Goal: Information Seeking & Learning: Learn about a topic

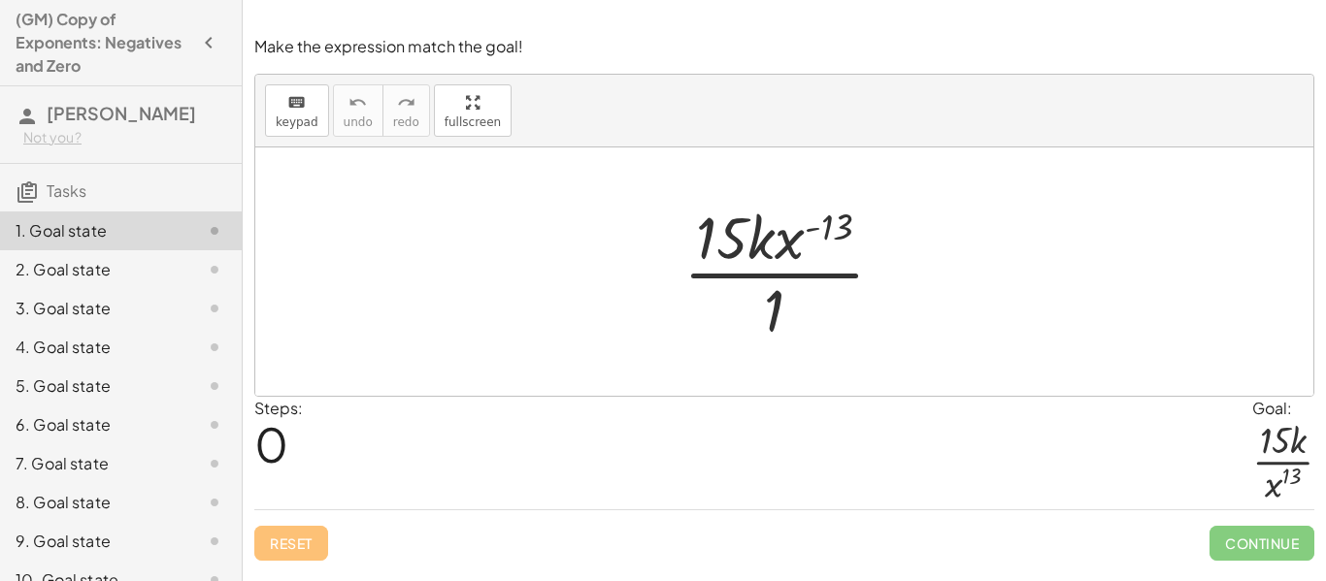
click at [1213, 352] on div at bounding box center [784, 272] width 1058 height 248
drag, startPoint x: 796, startPoint y: 238, endPoint x: 808, endPoint y: 307, distance: 70.1
click at [808, 307] on div at bounding box center [792, 271] width 236 height 149
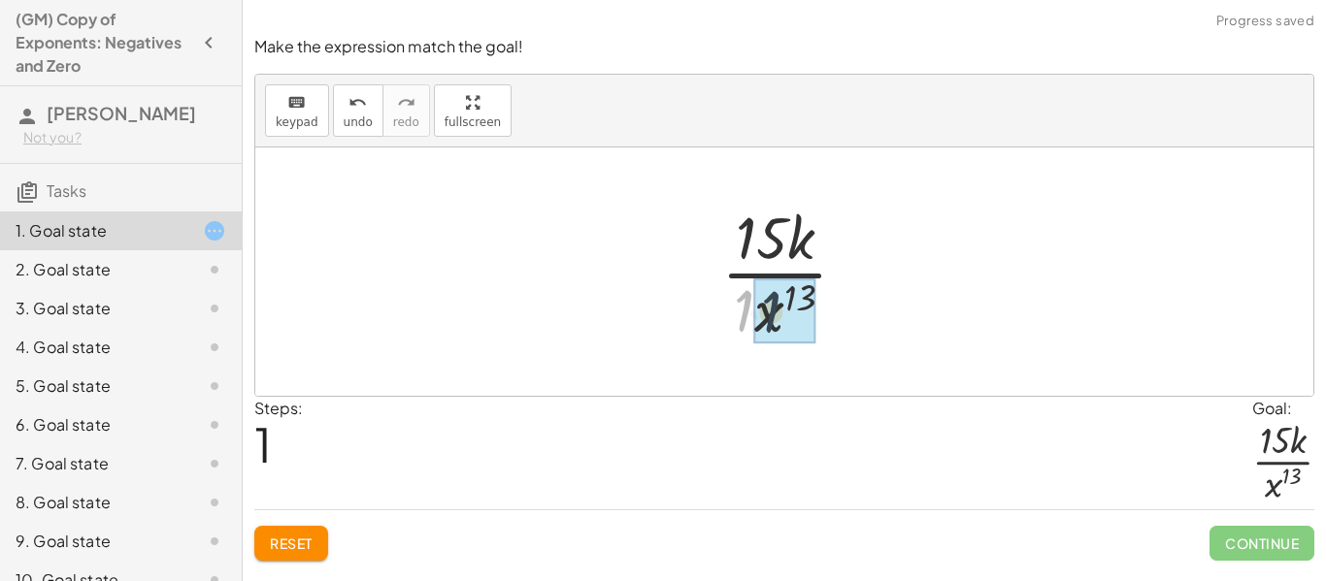
drag, startPoint x: 742, startPoint y: 316, endPoint x: 772, endPoint y: 319, distance: 29.3
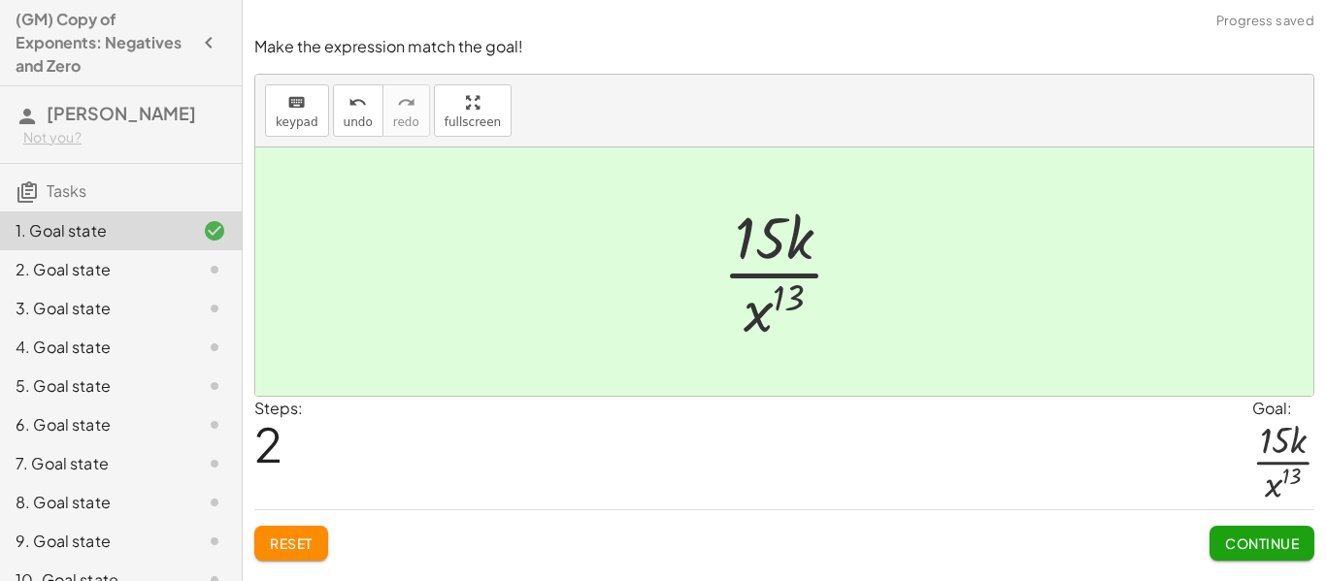
click at [1271, 537] on span "Continue" at bounding box center [1262, 543] width 74 height 17
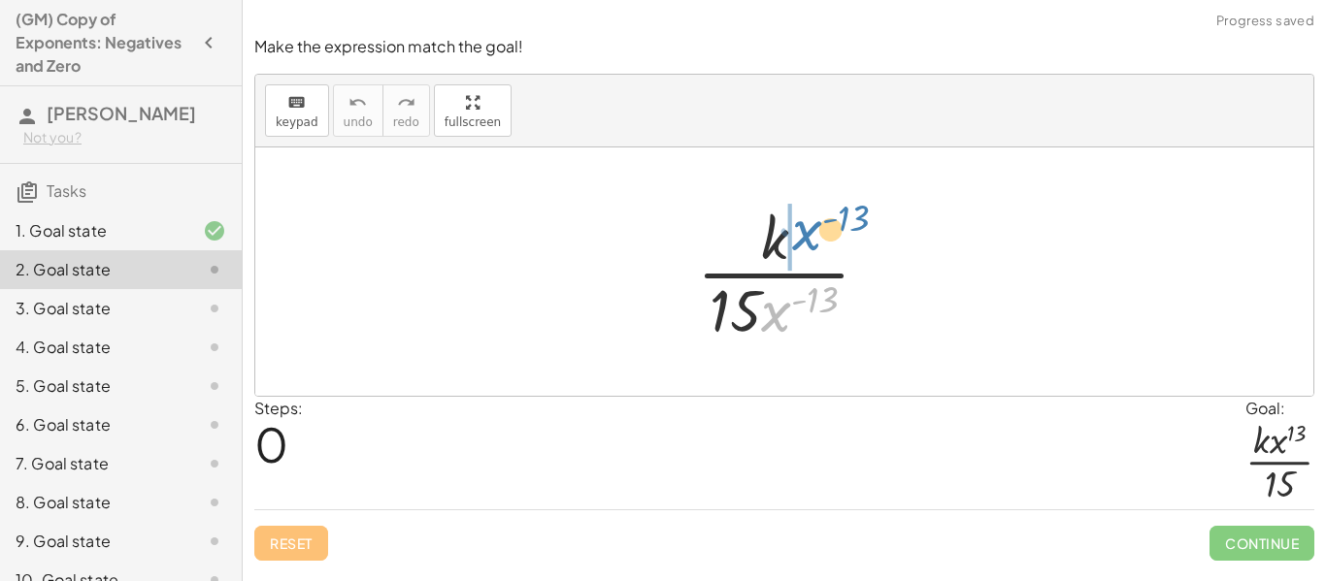
drag, startPoint x: 771, startPoint y: 314, endPoint x: 801, endPoint y: 236, distance: 84.2
click at [801, 236] on div at bounding box center [791, 271] width 208 height 149
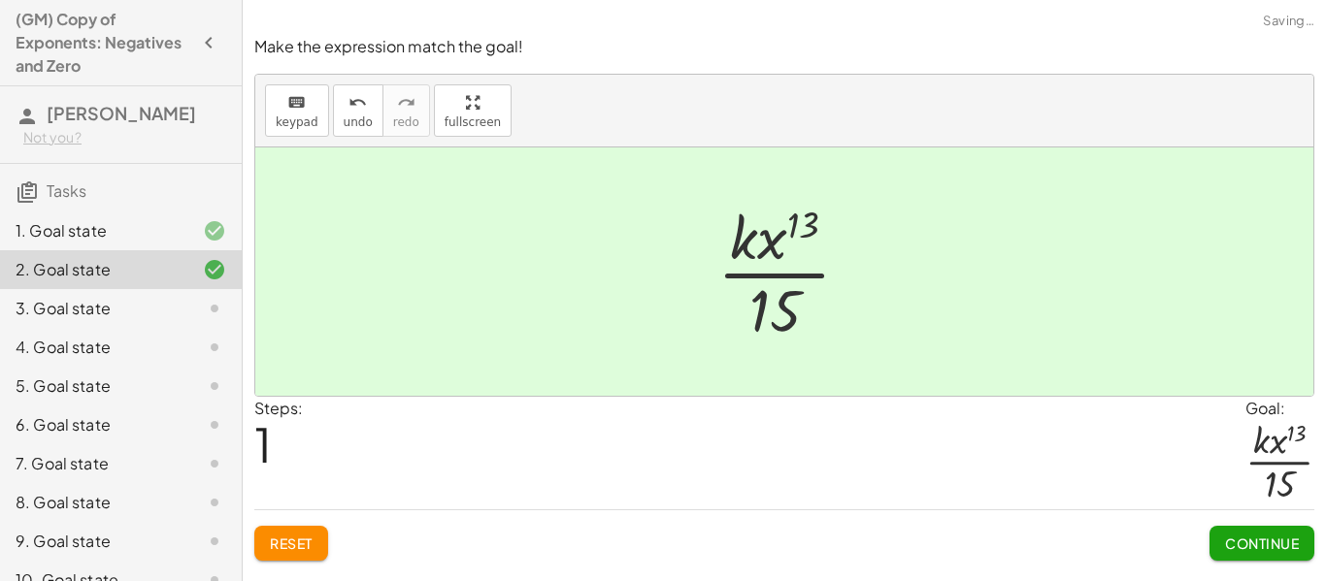
click at [1274, 532] on button "Continue" at bounding box center [1261, 543] width 105 height 35
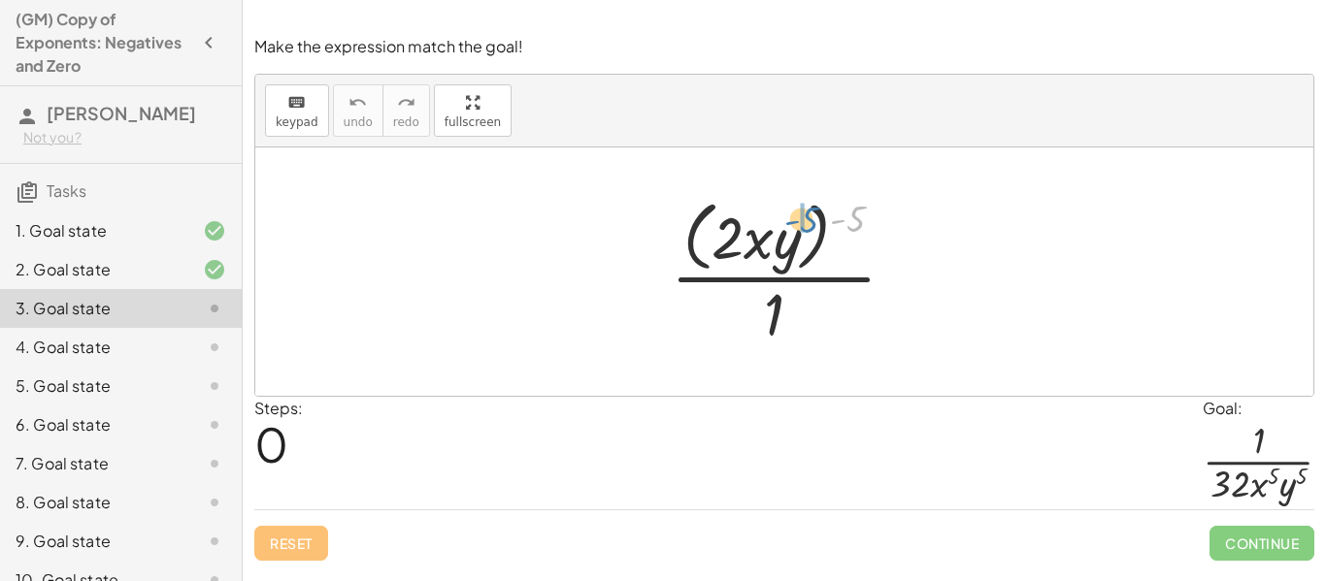
drag, startPoint x: 856, startPoint y: 223, endPoint x: 806, endPoint y: 227, distance: 50.6
click at [806, 227] on div at bounding box center [791, 271] width 260 height 158
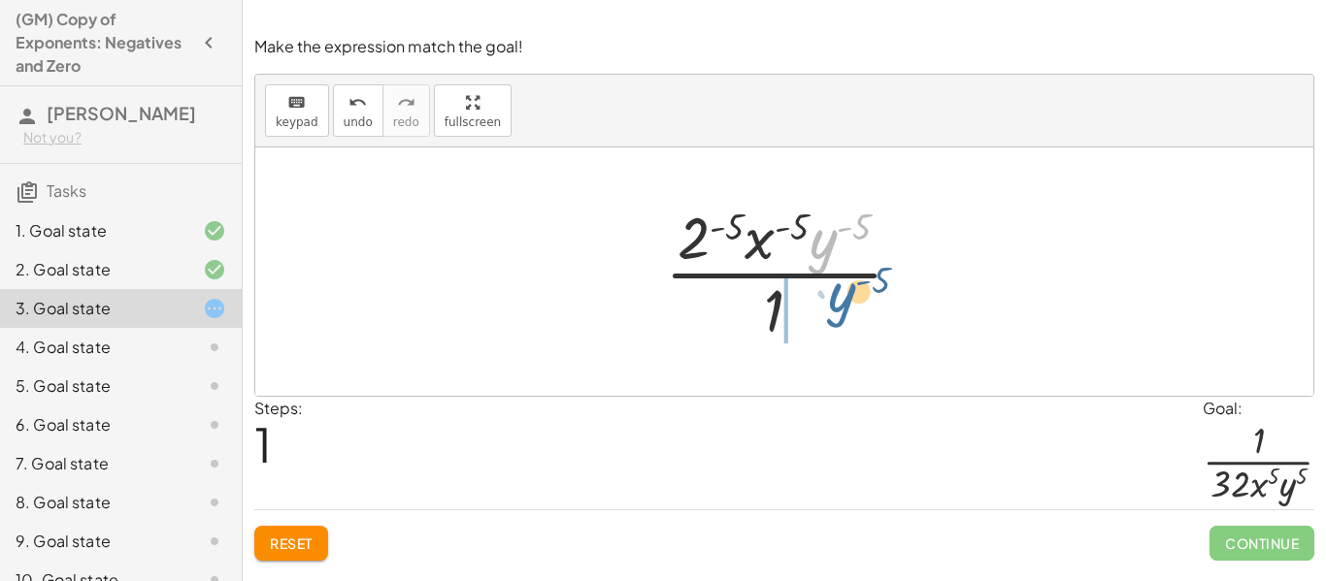
drag, startPoint x: 824, startPoint y: 242, endPoint x: 843, endPoint y: 301, distance: 62.3
click at [843, 301] on div at bounding box center [791, 271] width 273 height 149
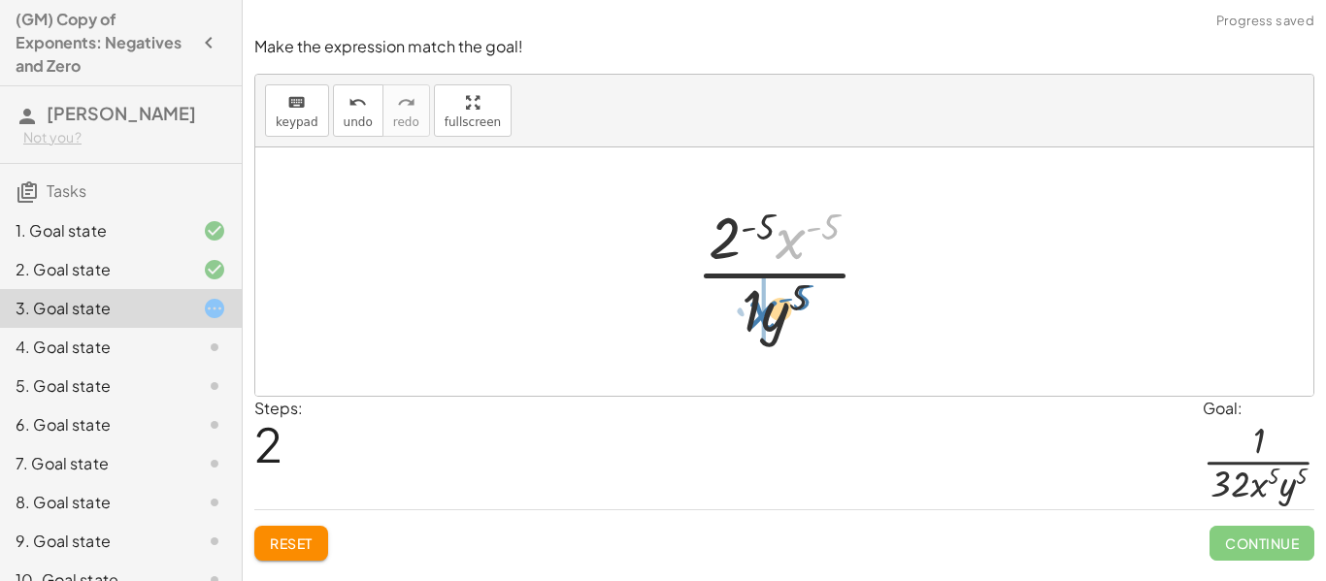
drag, startPoint x: 789, startPoint y: 248, endPoint x: 761, endPoint y: 320, distance: 77.1
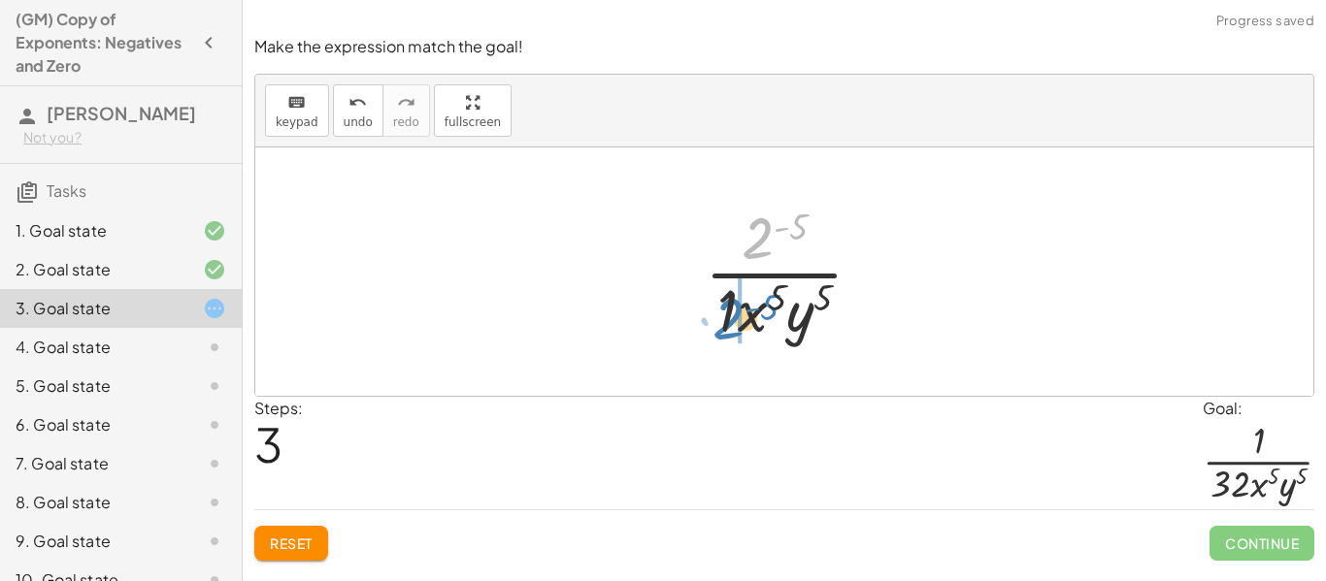
drag, startPoint x: 759, startPoint y: 237, endPoint x: 730, endPoint y: 317, distance: 85.7
click at [730, 317] on div at bounding box center [791, 271] width 193 height 149
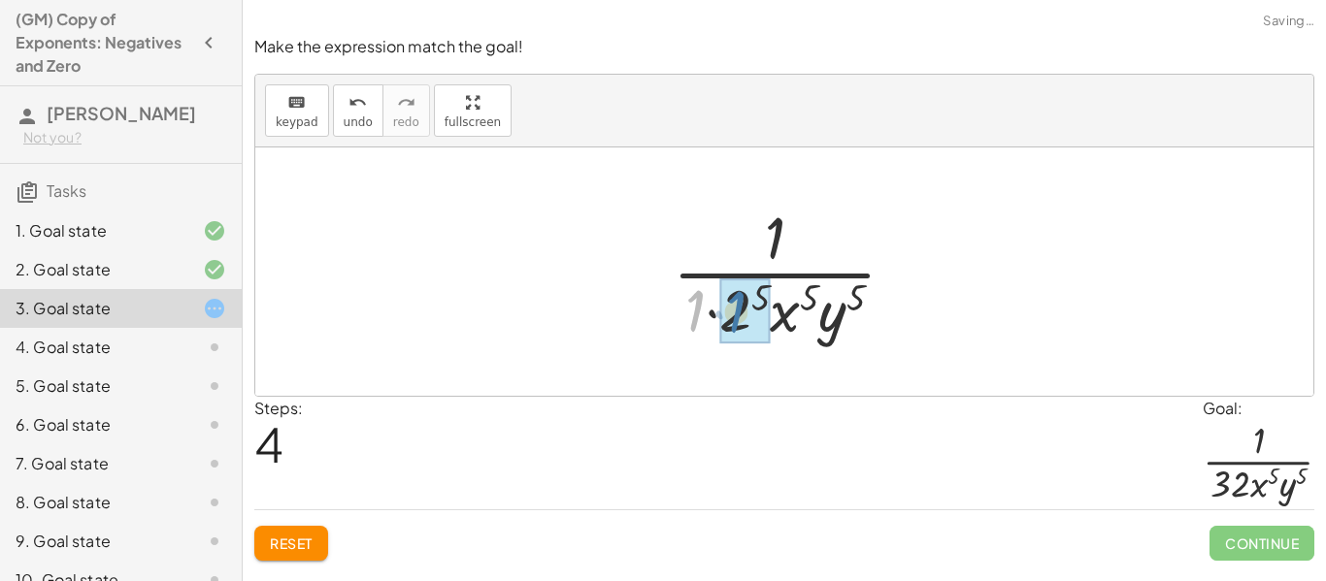
drag, startPoint x: 697, startPoint y: 312, endPoint x: 741, endPoint y: 314, distance: 43.8
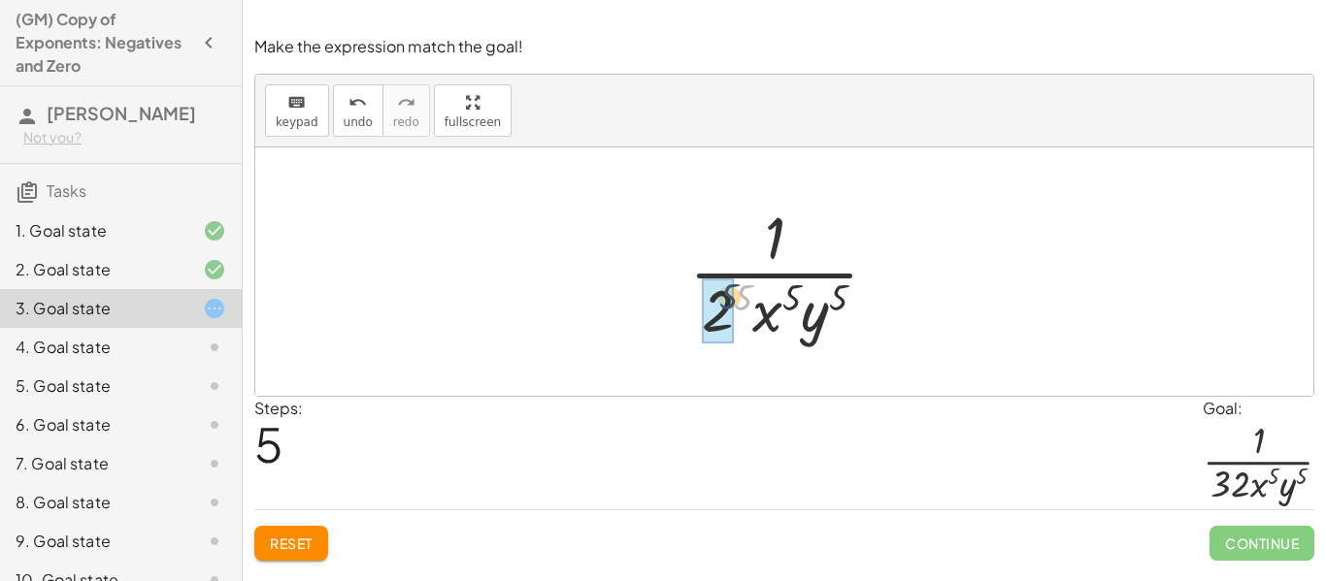
drag, startPoint x: 742, startPoint y: 292, endPoint x: 724, endPoint y: 291, distance: 18.5
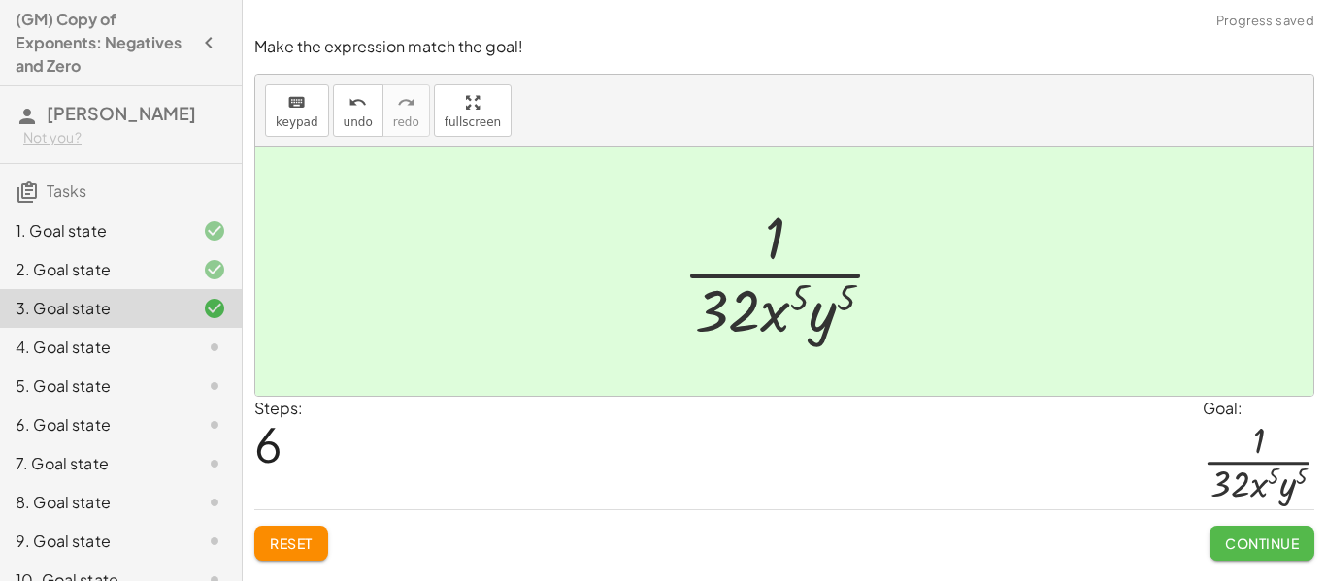
click at [1263, 542] on span "Continue" at bounding box center [1262, 543] width 74 height 17
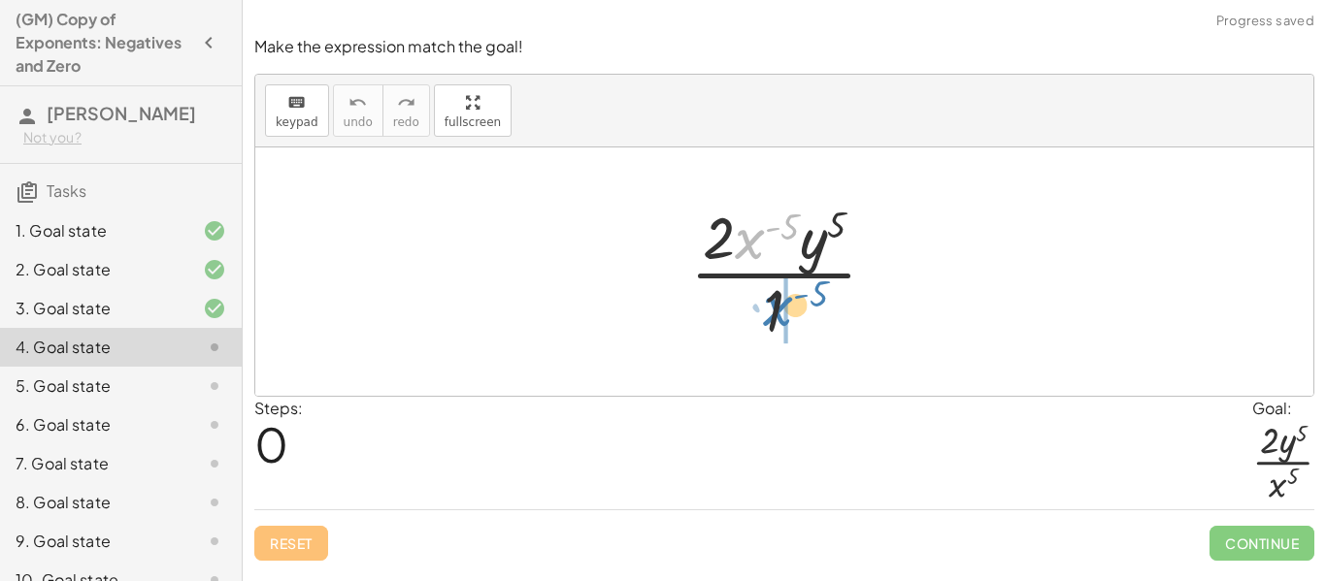
drag, startPoint x: 744, startPoint y: 246, endPoint x: 773, endPoint y: 313, distance: 72.6
click at [773, 313] on div at bounding box center [790, 271] width 221 height 149
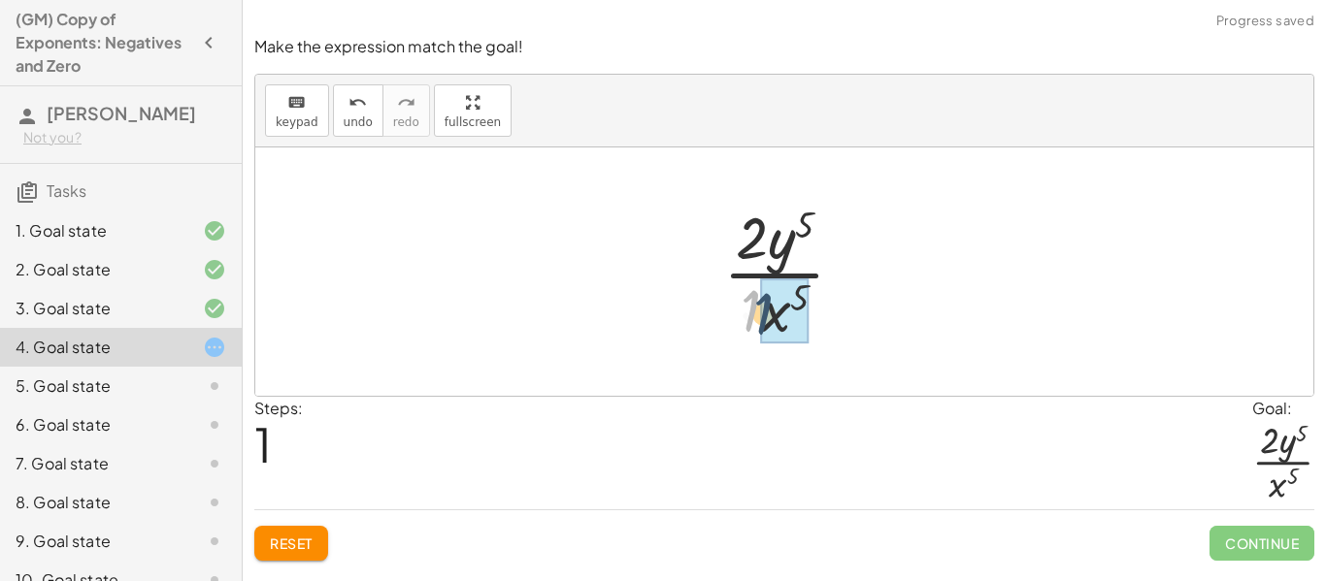
drag, startPoint x: 752, startPoint y: 312, endPoint x: 769, endPoint y: 317, distance: 17.5
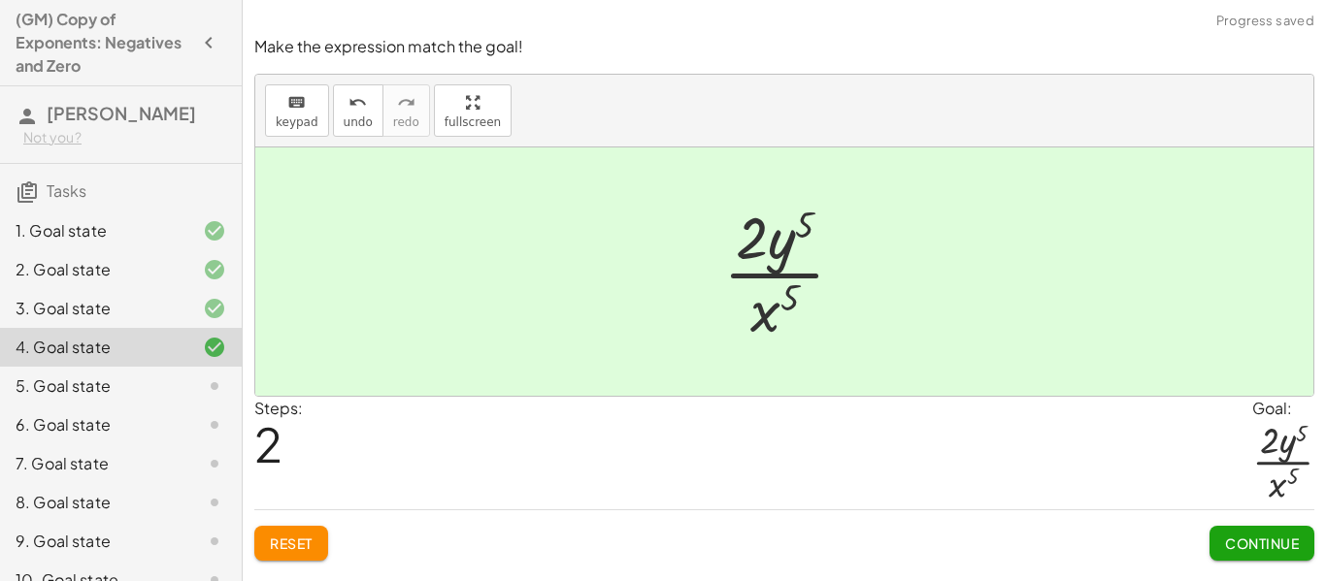
click at [1248, 535] on span "Continue" at bounding box center [1262, 543] width 74 height 17
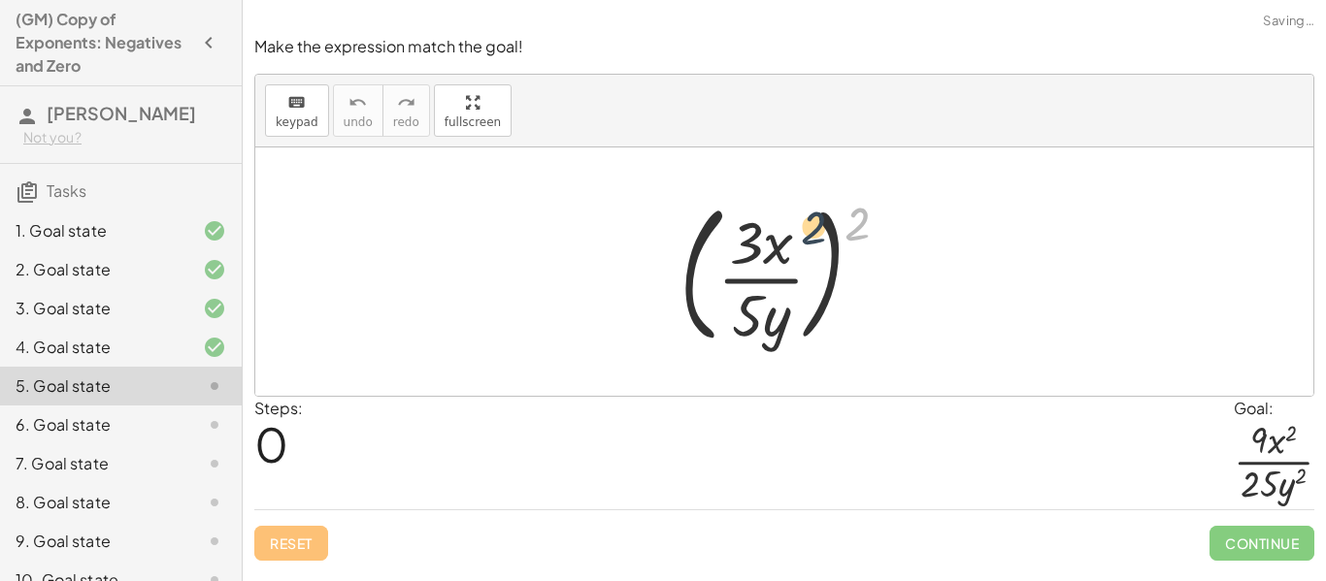
drag, startPoint x: 865, startPoint y: 217, endPoint x: 814, endPoint y: 220, distance: 50.6
click at [814, 220] on div at bounding box center [792, 271] width 245 height 161
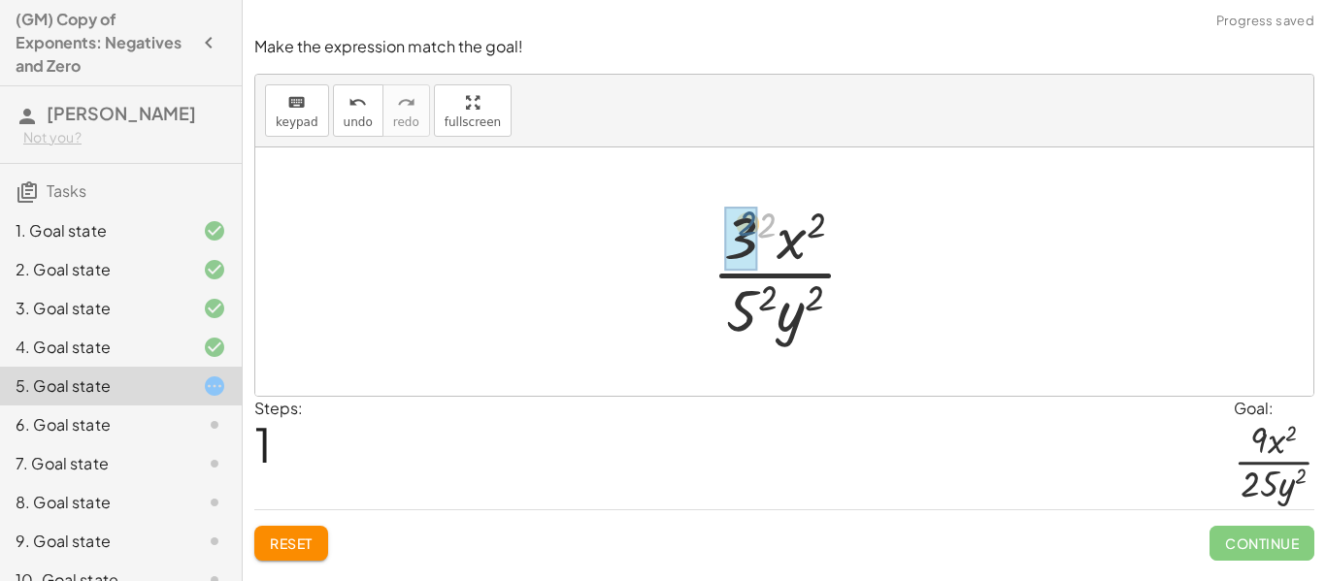
drag, startPoint x: 766, startPoint y: 229, endPoint x: 744, endPoint y: 227, distance: 21.4
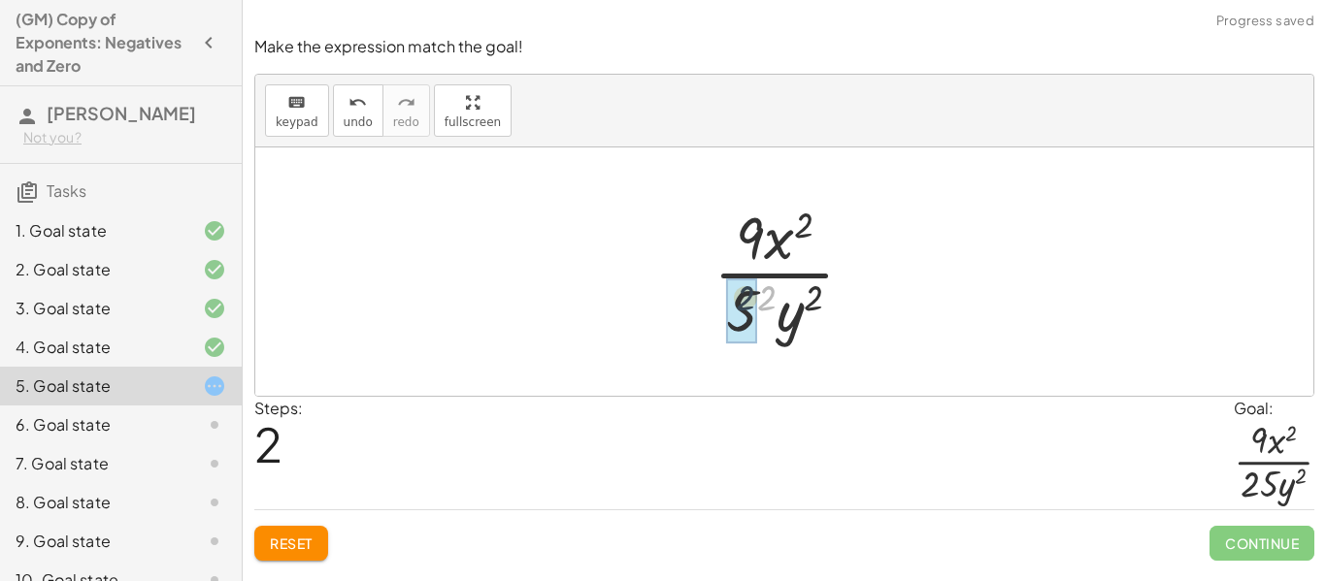
drag, startPoint x: 766, startPoint y: 304, endPoint x: 742, endPoint y: 306, distance: 23.4
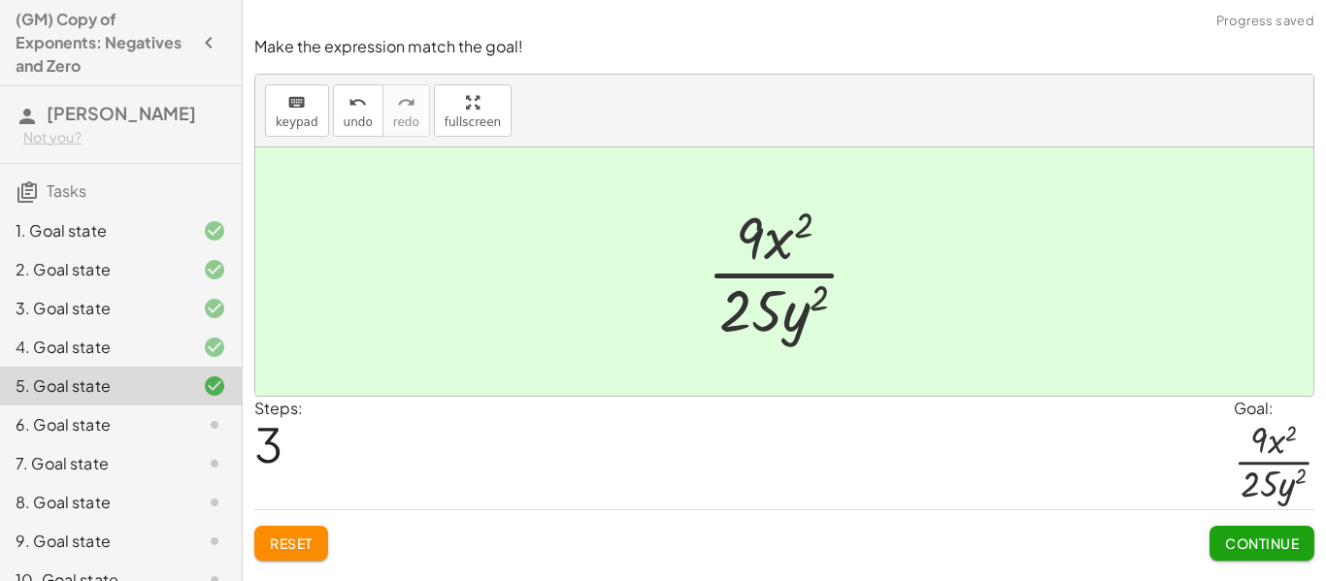
click at [1244, 536] on span "Continue" at bounding box center [1262, 543] width 74 height 17
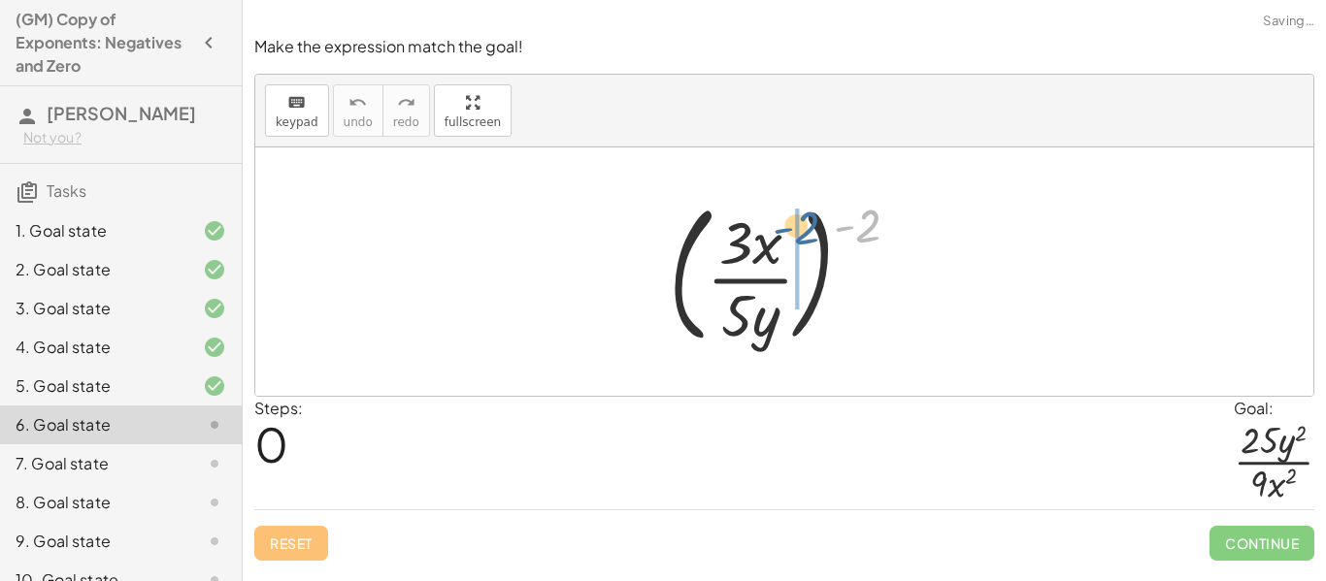
drag, startPoint x: 869, startPoint y: 226, endPoint x: 802, endPoint y: 225, distance: 67.0
click at [802, 225] on div at bounding box center [792, 271] width 266 height 161
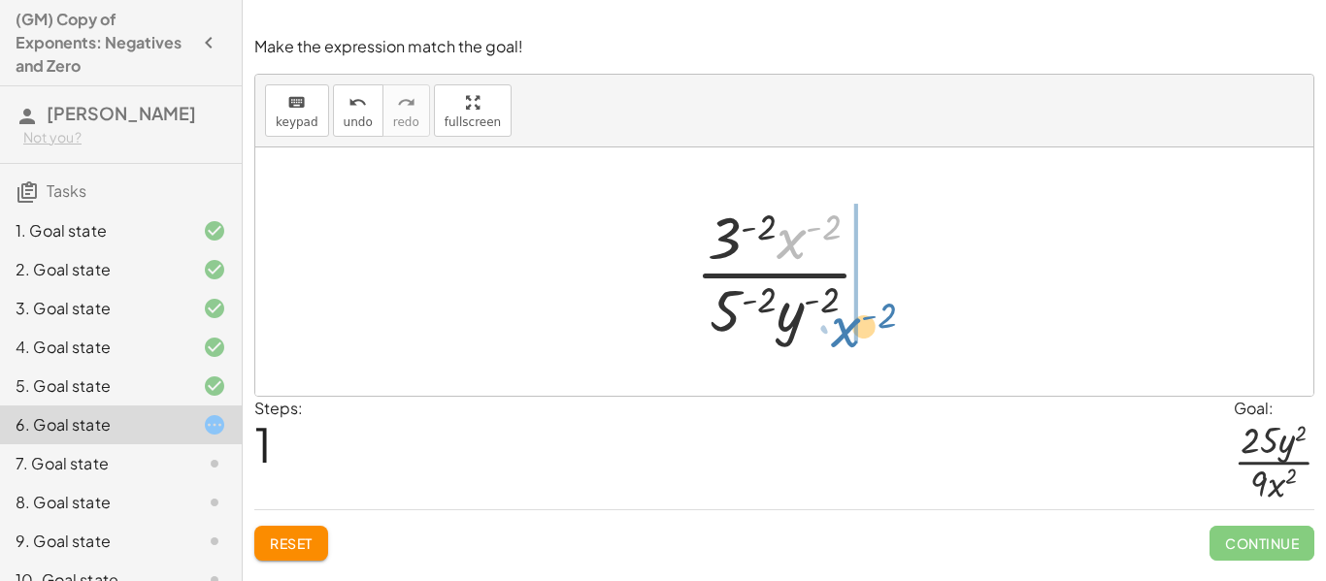
drag, startPoint x: 788, startPoint y: 239, endPoint x: 840, endPoint y: 328, distance: 103.5
click at [840, 328] on div at bounding box center [791, 271] width 213 height 149
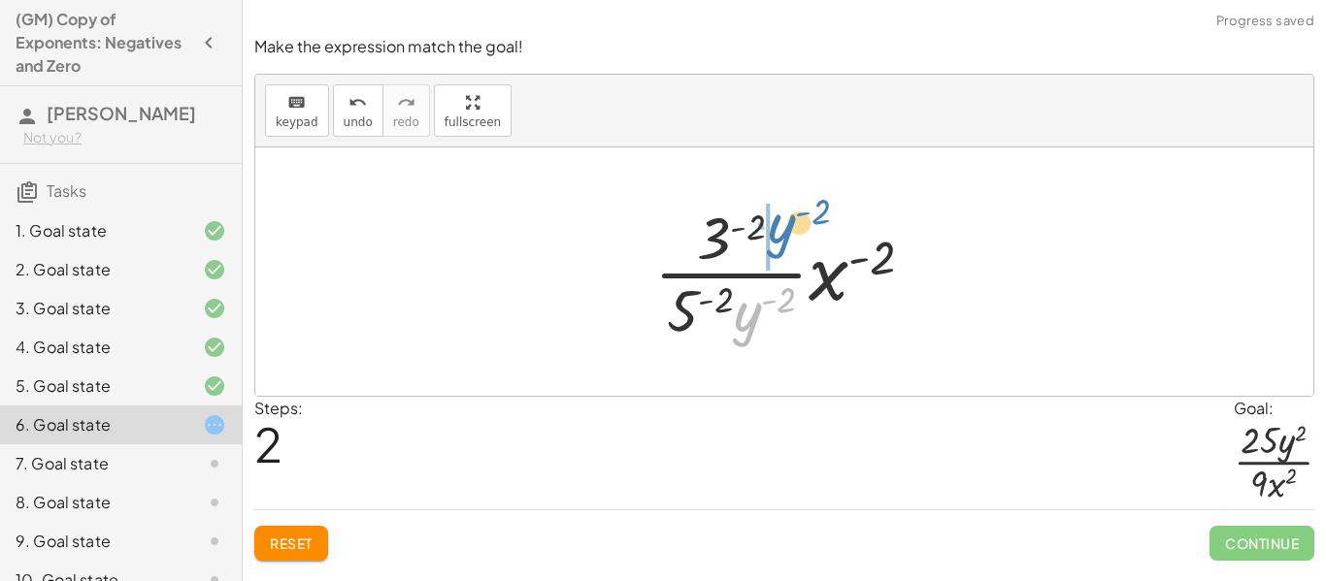
drag, startPoint x: 758, startPoint y: 316, endPoint x: 792, endPoint y: 228, distance: 94.6
click at [792, 228] on div at bounding box center [791, 271] width 294 height 149
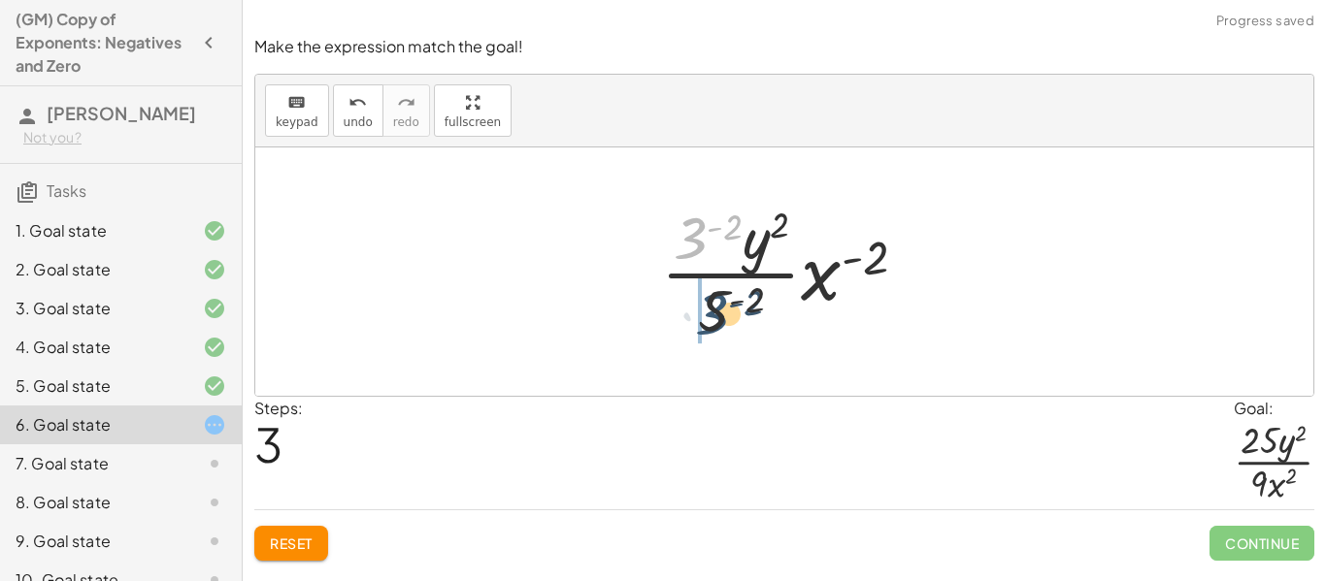
drag, startPoint x: 689, startPoint y: 240, endPoint x: 711, endPoint y: 318, distance: 81.7
click at [711, 318] on div at bounding box center [791, 271] width 280 height 149
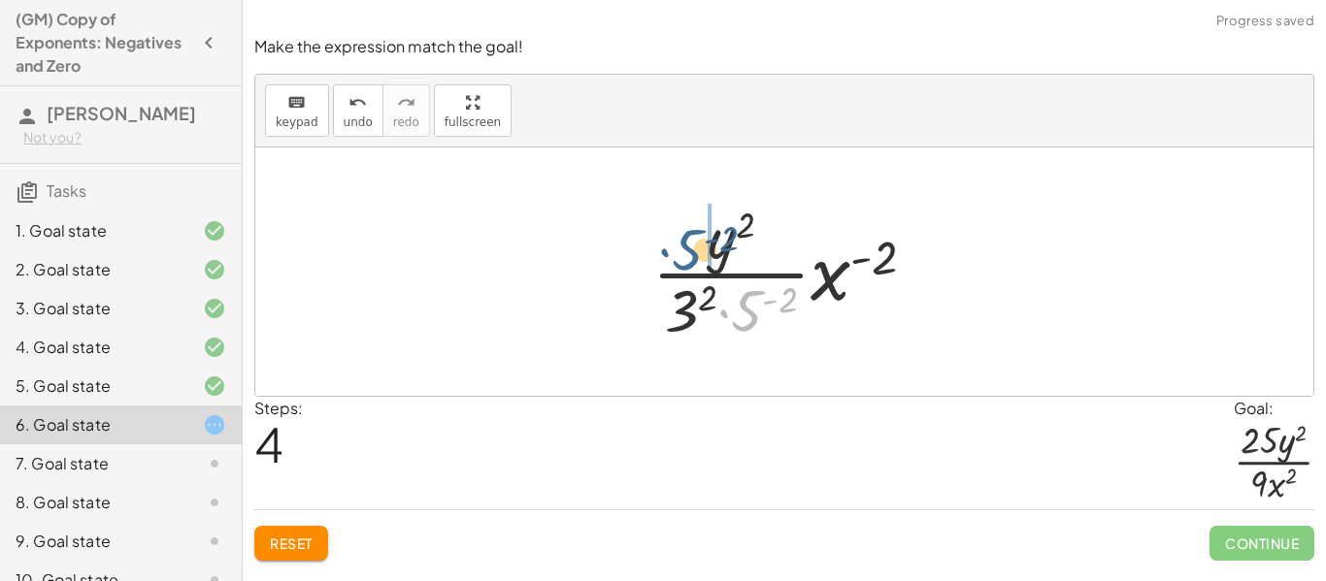
drag, startPoint x: 752, startPoint y: 321, endPoint x: 689, endPoint y: 256, distance: 90.6
click at [689, 256] on div at bounding box center [791, 271] width 298 height 149
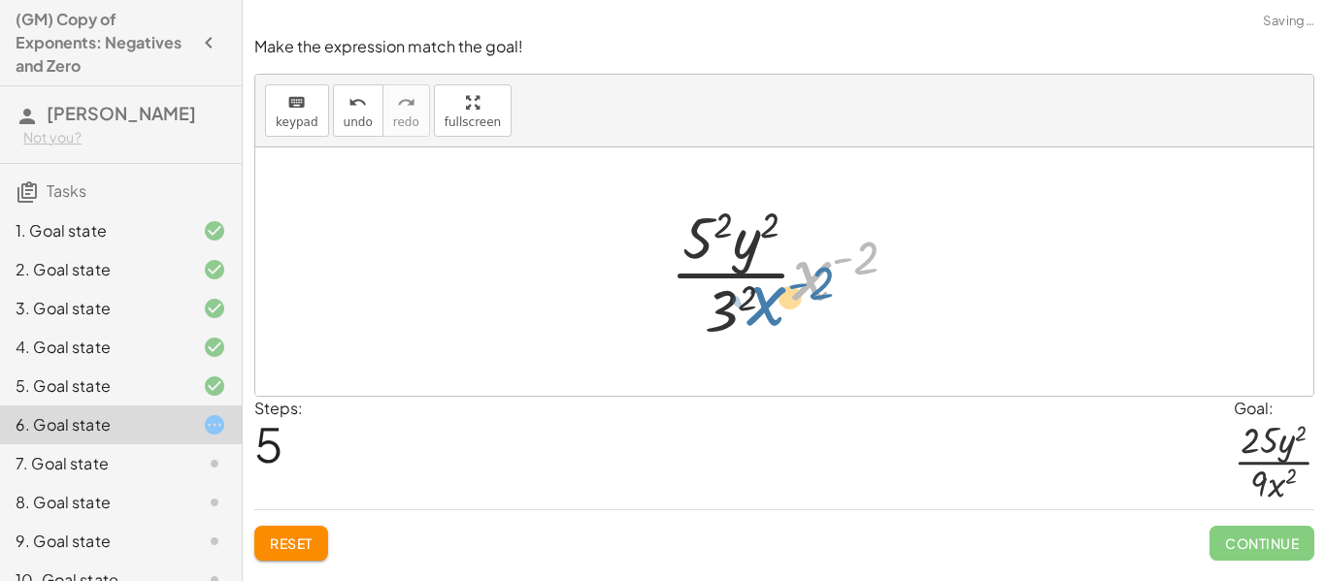
drag, startPoint x: 810, startPoint y: 288, endPoint x: 761, endPoint y: 316, distance: 56.9
click at [761, 316] on div at bounding box center [791, 271] width 262 height 149
drag, startPoint x: 809, startPoint y: 286, endPoint x: 718, endPoint y: 320, distance: 97.3
click at [718, 320] on div at bounding box center [791, 271] width 262 height 149
drag, startPoint x: 752, startPoint y: 297, endPoint x: 729, endPoint y: 301, distance: 23.6
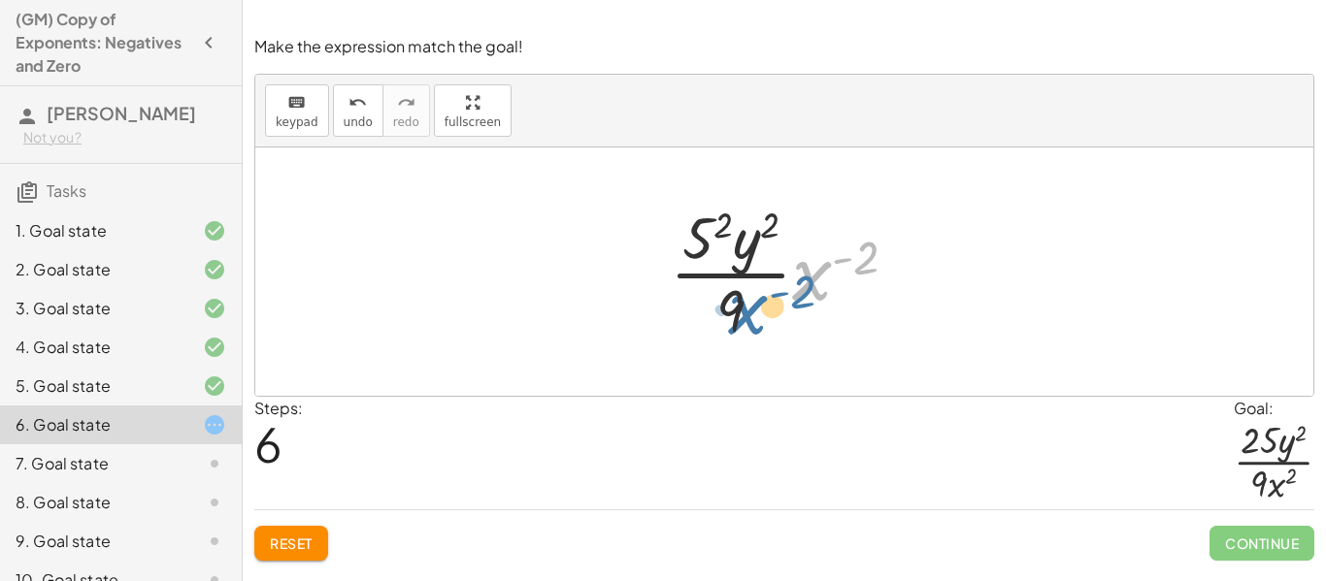
drag, startPoint x: 817, startPoint y: 283, endPoint x: 754, endPoint y: 315, distance: 70.7
click at [754, 315] on div at bounding box center [791, 271] width 262 height 149
drag, startPoint x: 819, startPoint y: 277, endPoint x: 792, endPoint y: 313, distance: 45.0
click at [792, 313] on div at bounding box center [791, 271] width 262 height 149
drag, startPoint x: 819, startPoint y: 286, endPoint x: 793, endPoint y: 247, distance: 46.8
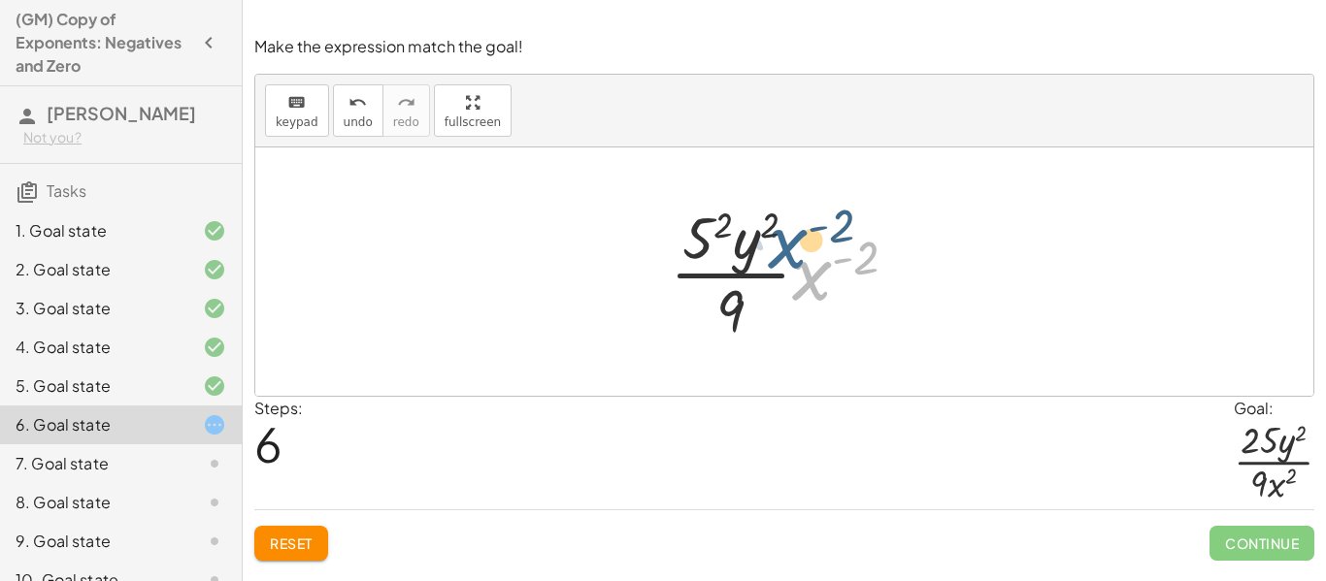
click at [793, 247] on div at bounding box center [791, 271] width 262 height 149
click at [311, 546] on span "Reset" at bounding box center [291, 543] width 43 height 17
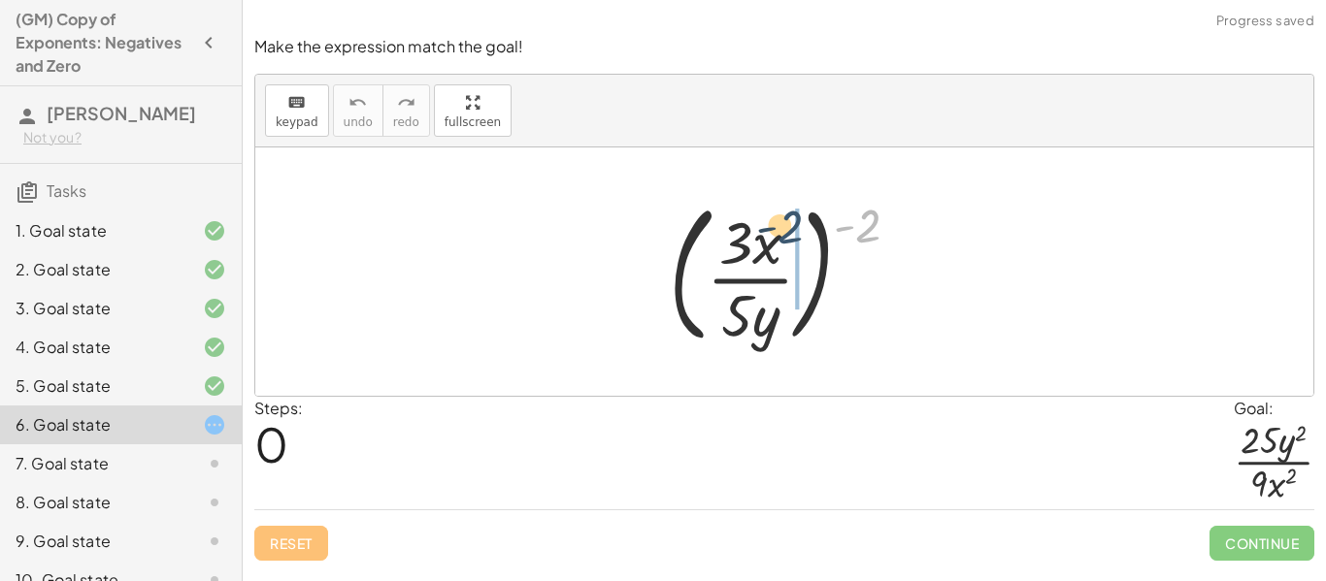
drag, startPoint x: 864, startPoint y: 240, endPoint x: 782, endPoint y: 242, distance: 81.5
click at [782, 242] on div at bounding box center [792, 271] width 266 height 161
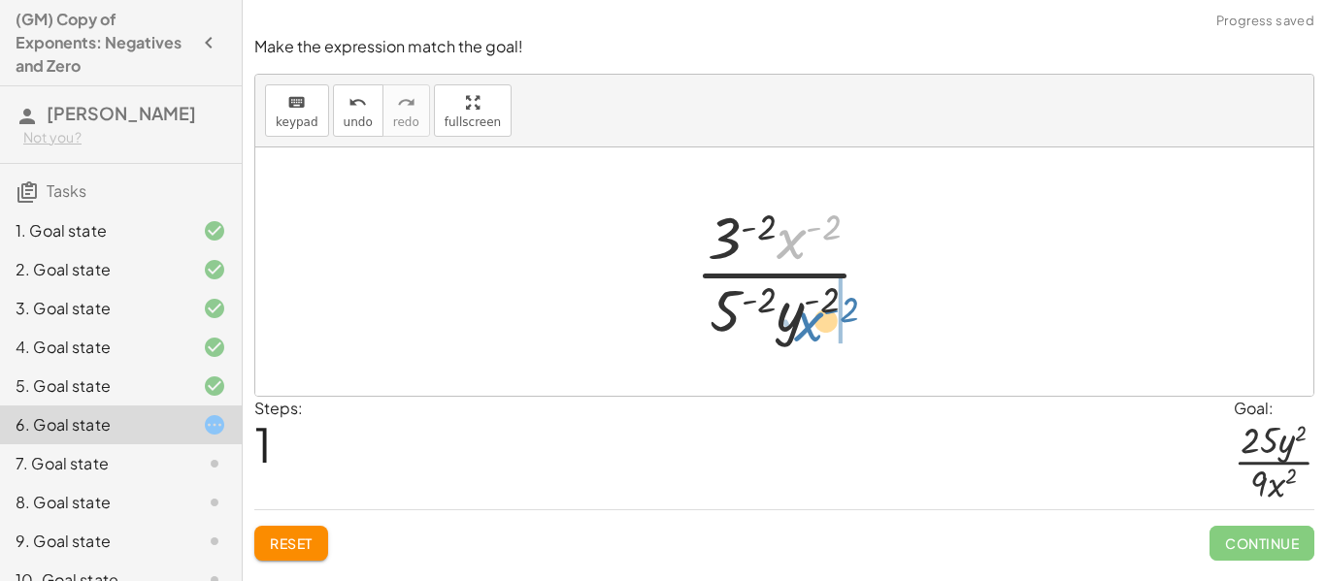
drag, startPoint x: 788, startPoint y: 242, endPoint x: 806, endPoint y: 328, distance: 88.1
click at [806, 328] on div at bounding box center [791, 271] width 213 height 149
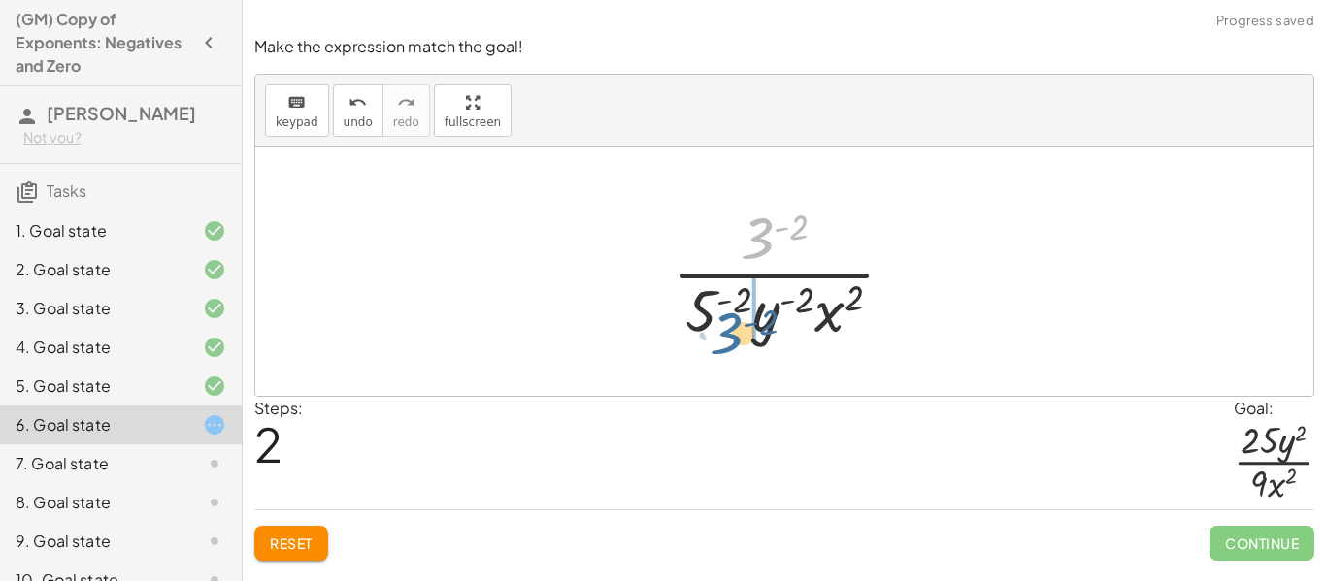
drag, startPoint x: 760, startPoint y: 229, endPoint x: 729, endPoint y: 324, distance: 100.1
click at [729, 324] on div at bounding box center [791, 271] width 257 height 149
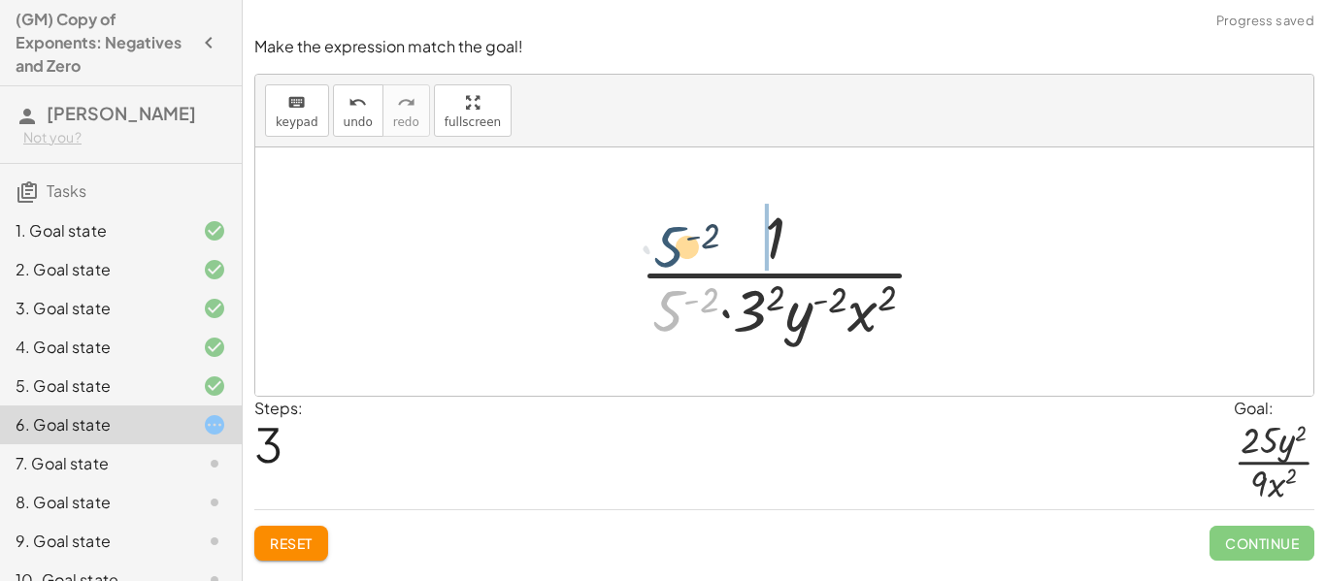
drag, startPoint x: 668, startPoint y: 299, endPoint x: 668, endPoint y: 221, distance: 77.6
click at [668, 221] on div at bounding box center [791, 271] width 323 height 149
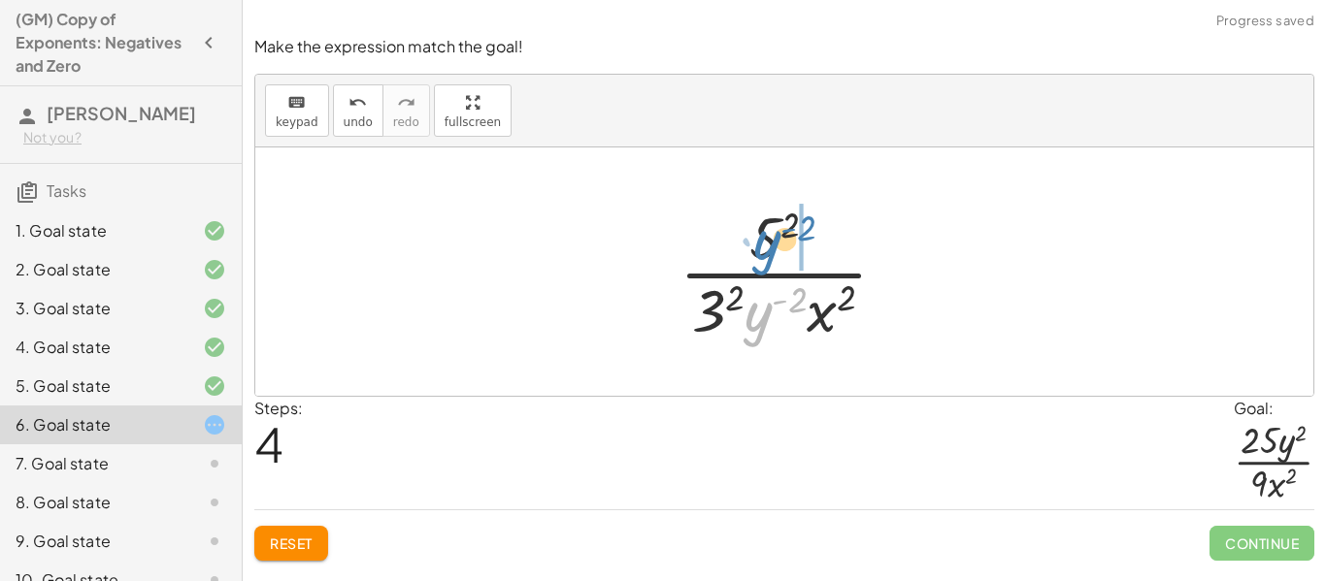
drag, startPoint x: 757, startPoint y: 319, endPoint x: 766, endPoint y: 247, distance: 72.3
click at [766, 247] on div at bounding box center [791, 271] width 243 height 149
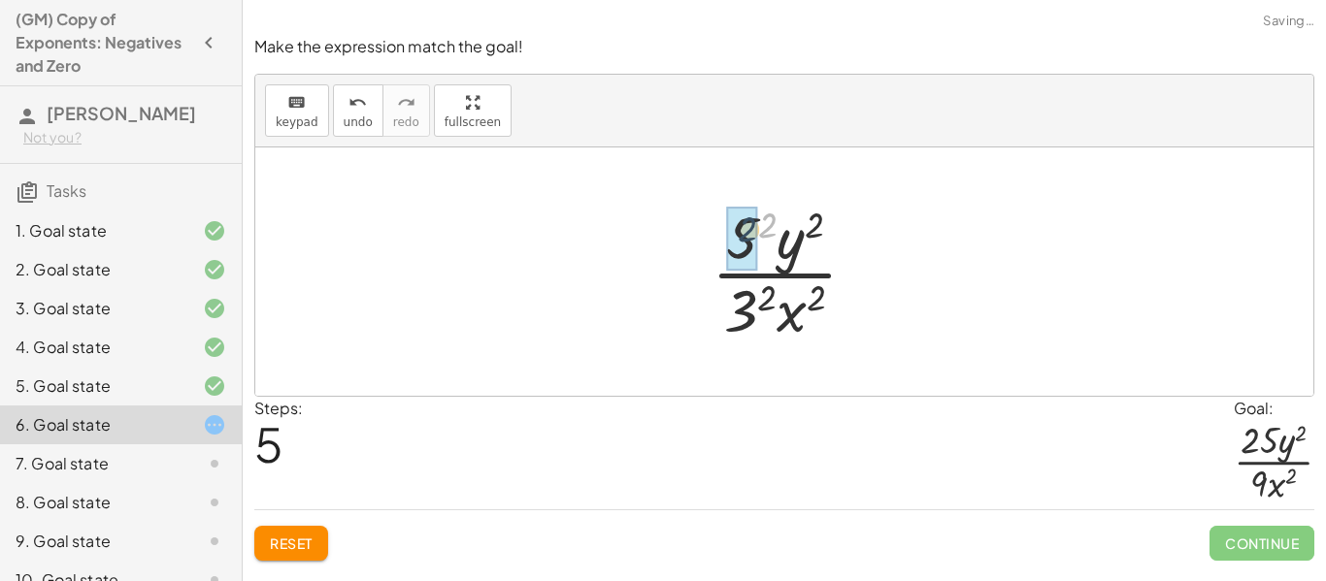
drag, startPoint x: 766, startPoint y: 224, endPoint x: 745, endPoint y: 229, distance: 21.0
drag, startPoint x: 766, startPoint y: 300, endPoint x: 741, endPoint y: 298, distance: 24.3
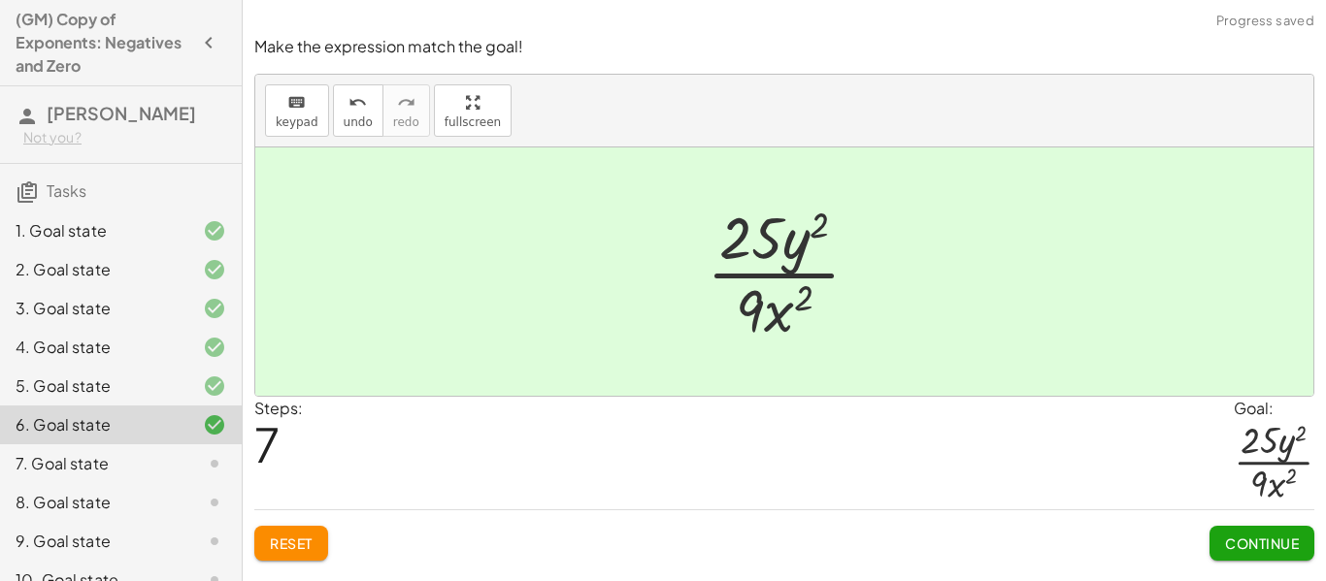
click at [1249, 535] on span "Continue" at bounding box center [1262, 543] width 74 height 17
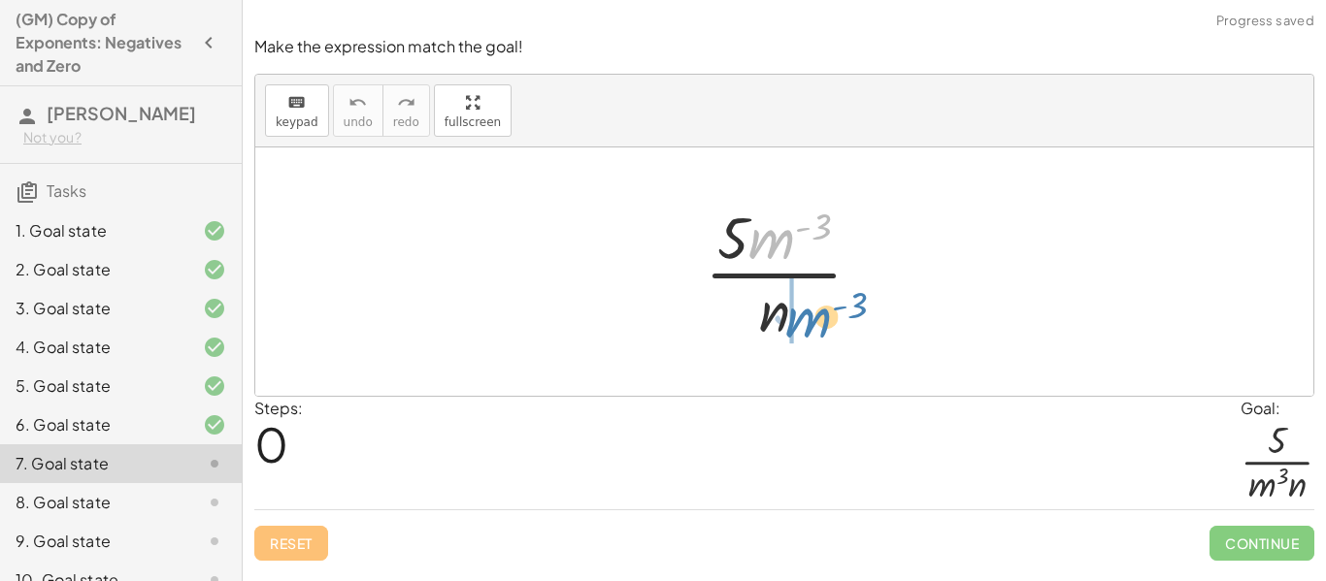
drag, startPoint x: 777, startPoint y: 241, endPoint x: 813, endPoint y: 321, distance: 88.2
click at [813, 321] on div at bounding box center [791, 271] width 192 height 149
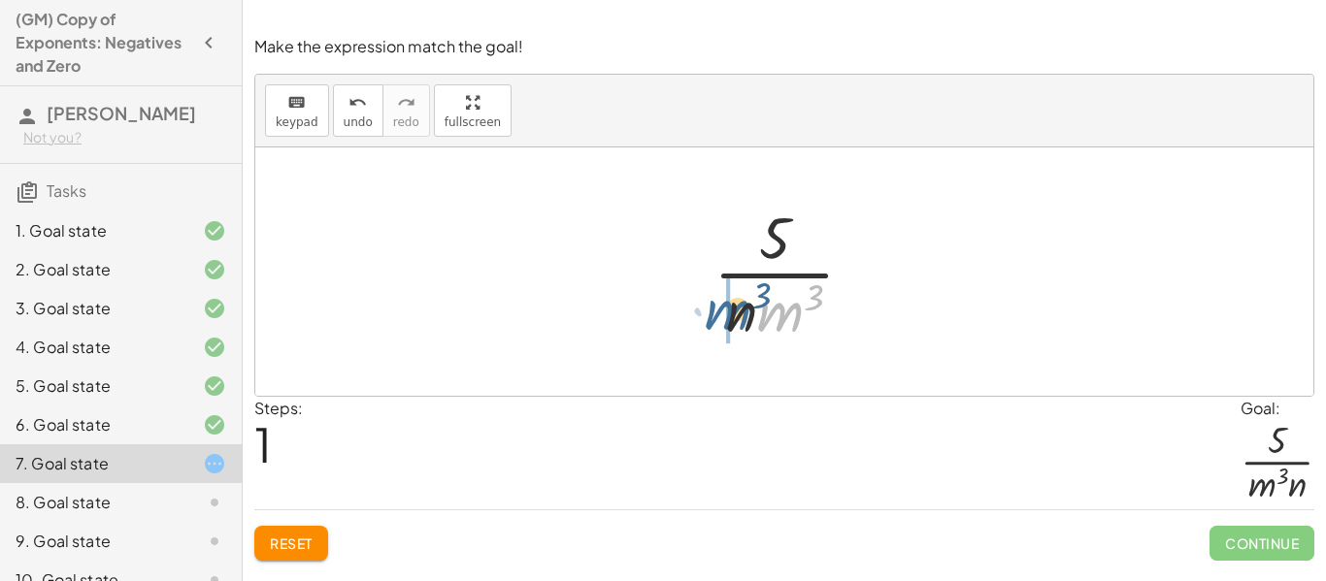
drag, startPoint x: 792, startPoint y: 310, endPoint x: 739, endPoint y: 308, distance: 53.4
click at [739, 308] on div at bounding box center [792, 271] width 176 height 149
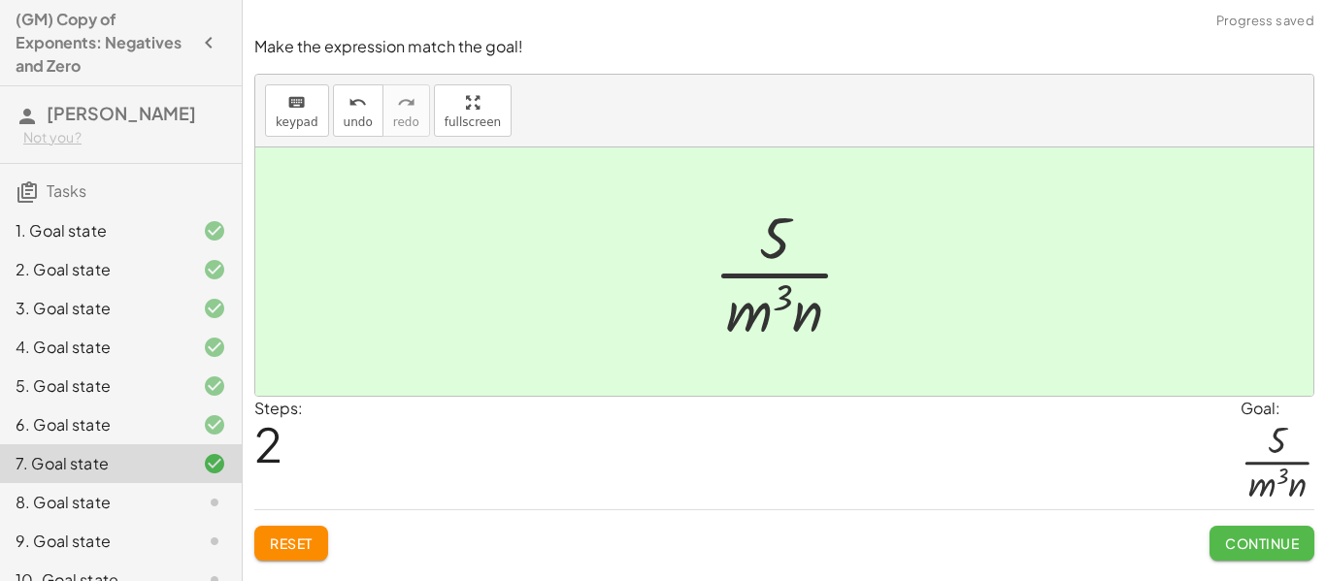
click at [1256, 539] on span "Continue" at bounding box center [1262, 543] width 74 height 17
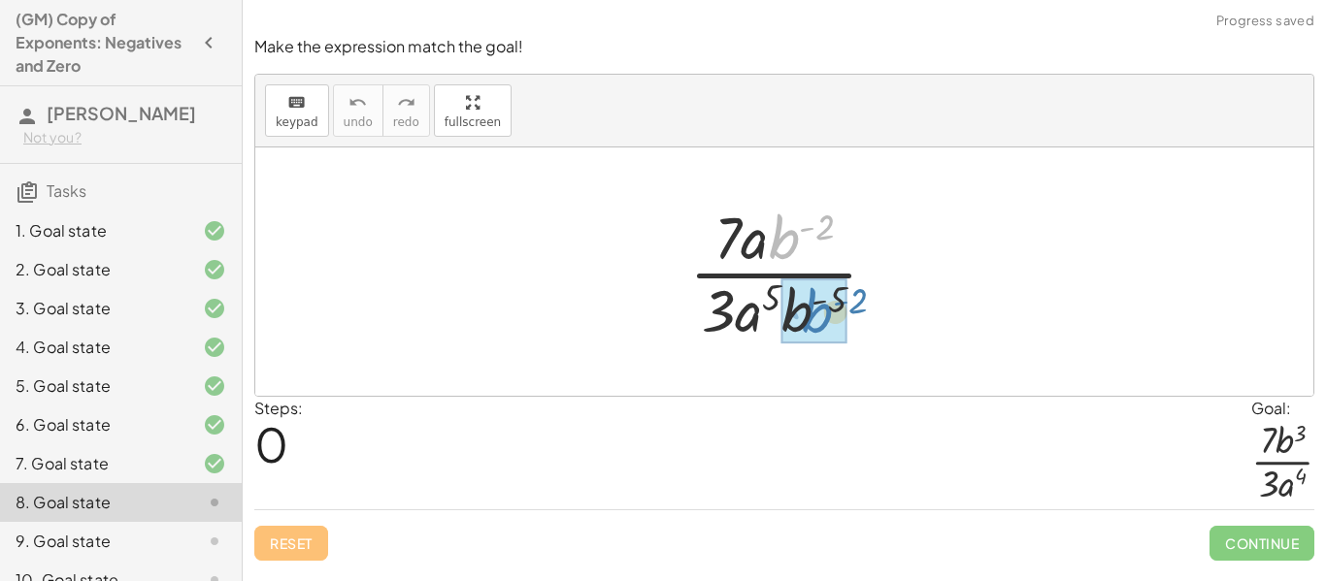
drag, startPoint x: 792, startPoint y: 238, endPoint x: 825, endPoint y: 316, distance: 85.3
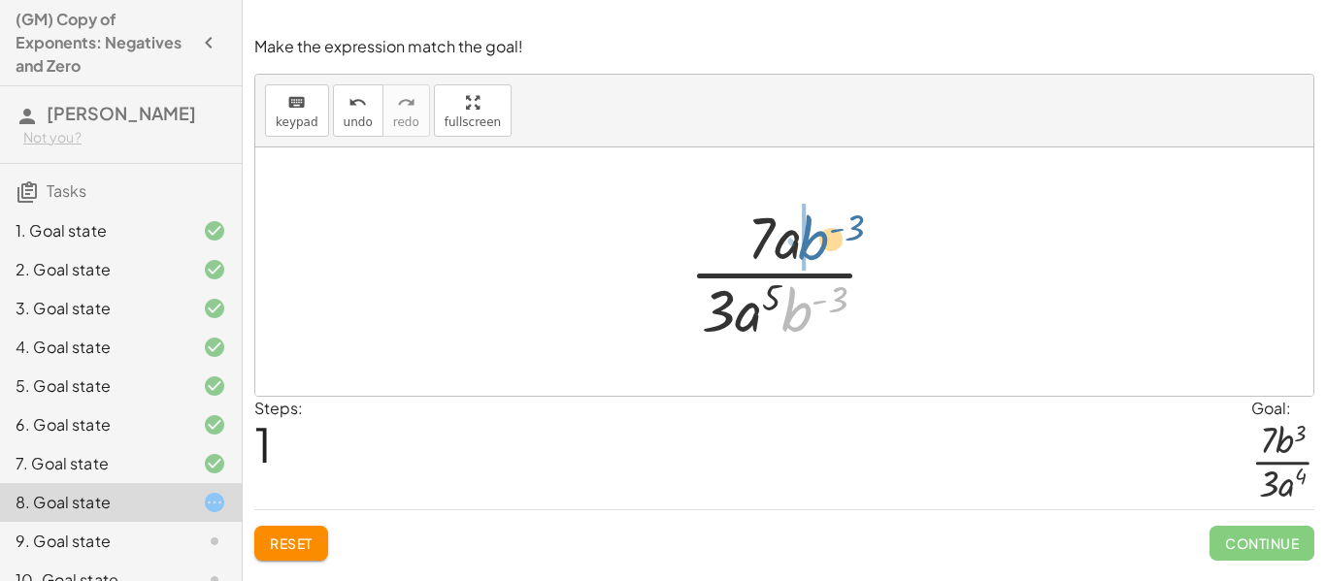
drag, startPoint x: 799, startPoint y: 310, endPoint x: 815, endPoint y: 239, distance: 72.7
click at [815, 239] on div at bounding box center [791, 271] width 224 height 149
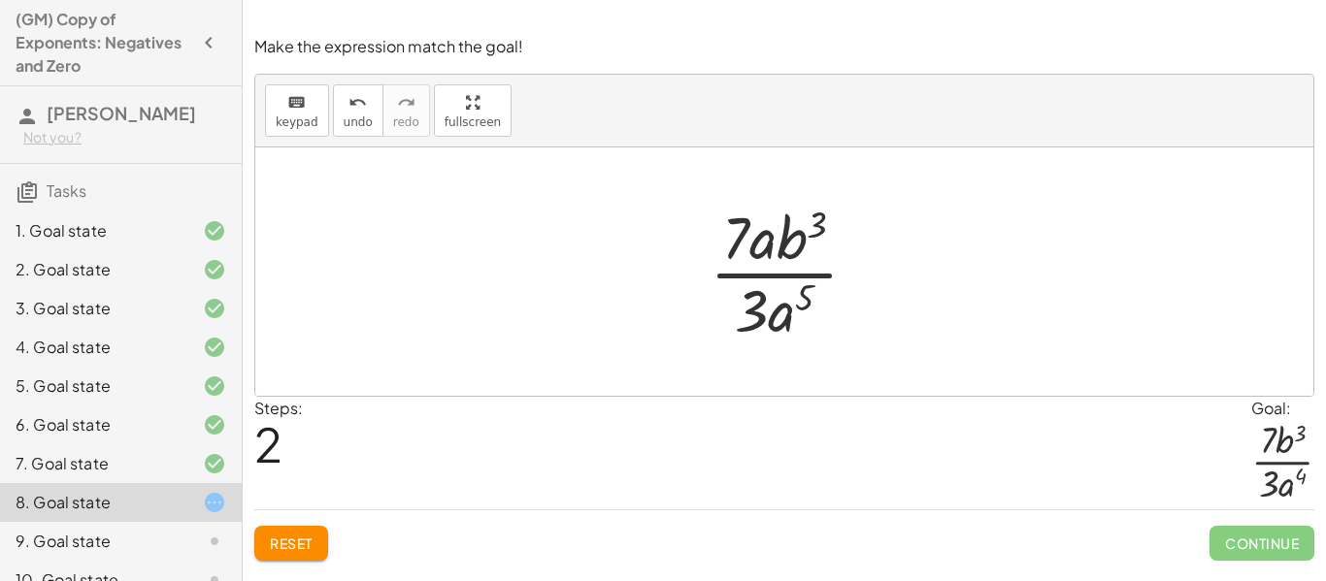
click at [808, 301] on div at bounding box center [791, 271] width 183 height 149
click at [290, 547] on span "Reset" at bounding box center [291, 543] width 43 height 17
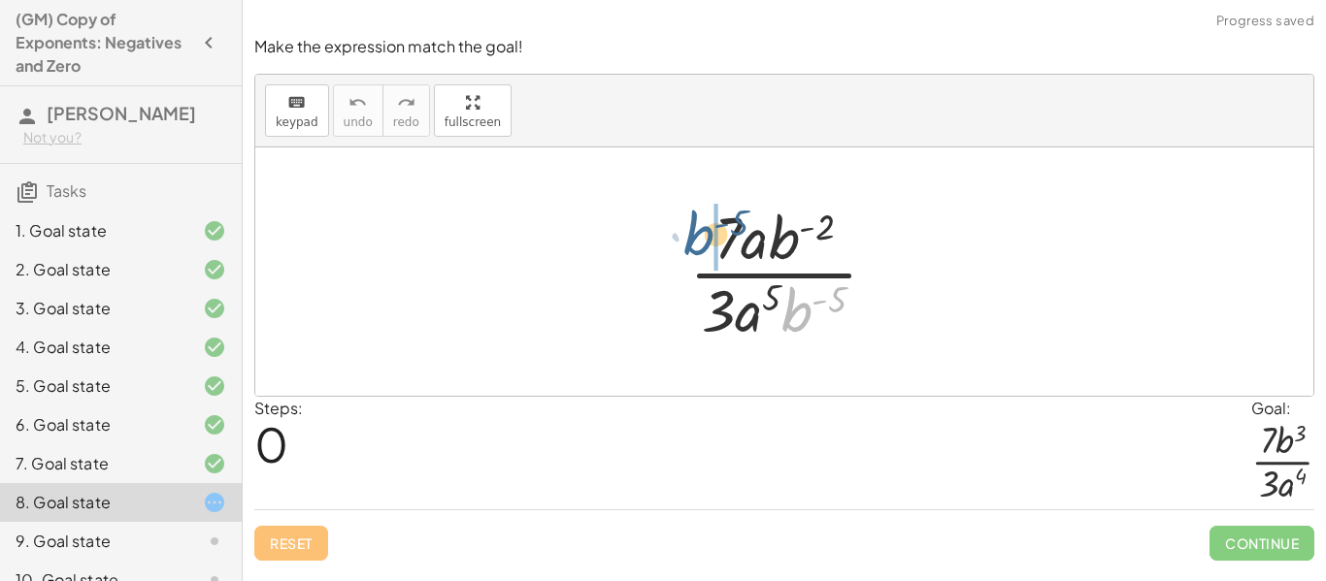
drag, startPoint x: 802, startPoint y: 308, endPoint x: 702, endPoint y: 234, distance: 124.2
click at [702, 234] on div at bounding box center [790, 271] width 223 height 149
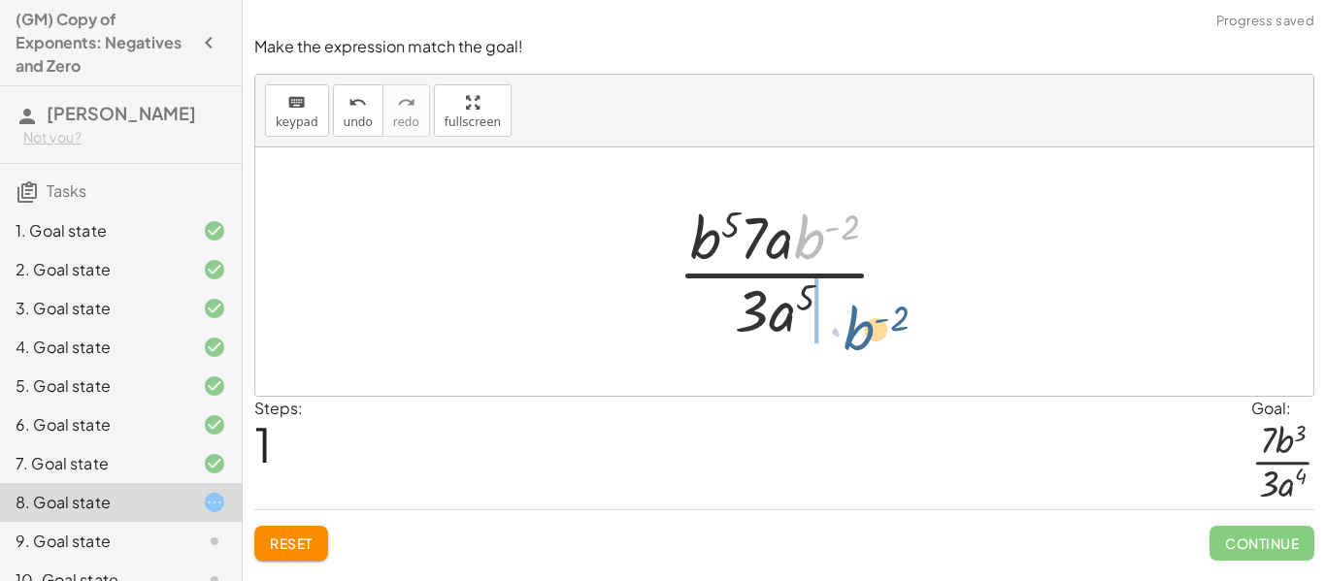
drag, startPoint x: 811, startPoint y: 242, endPoint x: 861, endPoint y: 336, distance: 106.4
click at [861, 336] on div at bounding box center [791, 271] width 247 height 149
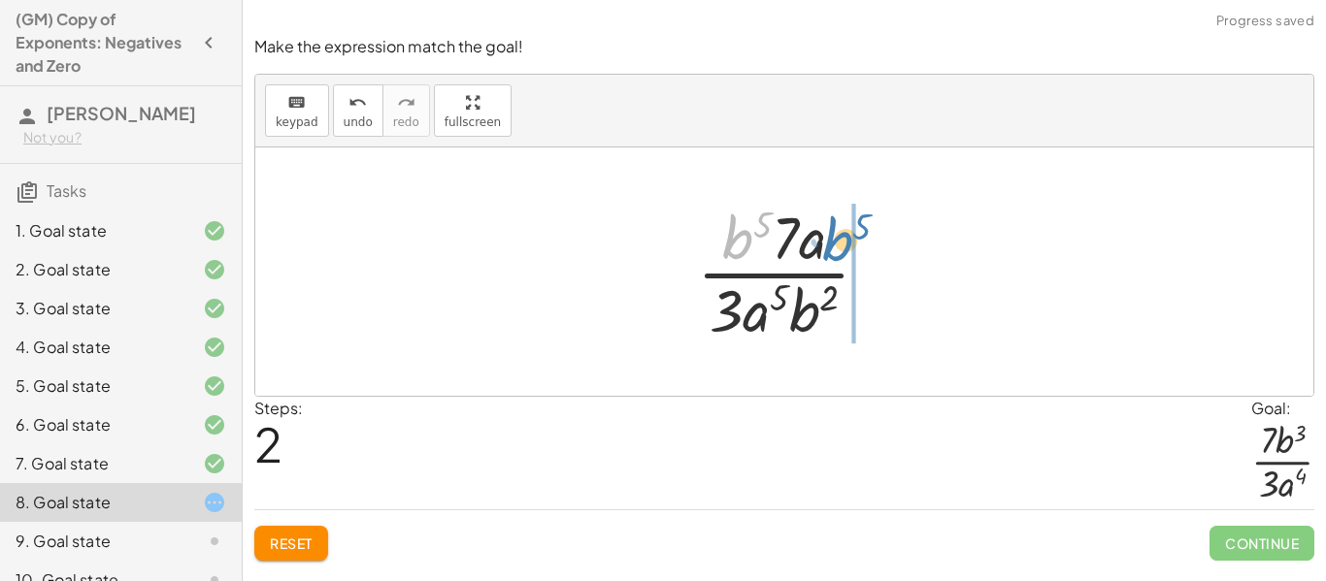
drag, startPoint x: 735, startPoint y: 250, endPoint x: 831, endPoint y: 252, distance: 96.1
click at [831, 252] on div at bounding box center [791, 271] width 208 height 149
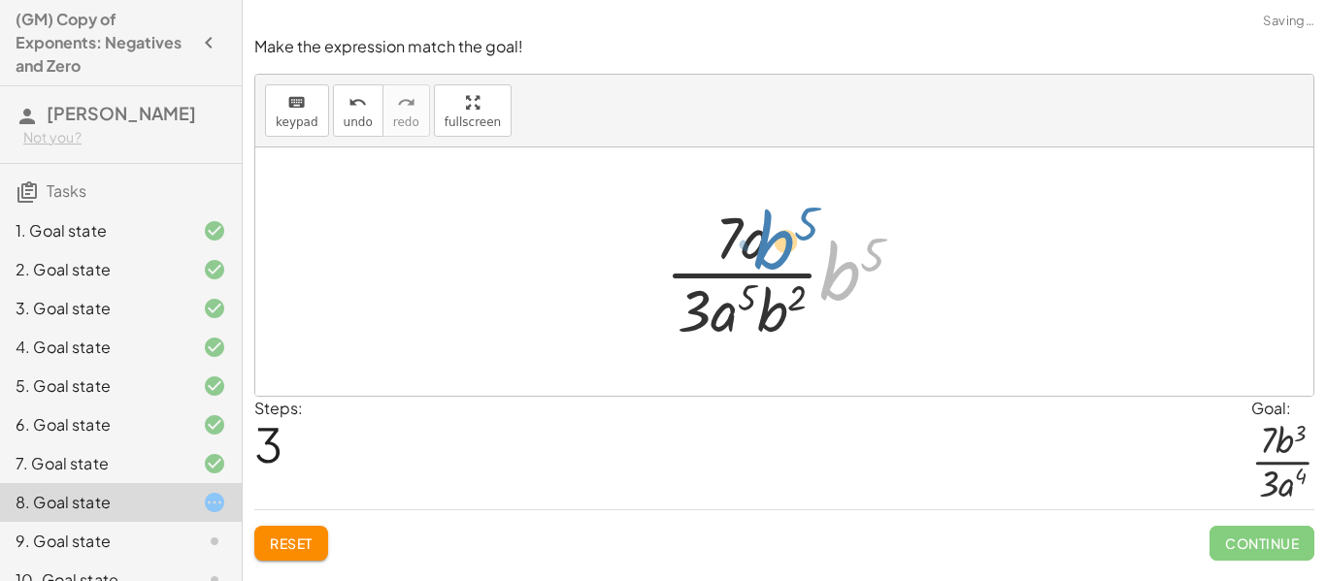
drag, startPoint x: 845, startPoint y: 282, endPoint x: 778, endPoint y: 251, distance: 73.8
click at [778, 251] on div at bounding box center [792, 271] width 274 height 149
drag, startPoint x: 838, startPoint y: 282, endPoint x: 767, endPoint y: 239, distance: 83.2
click at [767, 239] on div at bounding box center [792, 271] width 274 height 149
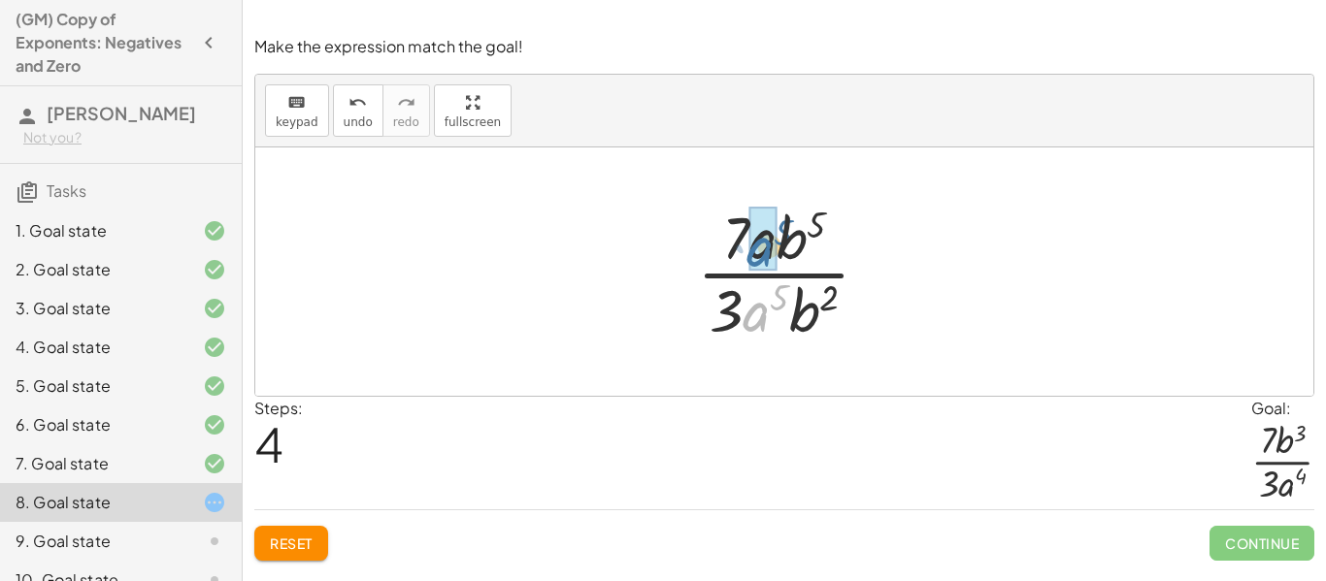
drag, startPoint x: 760, startPoint y: 317, endPoint x: 764, endPoint y: 252, distance: 65.1
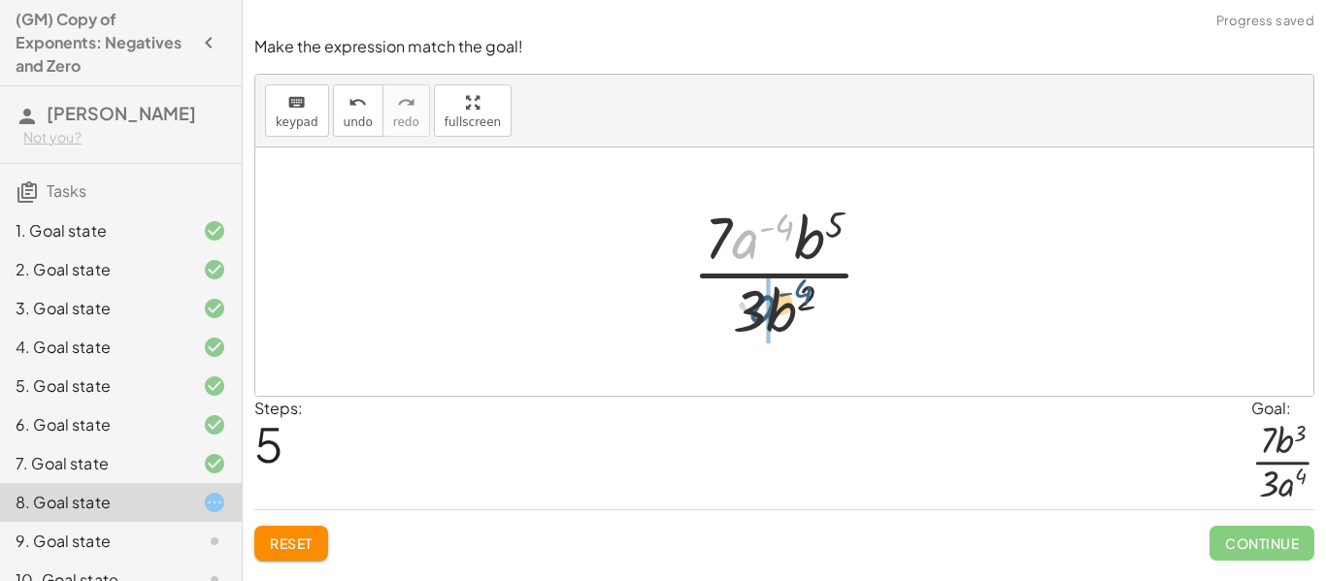
drag, startPoint x: 746, startPoint y: 245, endPoint x: 761, endPoint y: 313, distance: 69.5
click at [761, 313] on div at bounding box center [790, 271] width 217 height 149
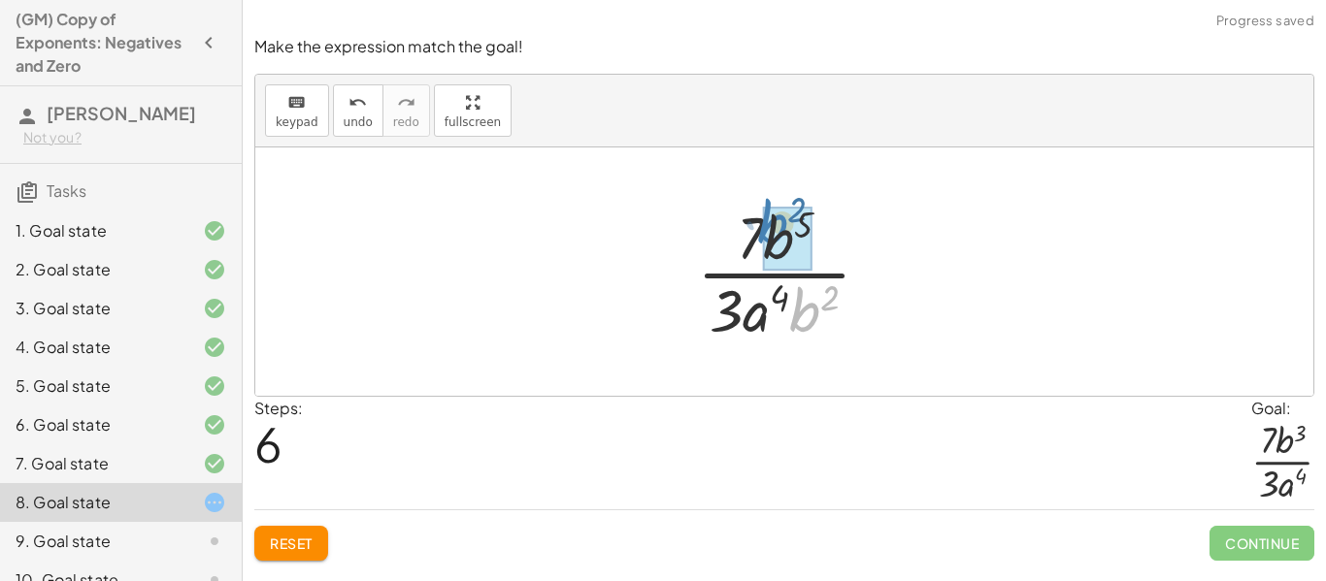
drag, startPoint x: 806, startPoint y: 321, endPoint x: 782, endPoint y: 249, distance: 75.5
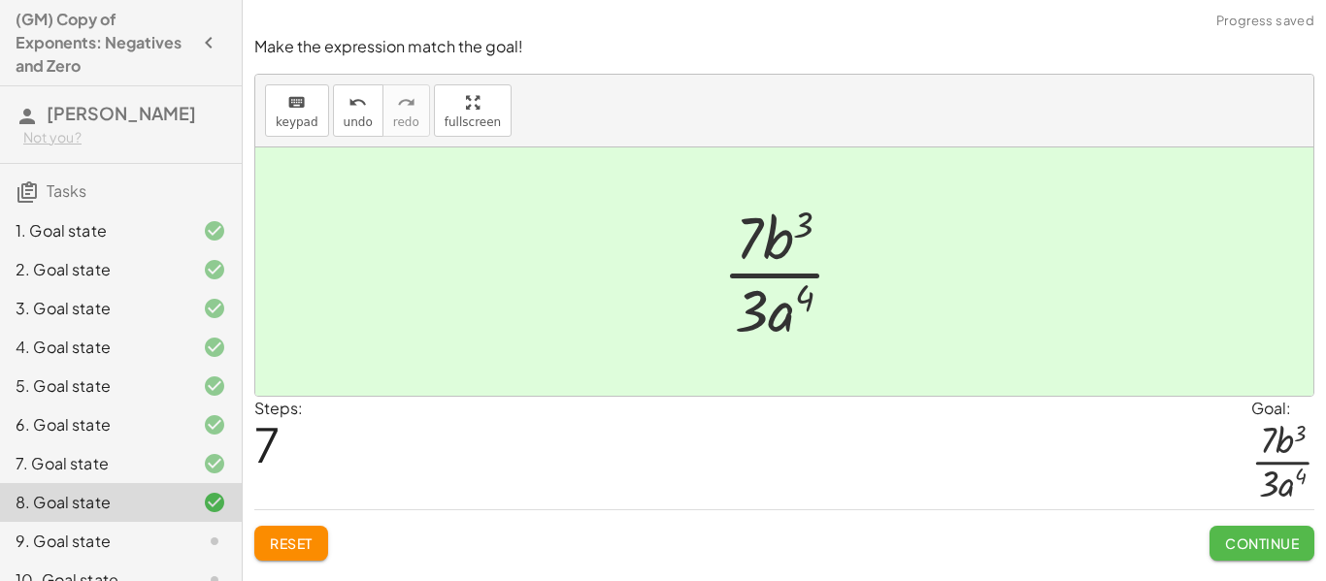
click at [1287, 535] on span "Continue" at bounding box center [1262, 543] width 74 height 17
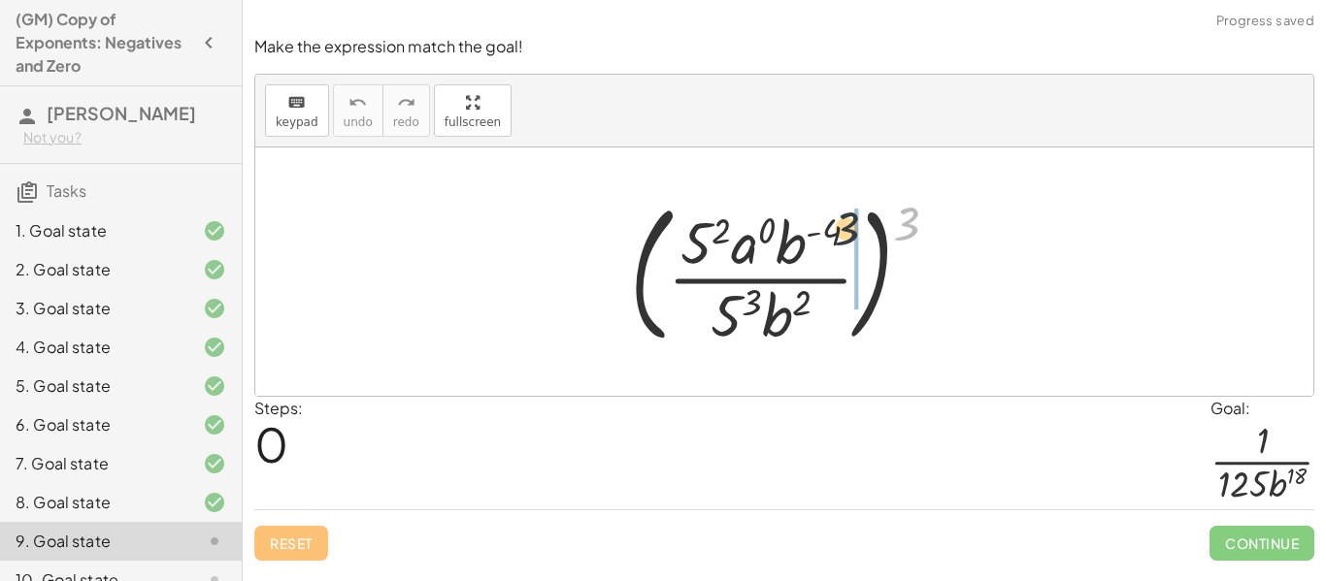
drag, startPoint x: 915, startPoint y: 216, endPoint x: 841, endPoint y: 221, distance: 73.9
click at [841, 221] on div at bounding box center [792, 271] width 344 height 161
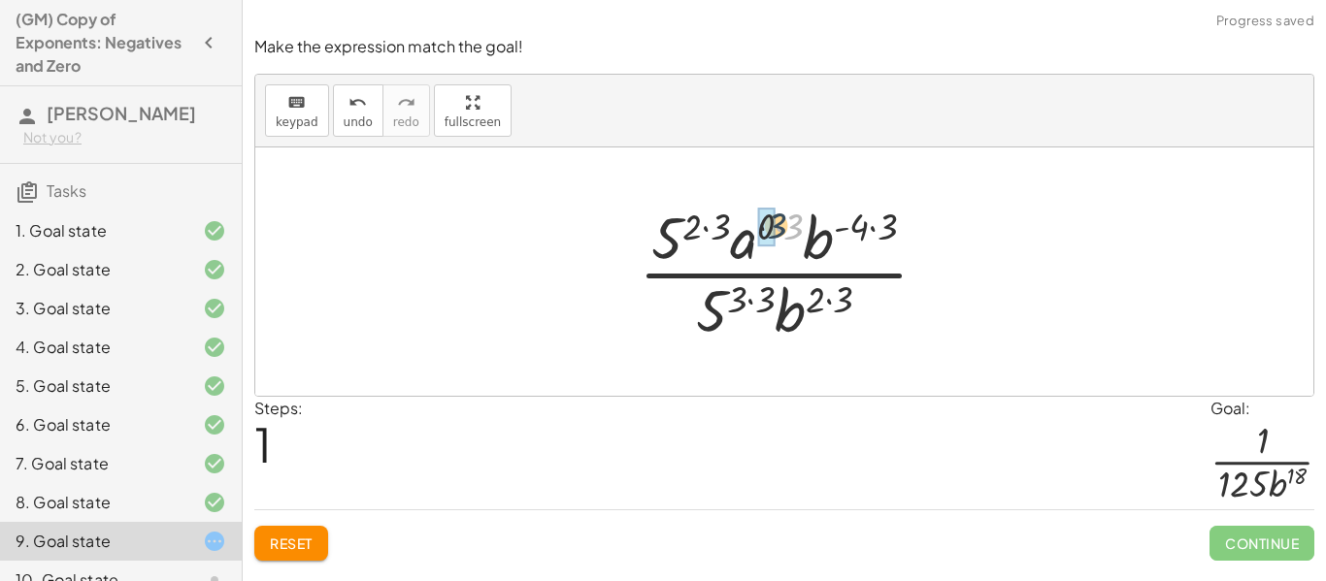
drag, startPoint x: 790, startPoint y: 226, endPoint x: 767, endPoint y: 224, distance: 23.4
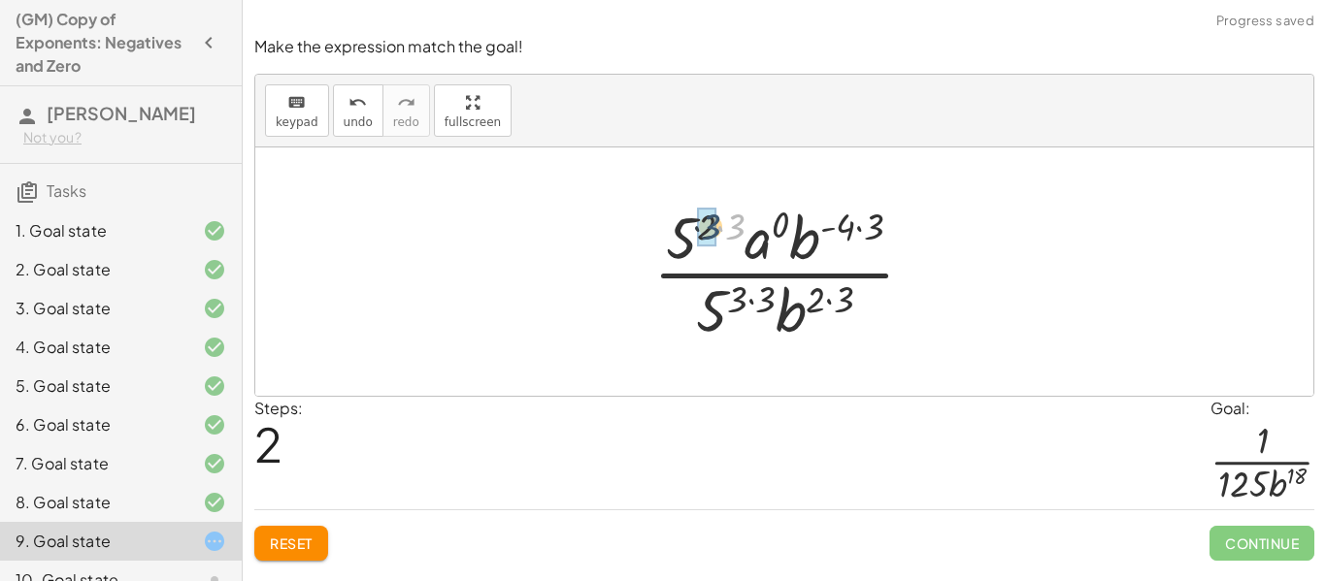
drag, startPoint x: 742, startPoint y: 222, endPoint x: 717, endPoint y: 222, distance: 25.2
click at [717, 222] on div at bounding box center [791, 271] width 296 height 149
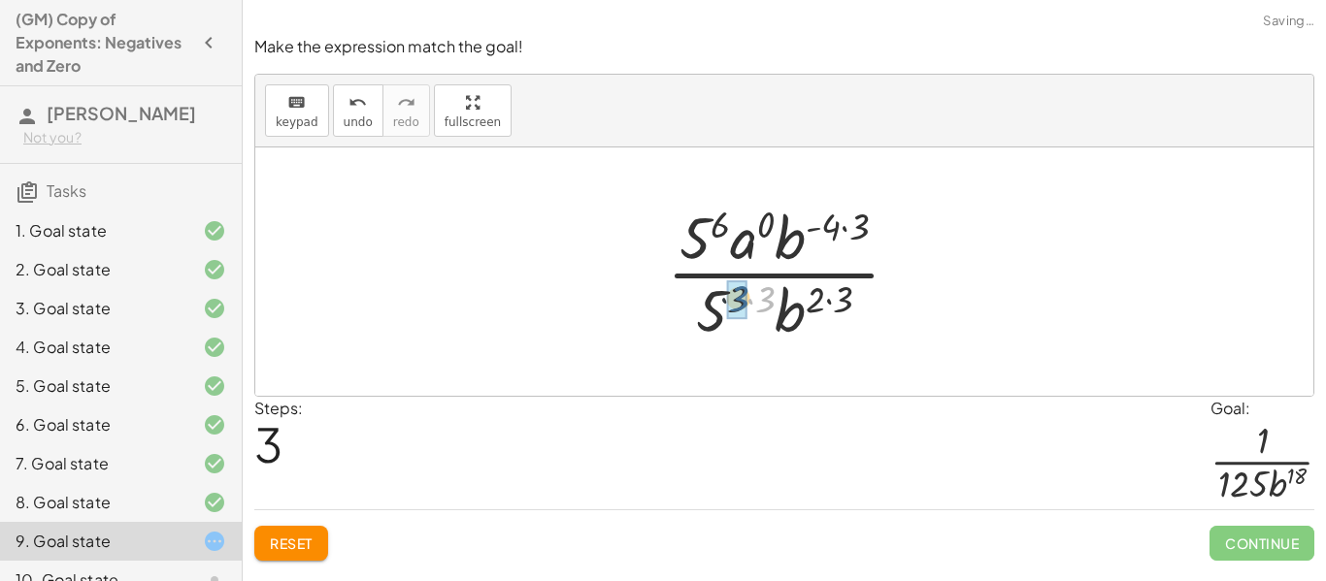
drag, startPoint x: 763, startPoint y: 297, endPoint x: 733, endPoint y: 296, distance: 30.1
drag, startPoint x: 823, startPoint y: 299, endPoint x: 797, endPoint y: 298, distance: 26.2
drag, startPoint x: 863, startPoint y: 221, endPoint x: 840, endPoint y: 220, distance: 22.3
click at [840, 220] on div at bounding box center [791, 271] width 268 height 149
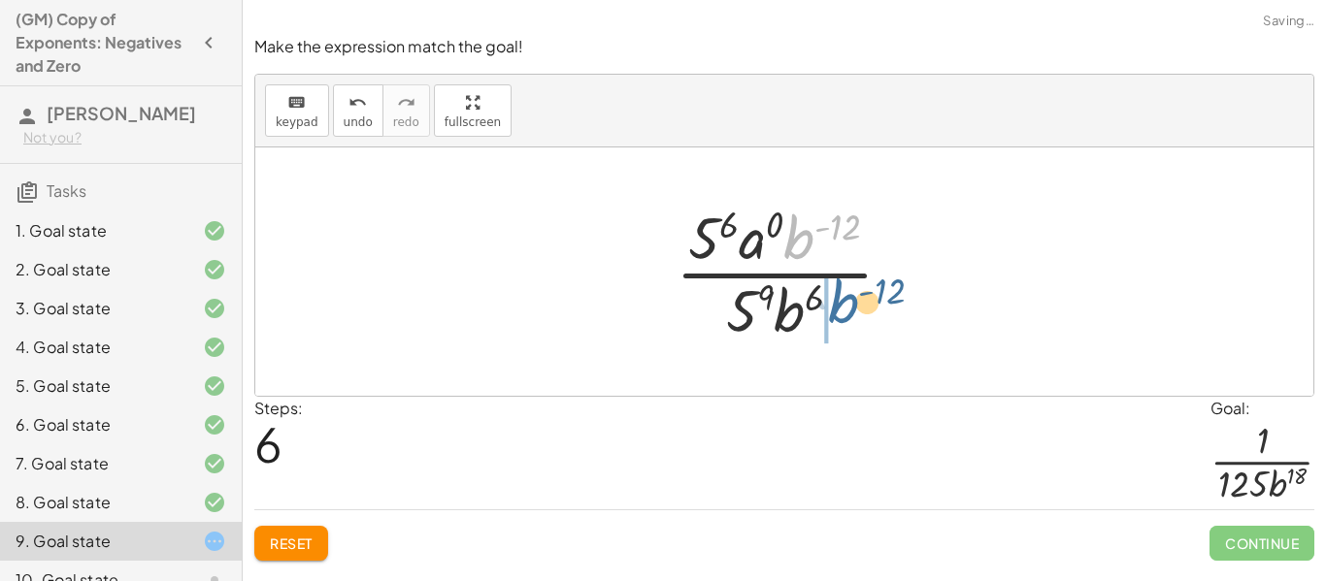
drag, startPoint x: 807, startPoint y: 237, endPoint x: 851, endPoint y: 303, distance: 79.7
click at [851, 303] on div at bounding box center [792, 271] width 252 height 149
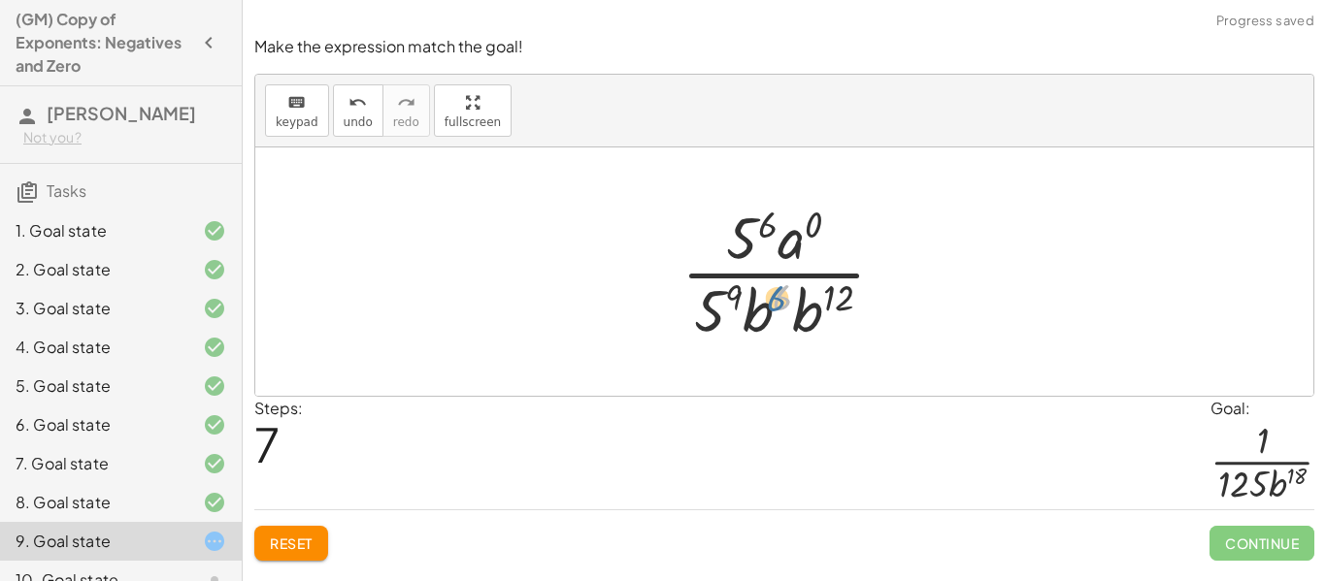
click at [785, 299] on div at bounding box center [791, 271] width 239 height 149
drag, startPoint x: 740, startPoint y: 227, endPoint x: 698, endPoint y: 310, distance: 92.5
drag, startPoint x: 739, startPoint y: 291, endPoint x: 719, endPoint y: 289, distance: 19.5
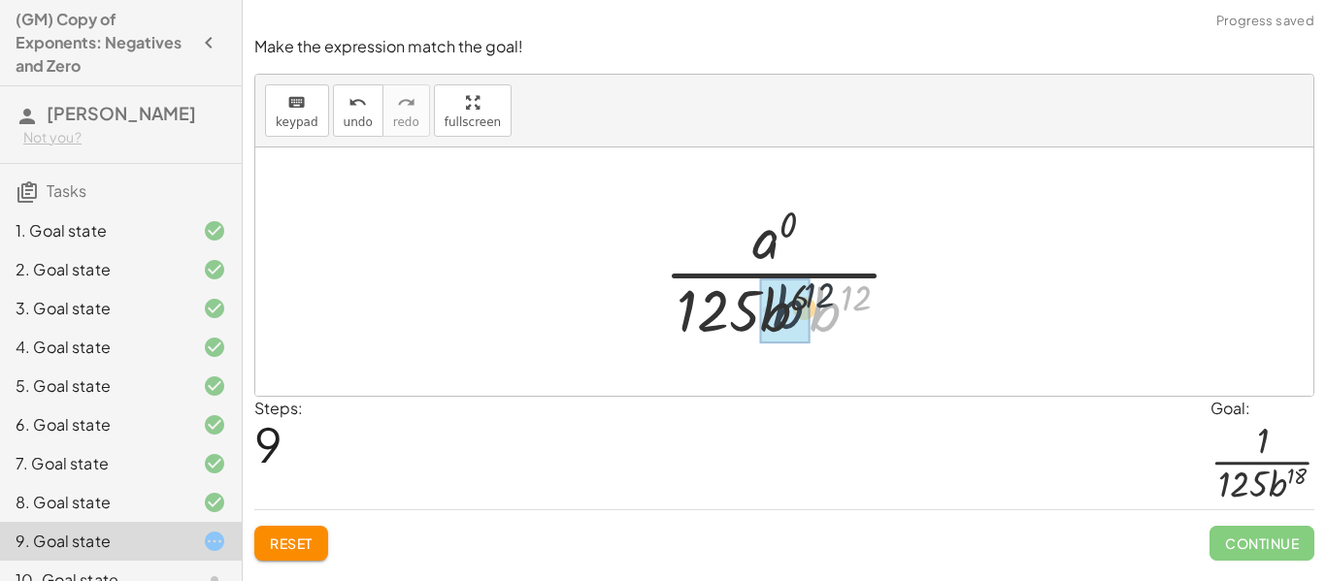
drag, startPoint x: 834, startPoint y: 309, endPoint x: 792, endPoint y: 306, distance: 41.8
drag, startPoint x: 865, startPoint y: 300, endPoint x: 803, endPoint y: 294, distance: 62.4
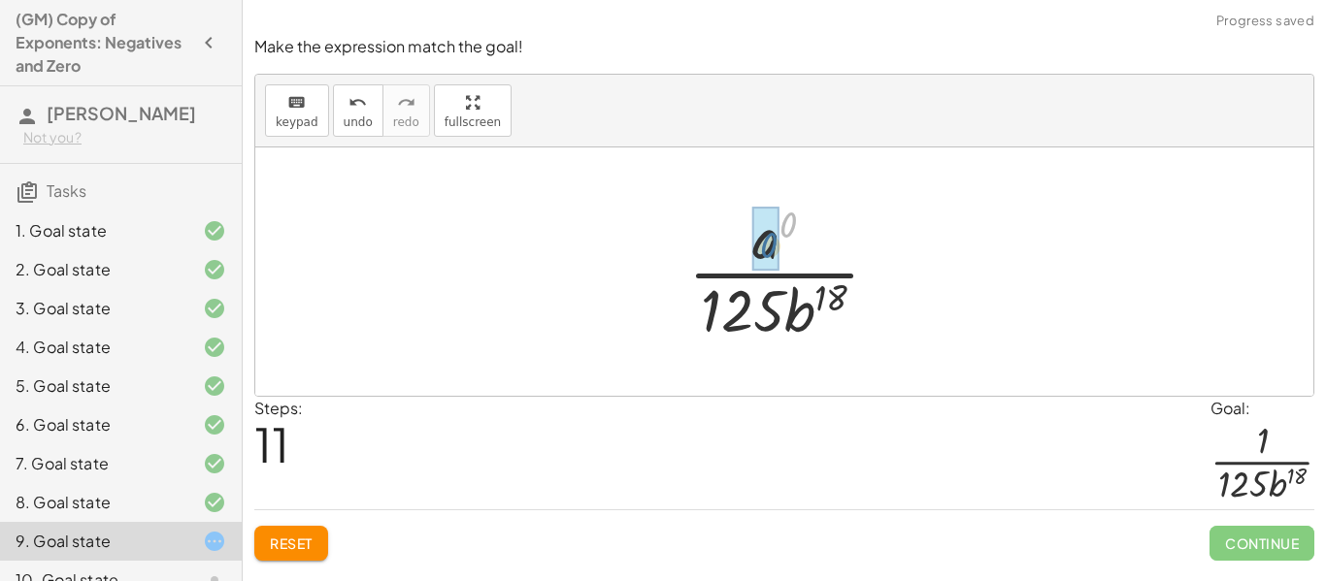
drag, startPoint x: 784, startPoint y: 229, endPoint x: 762, endPoint y: 250, distance: 30.9
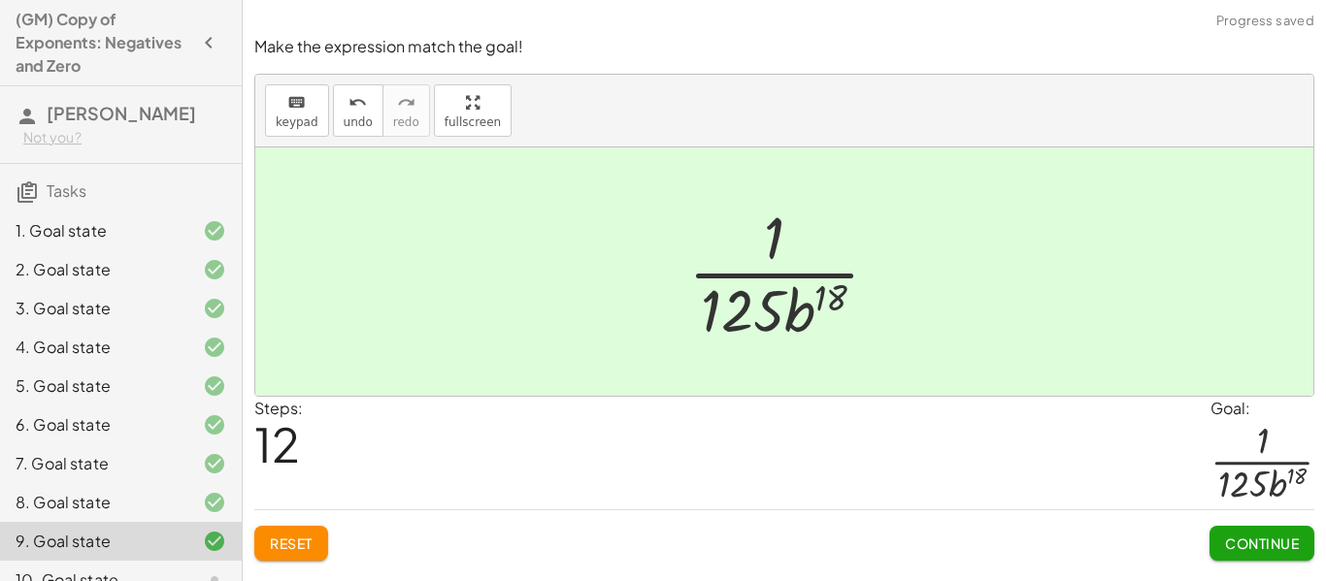
click at [1235, 535] on span "Continue" at bounding box center [1262, 543] width 74 height 17
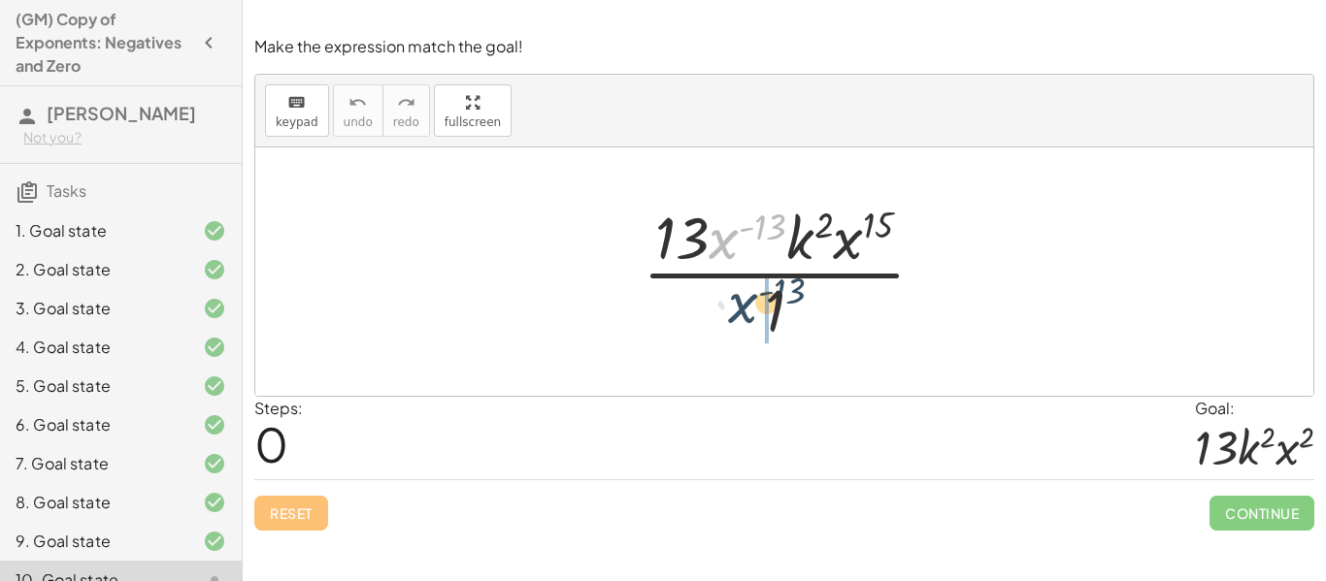
drag, startPoint x: 719, startPoint y: 247, endPoint x: 739, endPoint y: 318, distance: 73.5
click at [739, 318] on div at bounding box center [791, 271] width 317 height 149
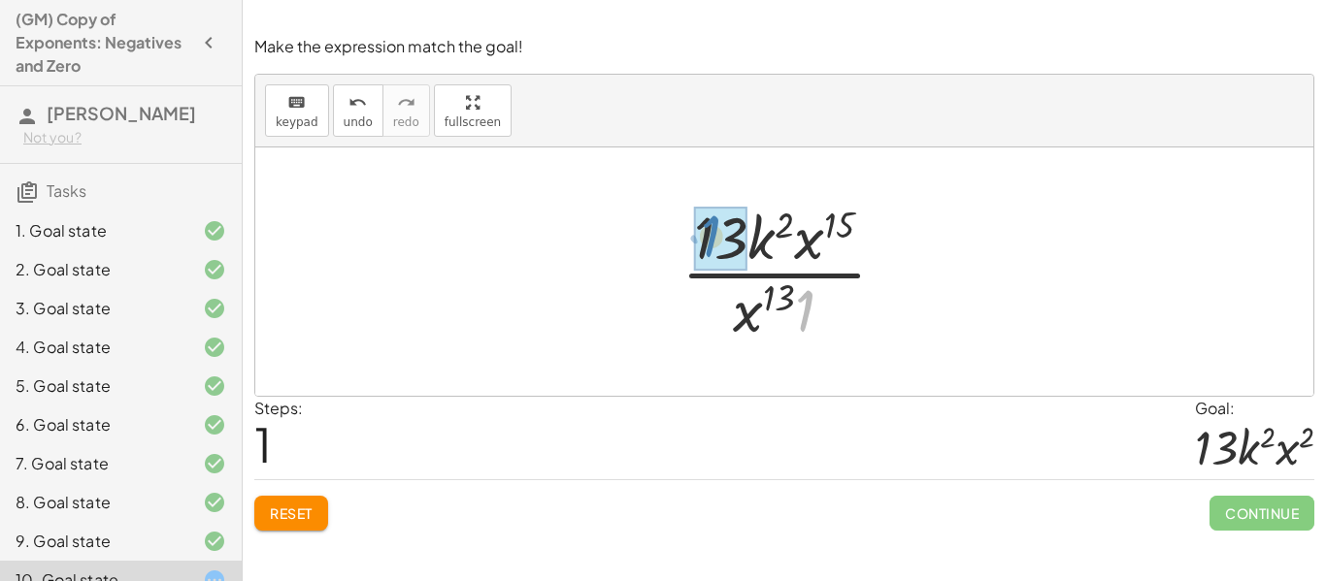
drag, startPoint x: 807, startPoint y: 305, endPoint x: 724, endPoint y: 237, distance: 107.6
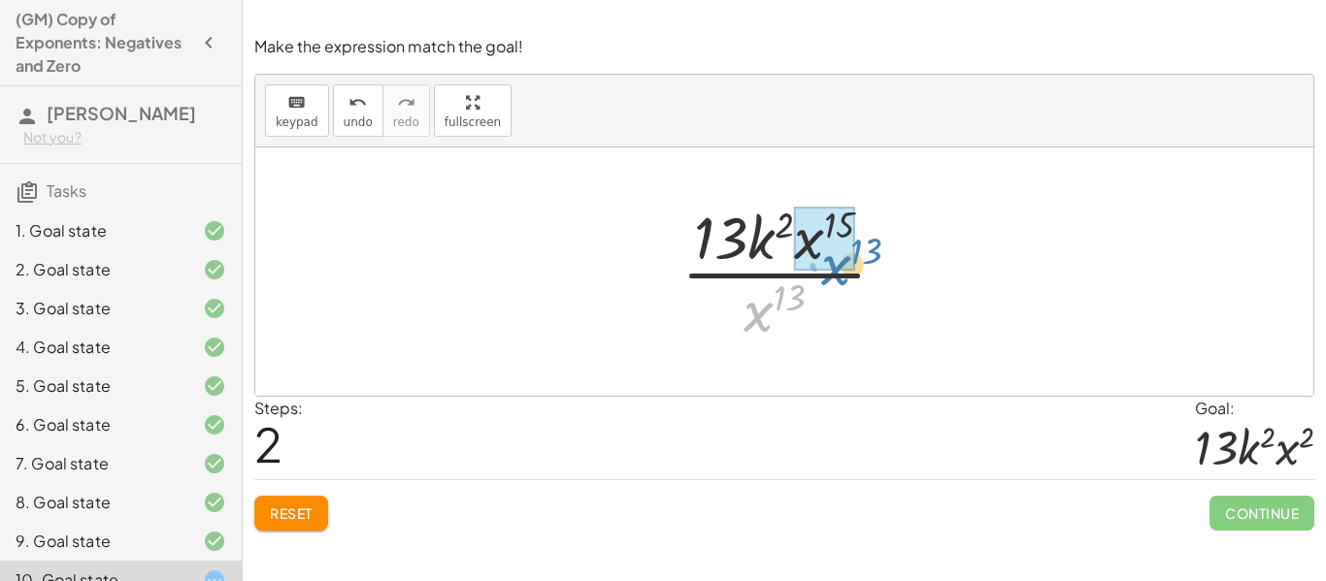
drag, startPoint x: 762, startPoint y: 309, endPoint x: 827, endPoint y: 241, distance: 94.0
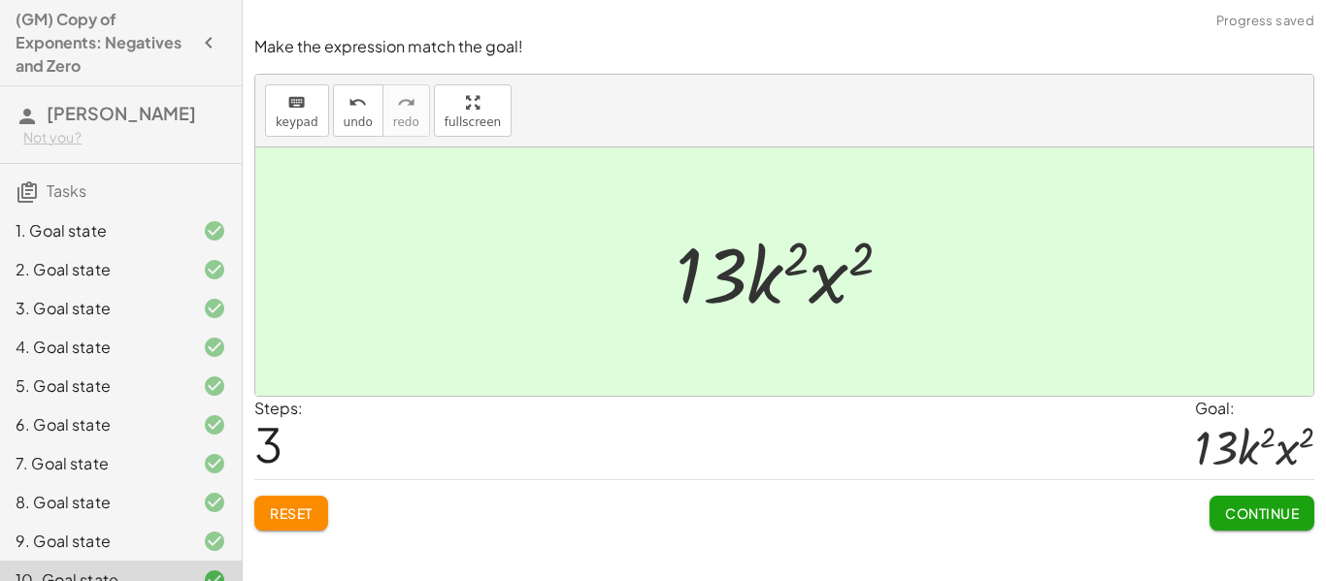
click at [1258, 505] on span "Continue" at bounding box center [1262, 513] width 74 height 17
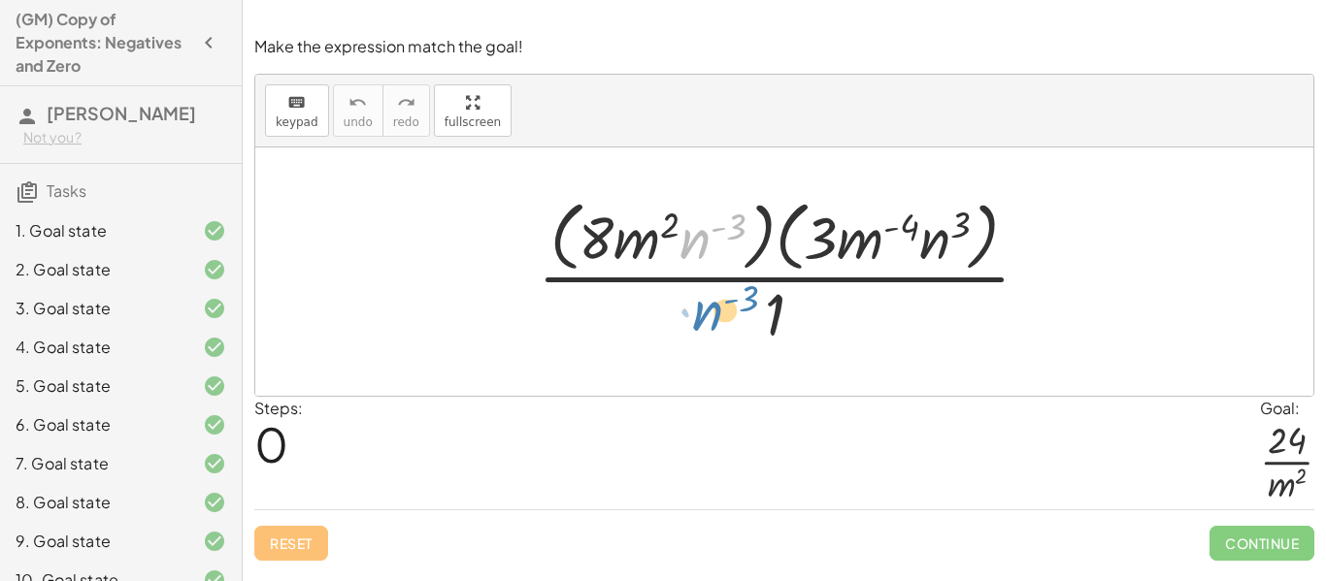
drag, startPoint x: 698, startPoint y: 235, endPoint x: 710, endPoint y: 310, distance: 75.8
click at [710, 310] on div at bounding box center [791, 271] width 527 height 158
drag, startPoint x: 698, startPoint y: 242, endPoint x: 713, endPoint y: 338, distance: 97.3
click at [697, 234] on div at bounding box center [791, 271] width 527 height 158
click at [713, 340] on div at bounding box center [791, 271] width 527 height 158
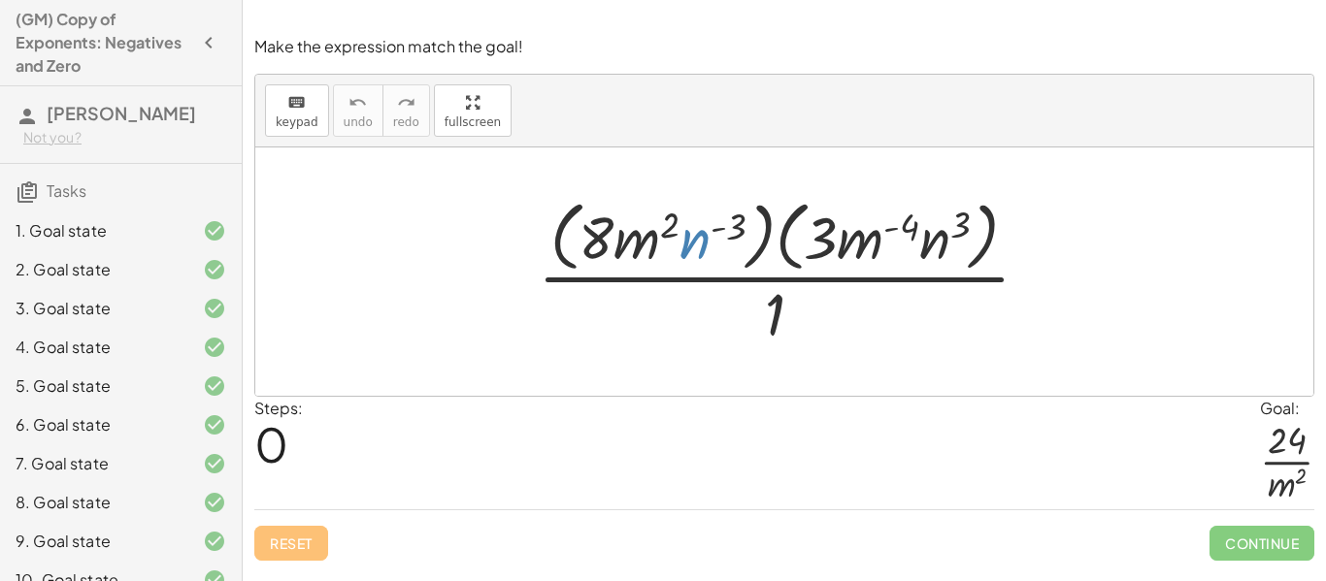
click at [693, 251] on div at bounding box center [791, 271] width 527 height 158
drag, startPoint x: 693, startPoint y: 251, endPoint x: 937, endPoint y: 248, distance: 243.6
click at [937, 248] on div at bounding box center [791, 271] width 527 height 158
drag, startPoint x: 675, startPoint y: 222, endPoint x: 617, endPoint y: 221, distance: 57.3
click at [617, 221] on div at bounding box center [791, 271] width 527 height 158
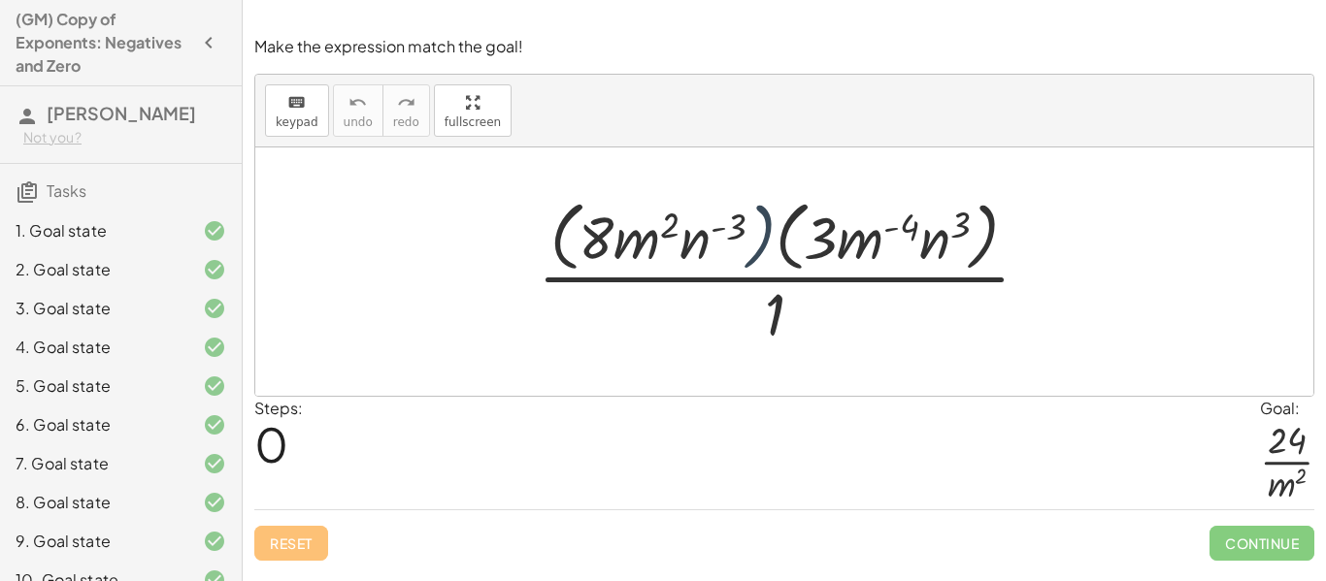
drag, startPoint x: 769, startPoint y: 224, endPoint x: 757, endPoint y: 213, distance: 16.5
click at [757, 213] on div at bounding box center [791, 271] width 527 height 158
drag, startPoint x: 842, startPoint y: 241, endPoint x: 791, endPoint y: 224, distance: 54.0
click at [791, 224] on div at bounding box center [791, 271] width 527 height 158
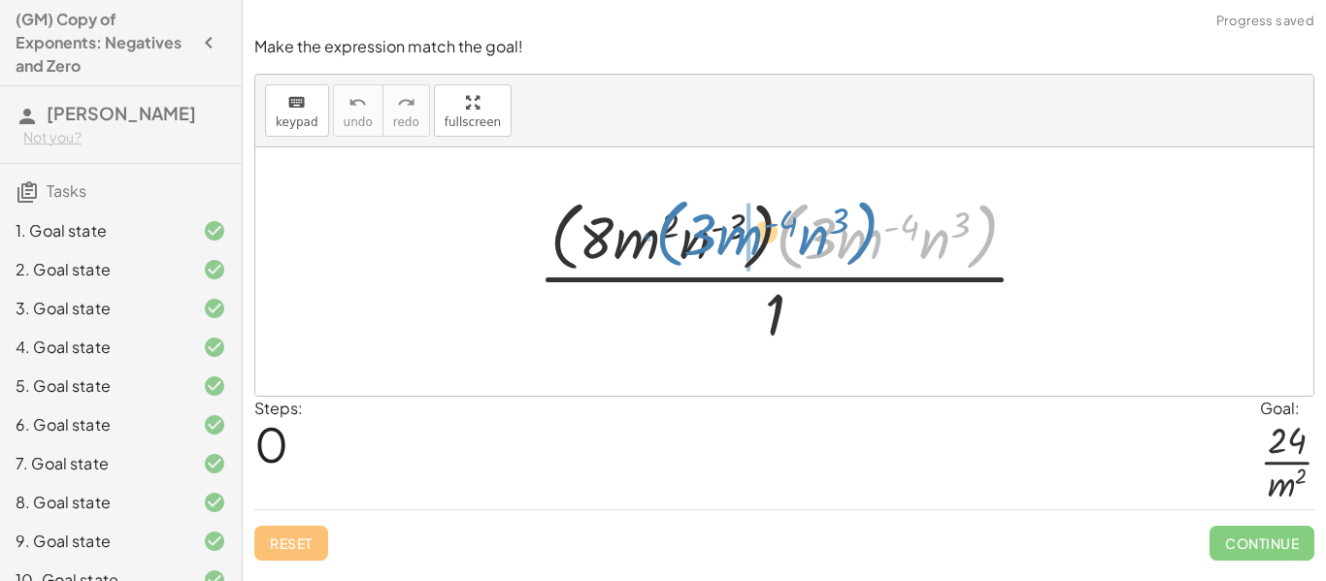
drag, startPoint x: 789, startPoint y: 220, endPoint x: 667, endPoint y: 216, distance: 122.3
click at [667, 216] on div at bounding box center [791, 271] width 527 height 158
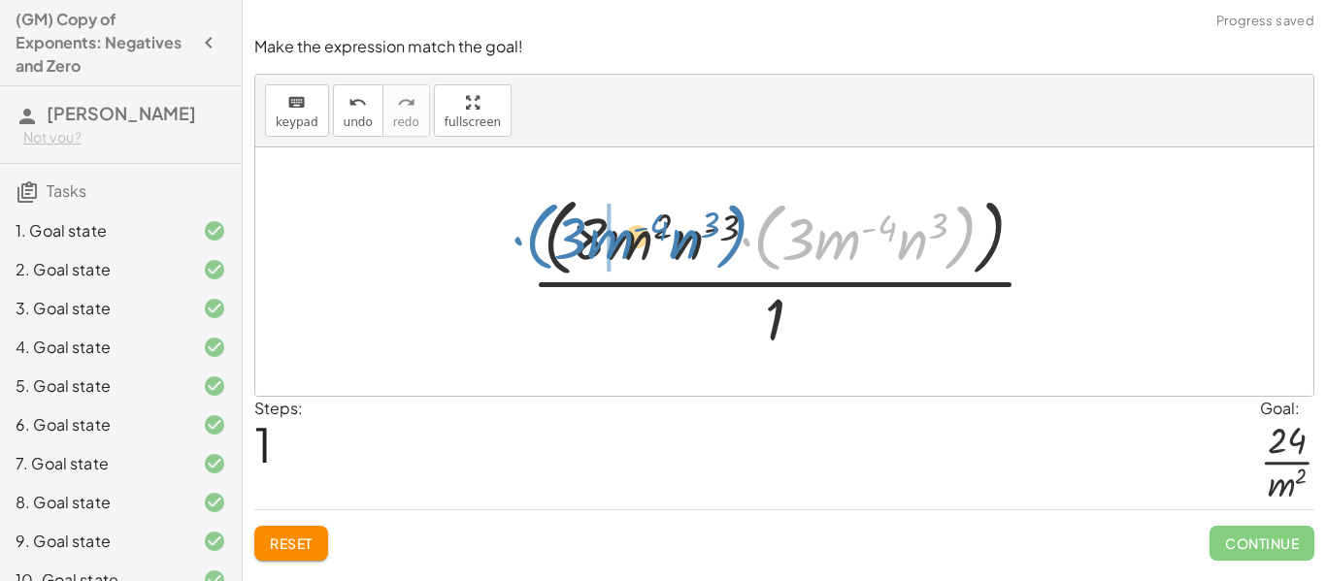
drag, startPoint x: 762, startPoint y: 233, endPoint x: 536, endPoint y: 232, distance: 226.1
click at [536, 232] on div at bounding box center [792, 271] width 542 height 167
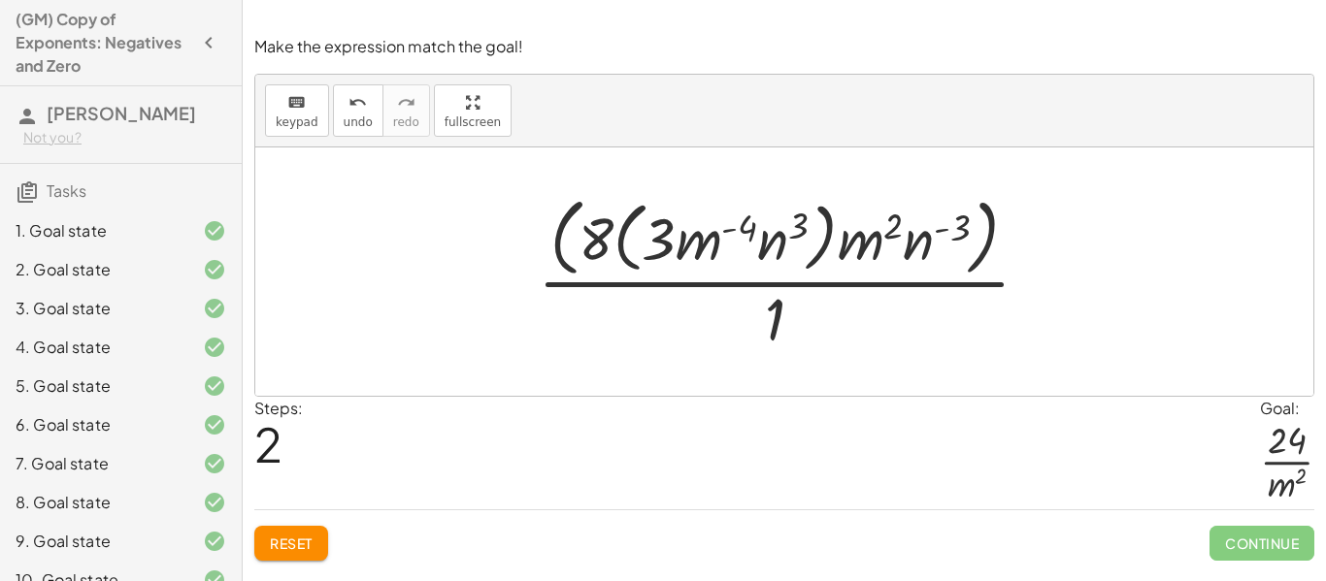
click at [318, 531] on button "Reset" at bounding box center [291, 543] width 74 height 35
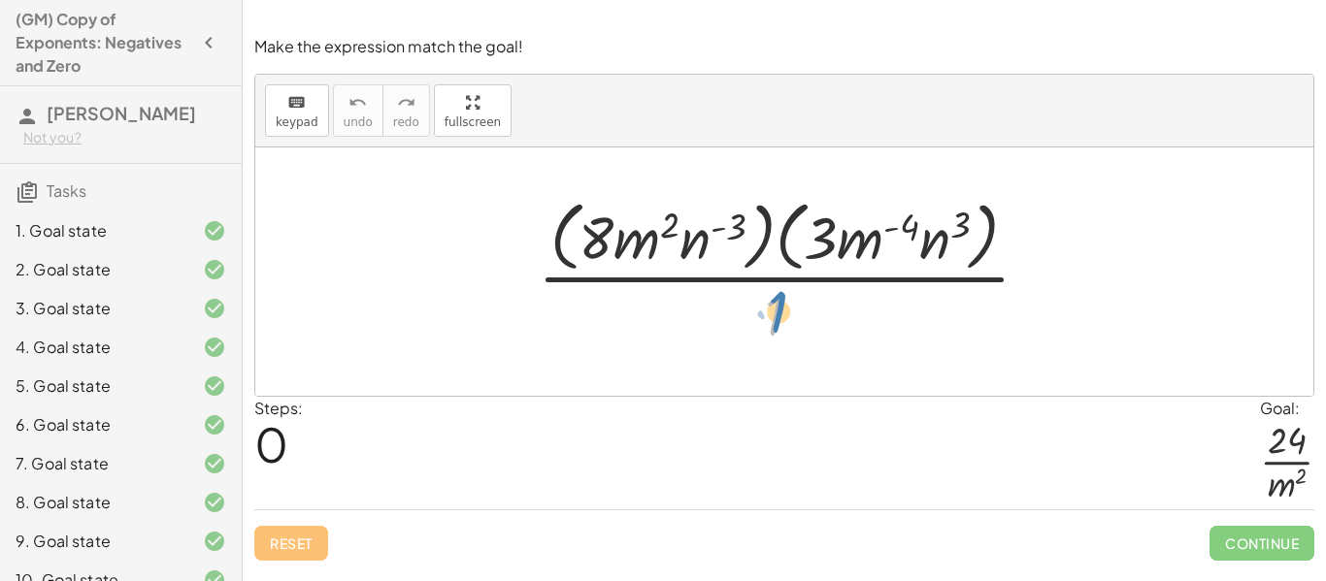
click at [781, 311] on div at bounding box center [791, 271] width 527 height 158
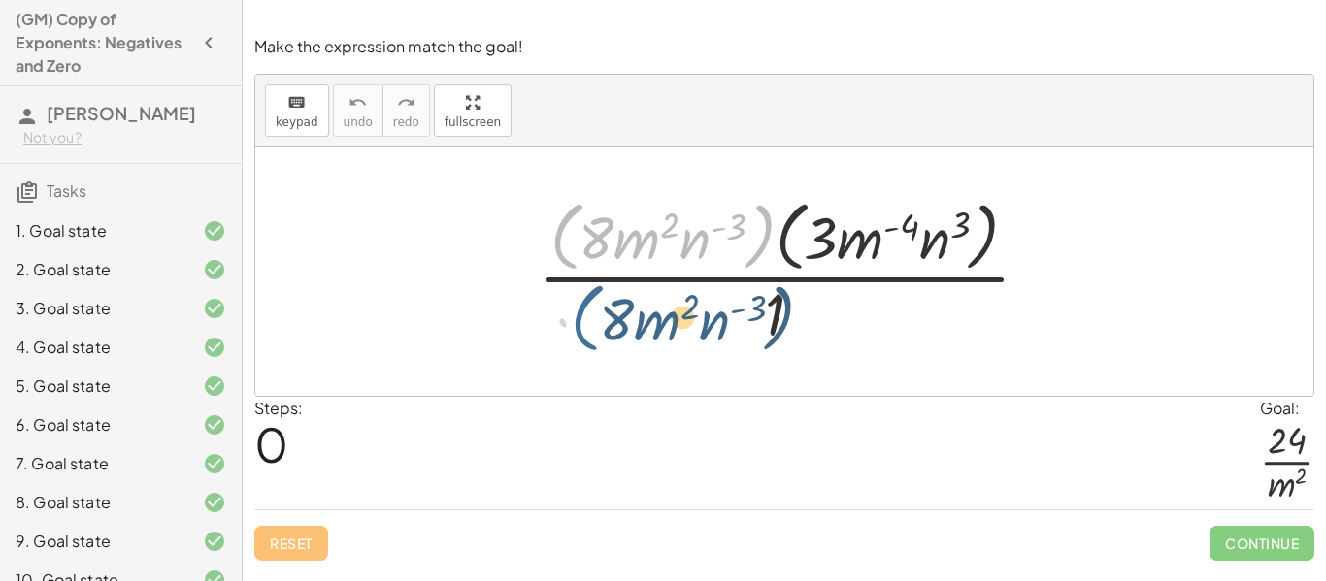
drag, startPoint x: 561, startPoint y: 208, endPoint x: 581, endPoint y: 294, distance: 88.8
click at [581, 294] on div at bounding box center [791, 271] width 527 height 158
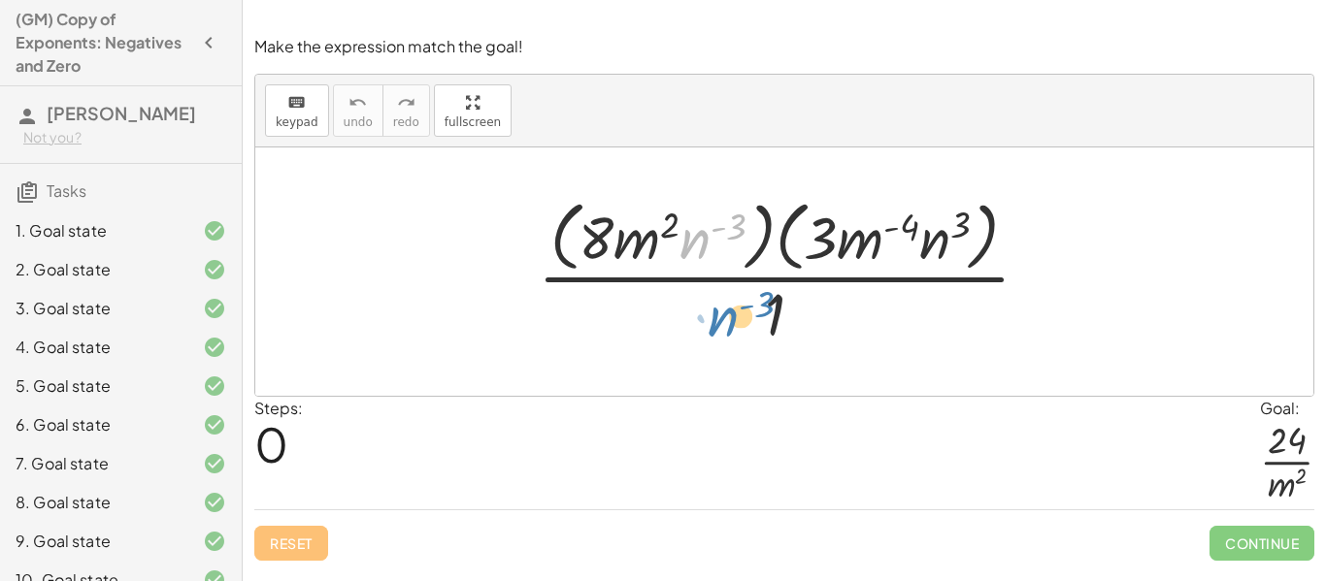
drag, startPoint x: 692, startPoint y: 245, endPoint x: 720, endPoint y: 326, distance: 86.2
click at [720, 326] on div at bounding box center [791, 271] width 527 height 158
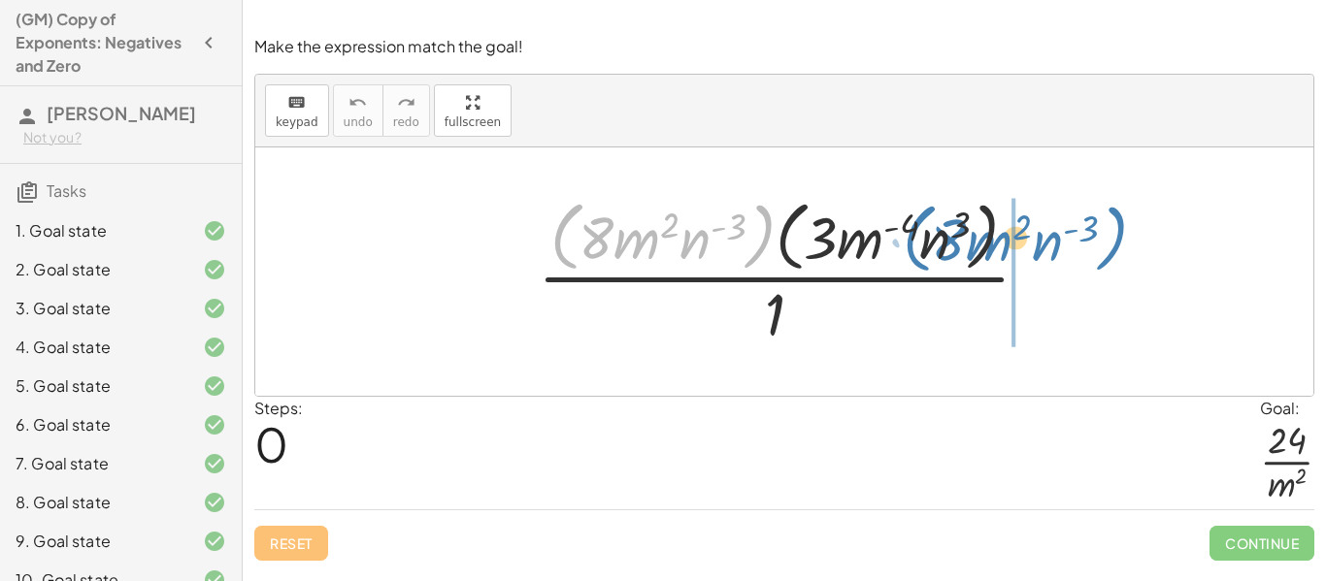
drag, startPoint x: 557, startPoint y: 236, endPoint x: 909, endPoint y: 238, distance: 352.3
click at [909, 238] on div at bounding box center [791, 271] width 527 height 158
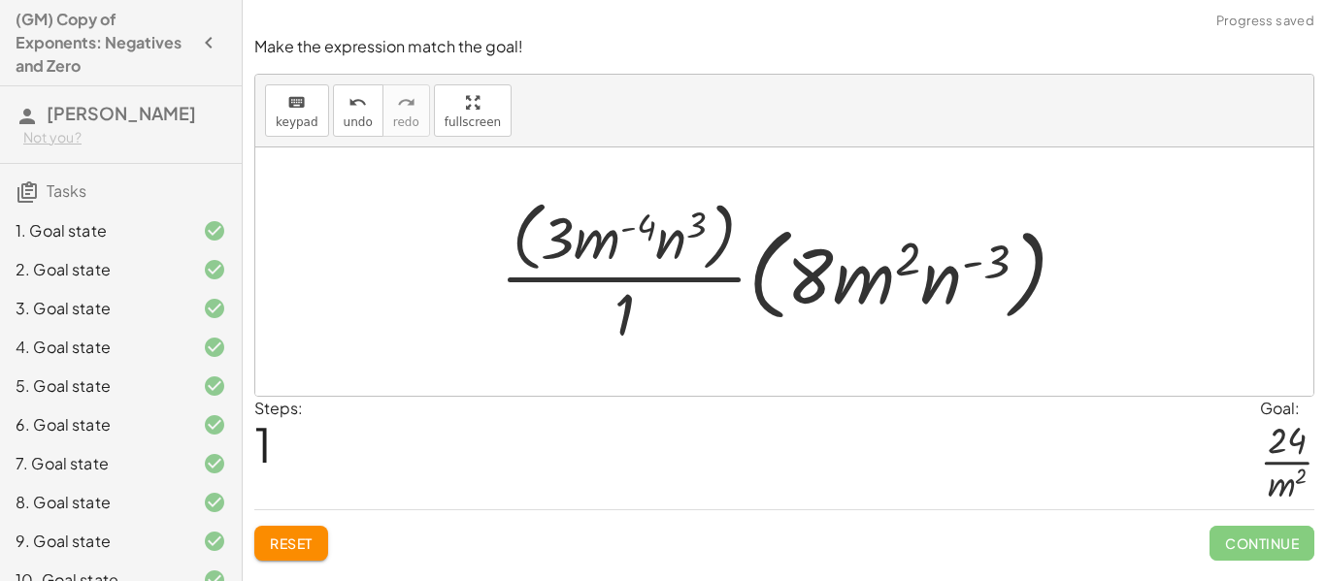
click at [285, 549] on span "Reset" at bounding box center [291, 543] width 43 height 17
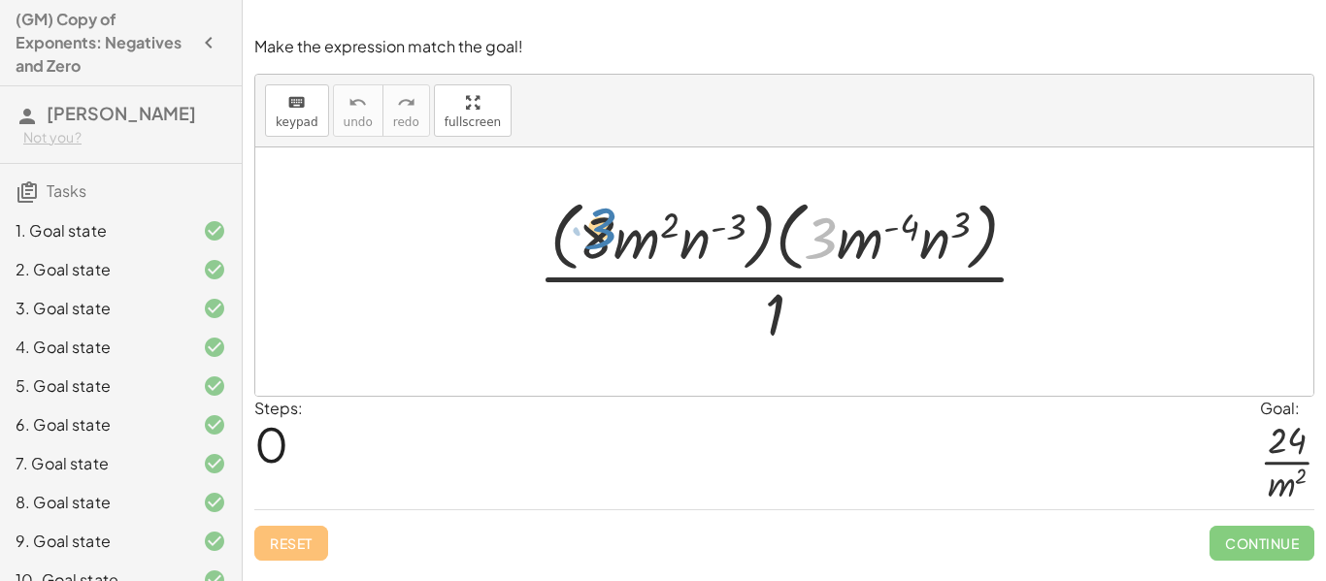
drag, startPoint x: 820, startPoint y: 247, endPoint x: 598, endPoint y: 237, distance: 222.5
click at [598, 237] on div at bounding box center [791, 271] width 527 height 158
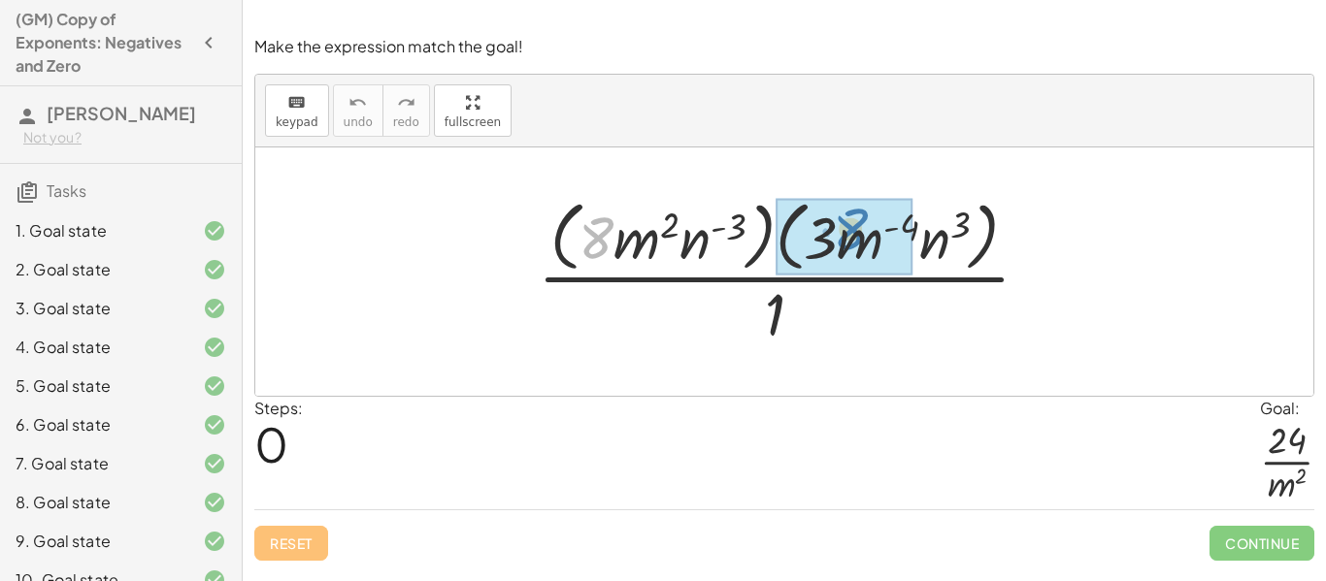
drag, startPoint x: 605, startPoint y: 234, endPoint x: 852, endPoint y: 224, distance: 247.7
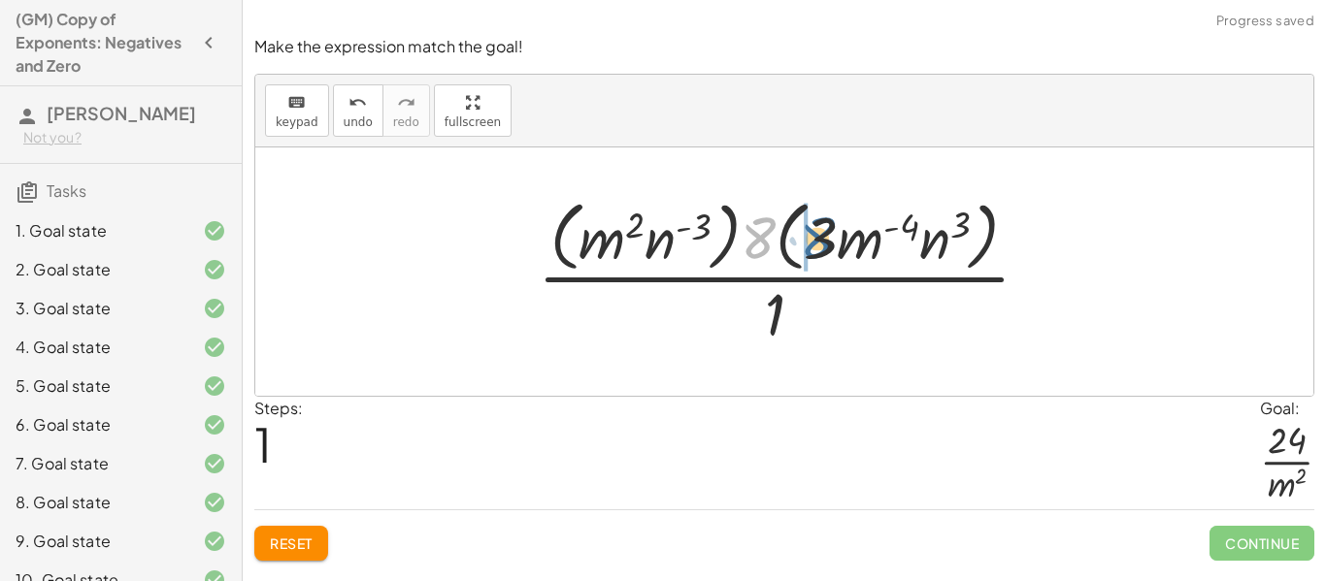
drag, startPoint x: 761, startPoint y: 233, endPoint x: 821, endPoint y: 235, distance: 60.2
click at [821, 235] on div at bounding box center [791, 271] width 527 height 158
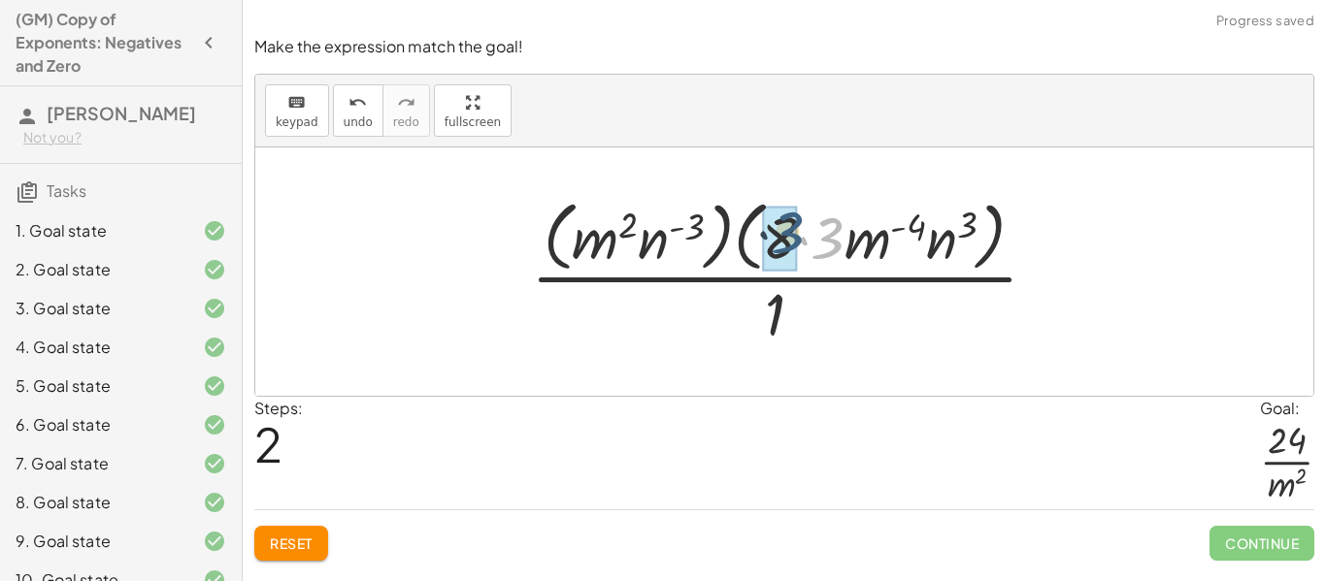
drag, startPoint x: 823, startPoint y: 238, endPoint x: 777, endPoint y: 235, distance: 45.7
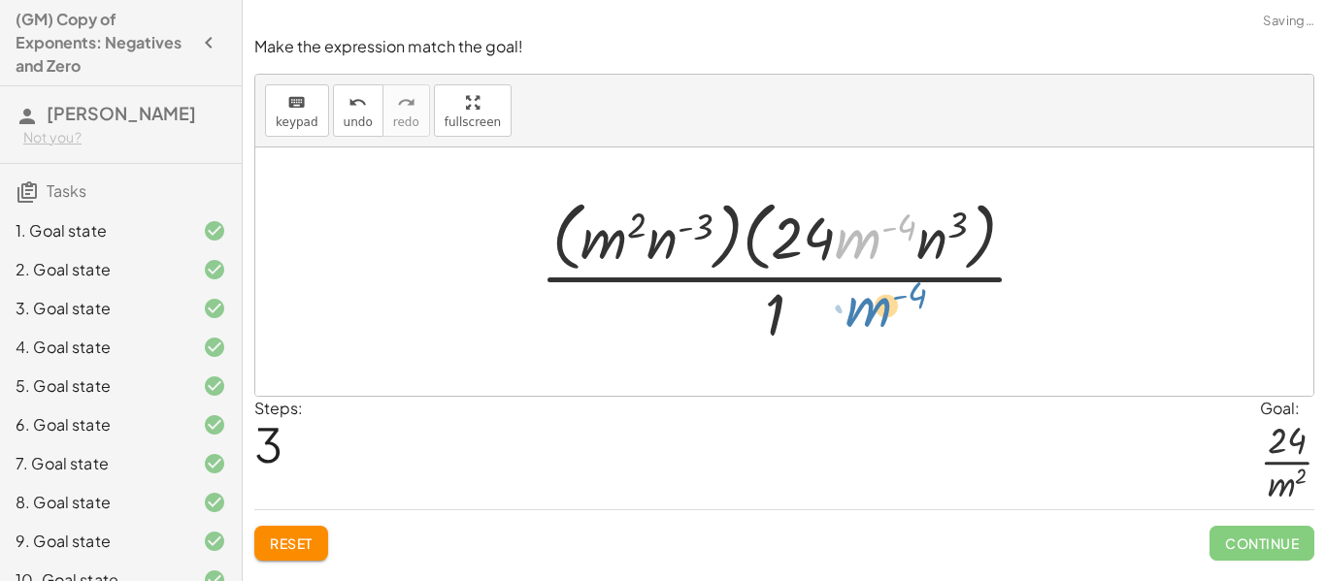
drag, startPoint x: 861, startPoint y: 238, endPoint x: 871, endPoint y: 307, distance: 69.6
click at [871, 307] on div at bounding box center [791, 271] width 523 height 158
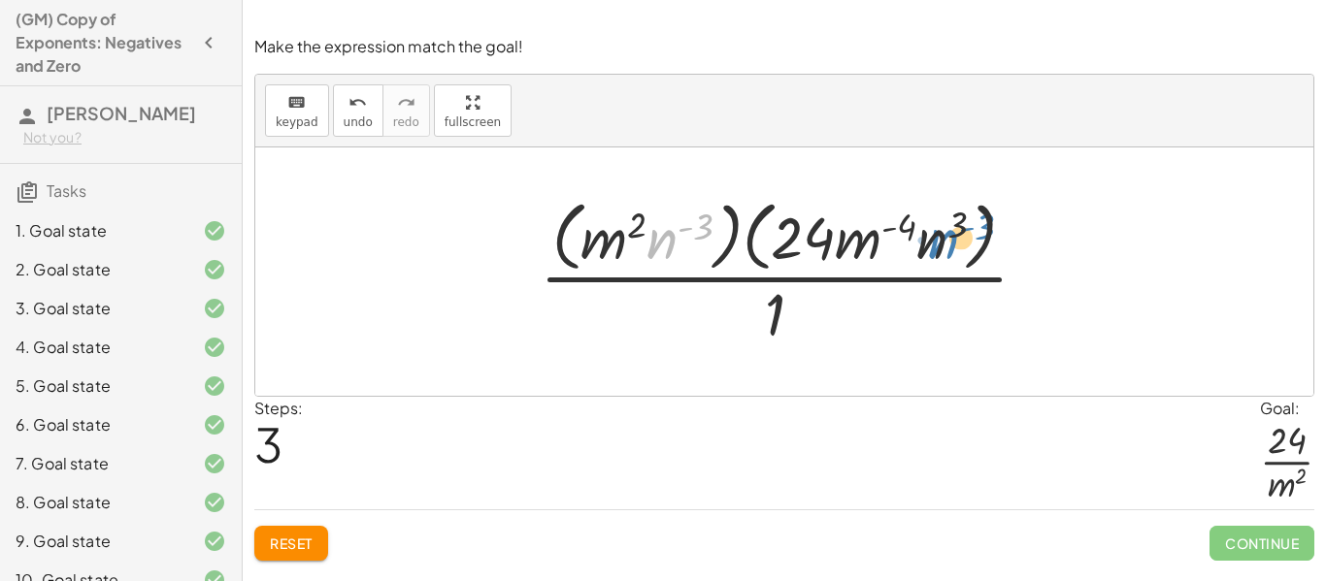
drag, startPoint x: 666, startPoint y: 240, endPoint x: 945, endPoint y: 240, distance: 279.5
click at [945, 240] on div at bounding box center [791, 271] width 523 height 158
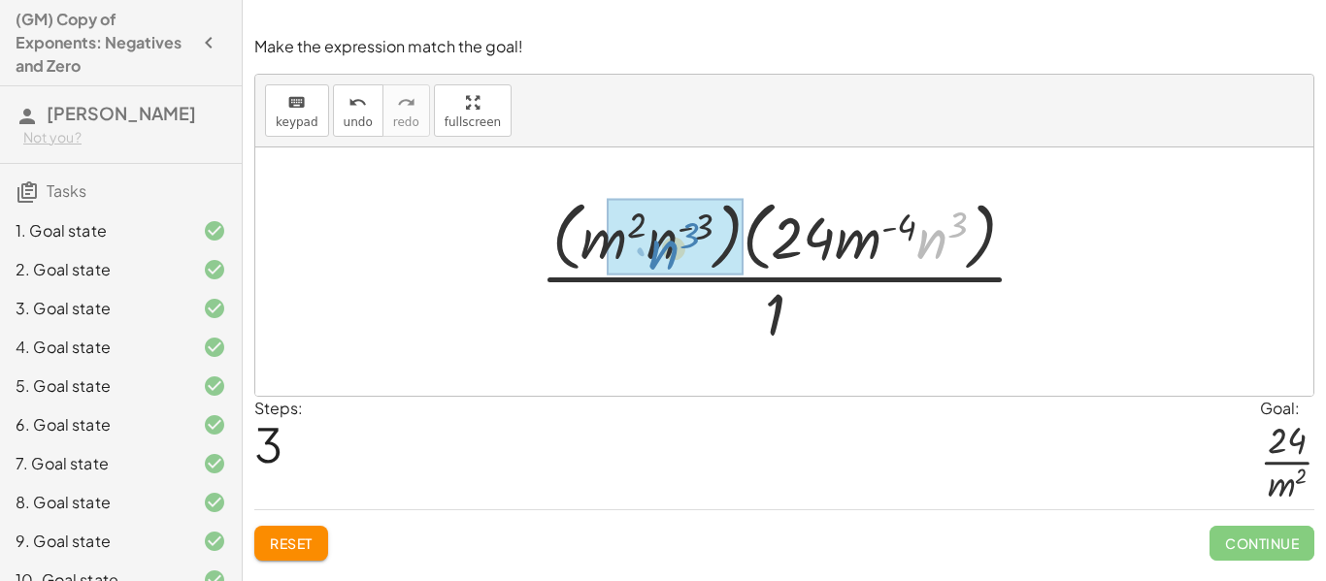
drag, startPoint x: 938, startPoint y: 246, endPoint x: 669, endPoint y: 256, distance: 269.1
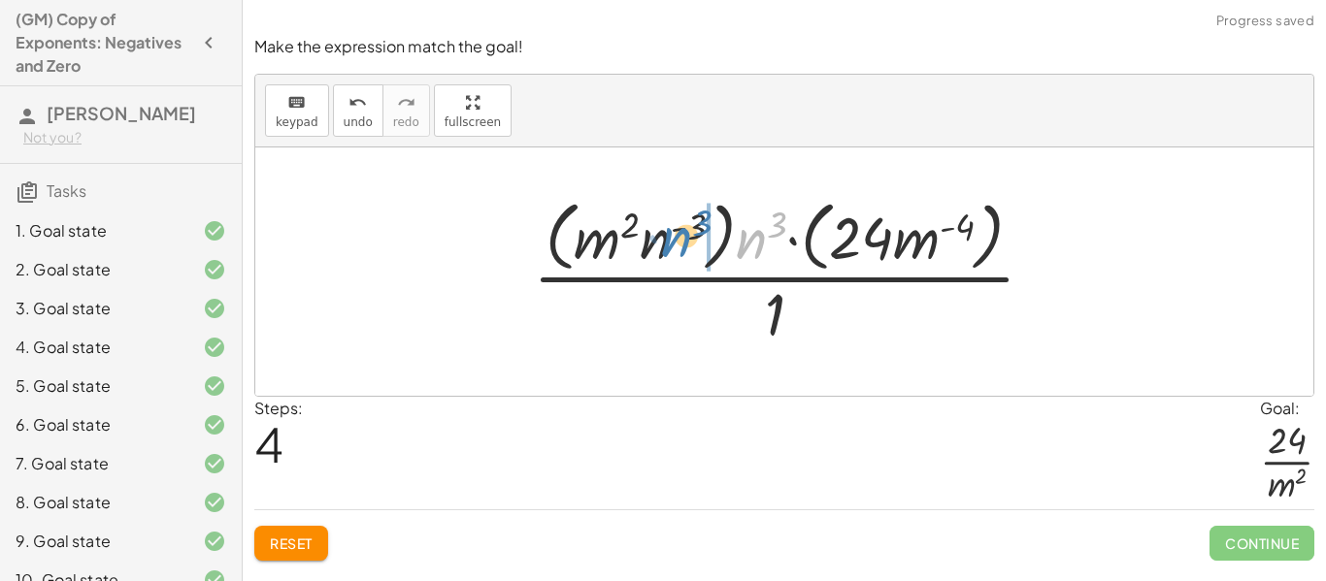
drag, startPoint x: 760, startPoint y: 240, endPoint x: 684, endPoint y: 238, distance: 75.7
click at [684, 238] on div at bounding box center [791, 271] width 537 height 158
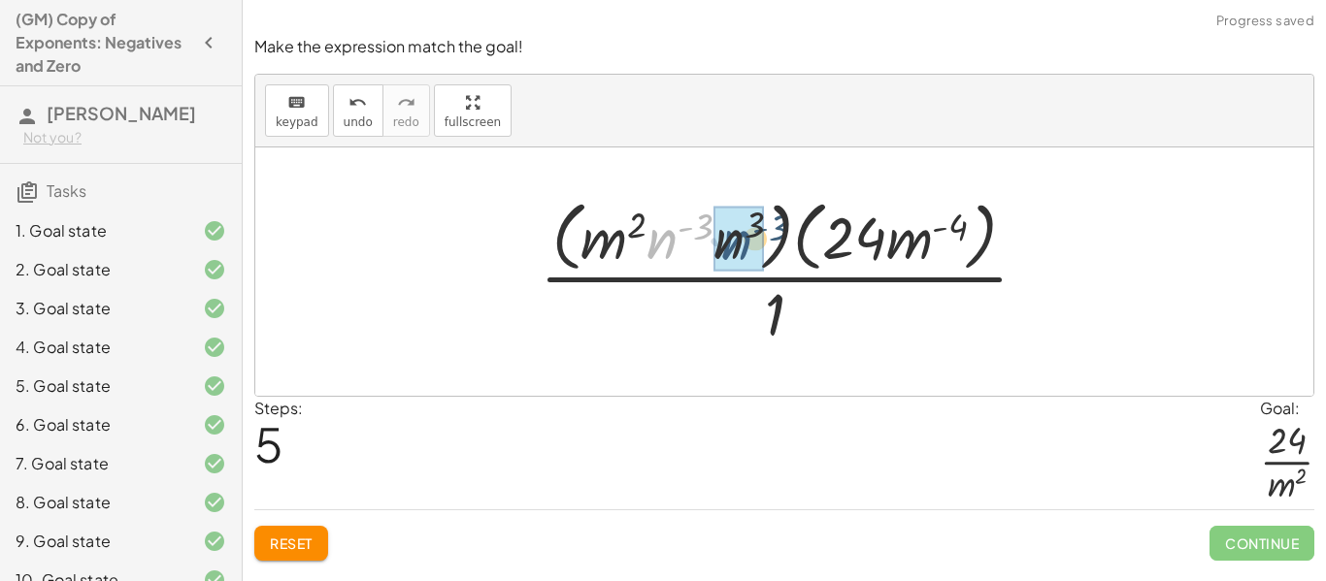
drag, startPoint x: 658, startPoint y: 243, endPoint x: 724, endPoint y: 242, distance: 66.0
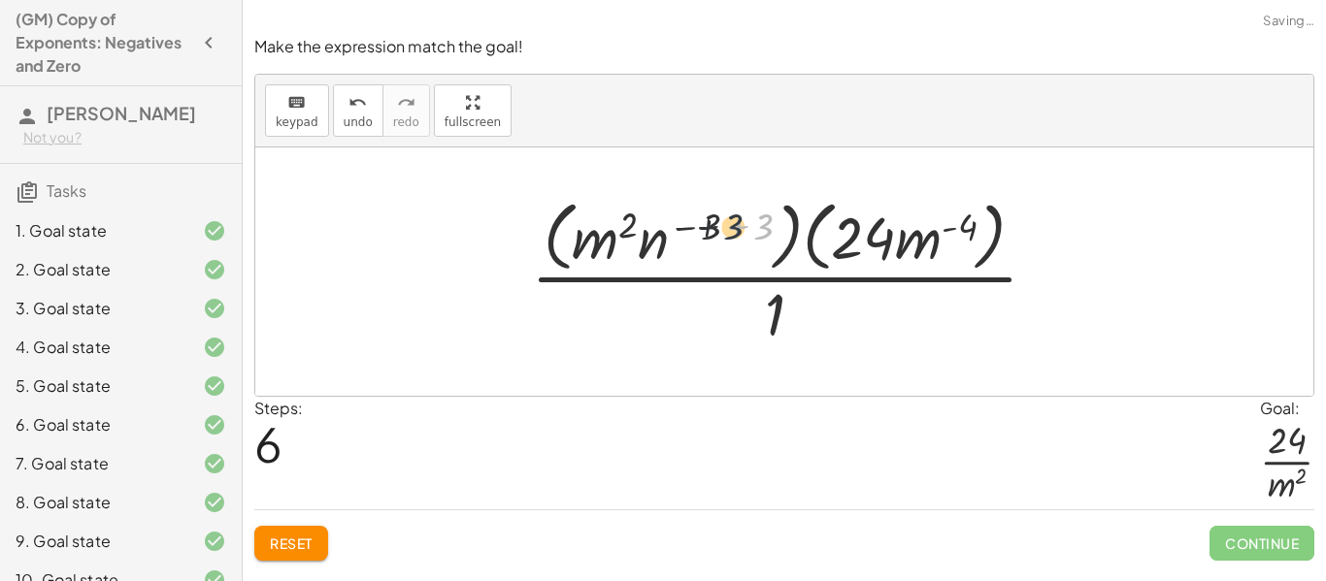
drag, startPoint x: 763, startPoint y: 228, endPoint x: 721, endPoint y: 228, distance: 41.7
click at [721, 228] on div at bounding box center [792, 271] width 542 height 158
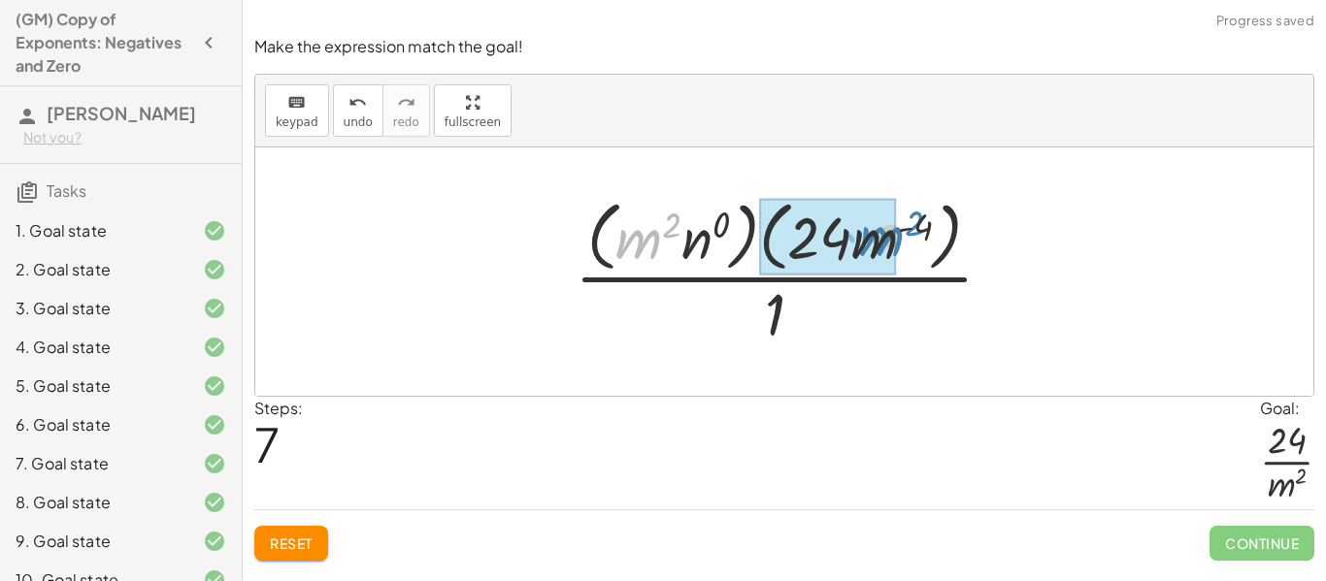
drag, startPoint x: 648, startPoint y: 239, endPoint x: 890, endPoint y: 237, distance: 241.7
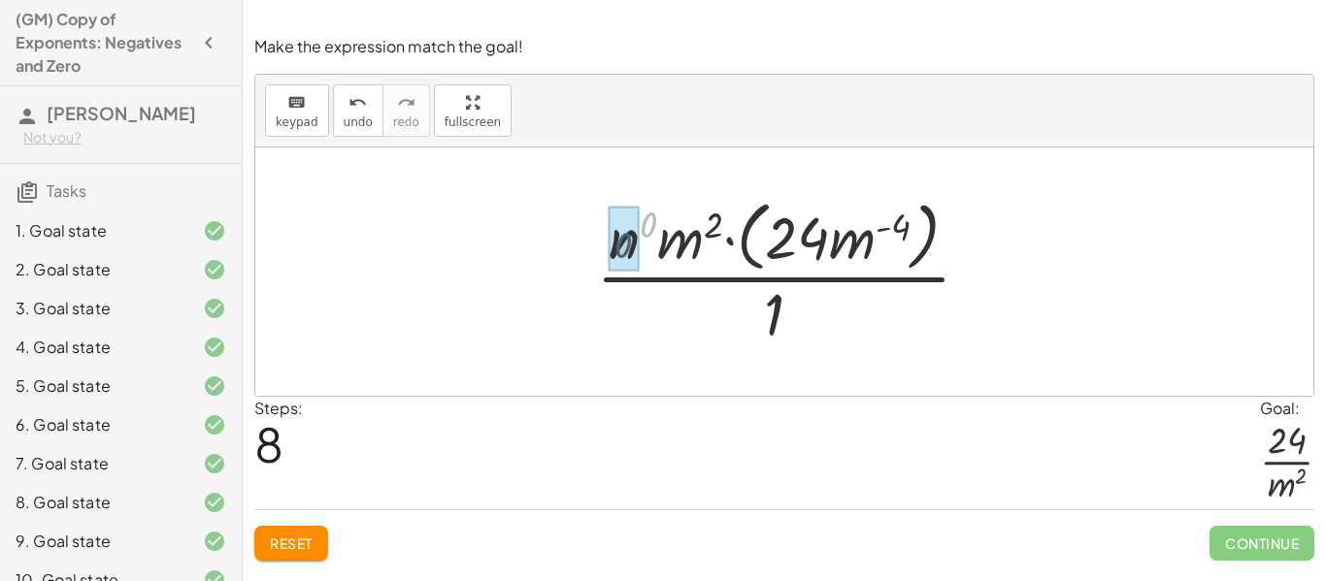
drag, startPoint x: 647, startPoint y: 220, endPoint x: 622, endPoint y: 242, distance: 33.1
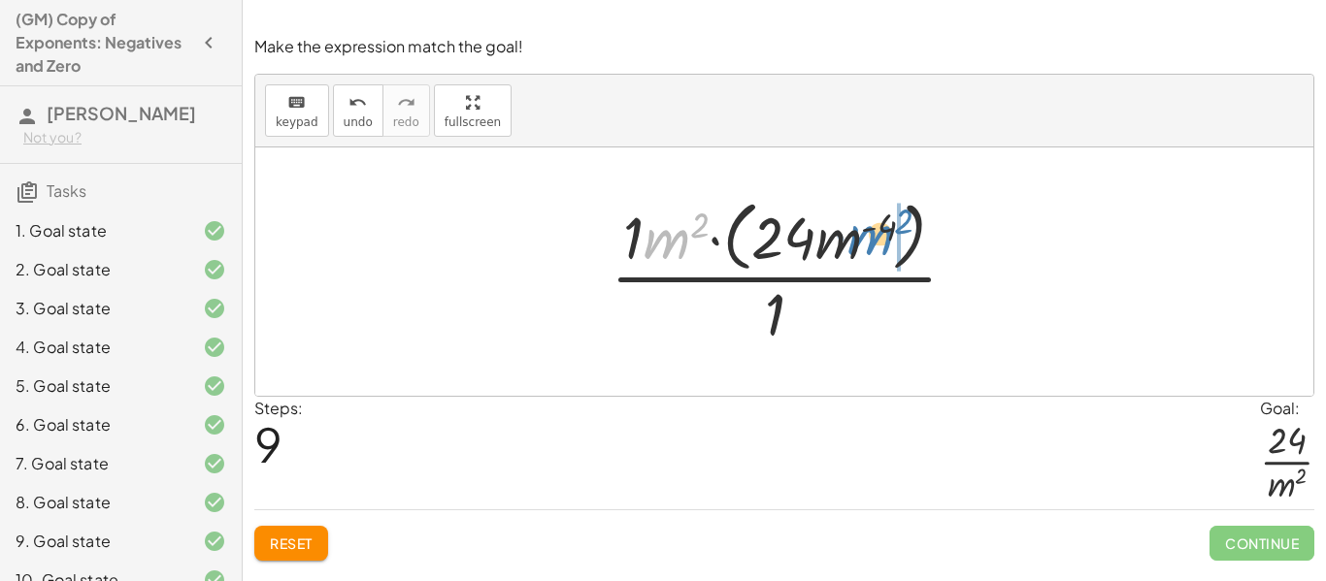
drag, startPoint x: 672, startPoint y: 241, endPoint x: 868, endPoint y: 239, distance: 196.1
click at [868, 239] on div at bounding box center [791, 271] width 381 height 158
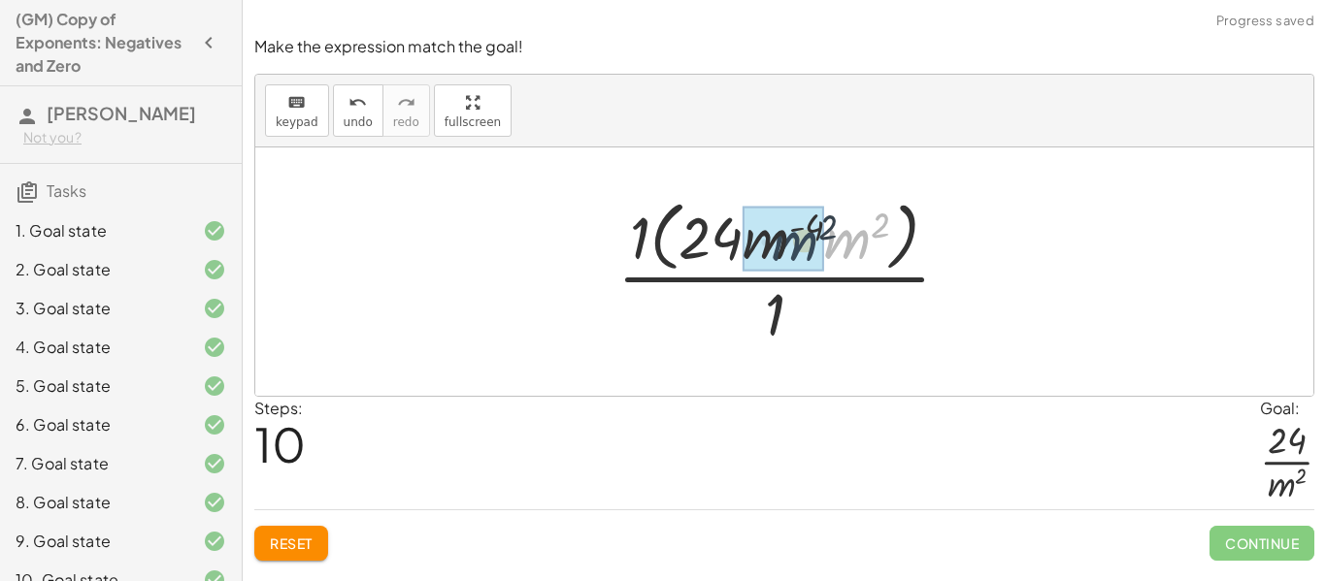
drag, startPoint x: 851, startPoint y: 247, endPoint x: 793, endPoint y: 249, distance: 58.3
drag, startPoint x: 884, startPoint y: 226, endPoint x: 840, endPoint y: 228, distance: 44.7
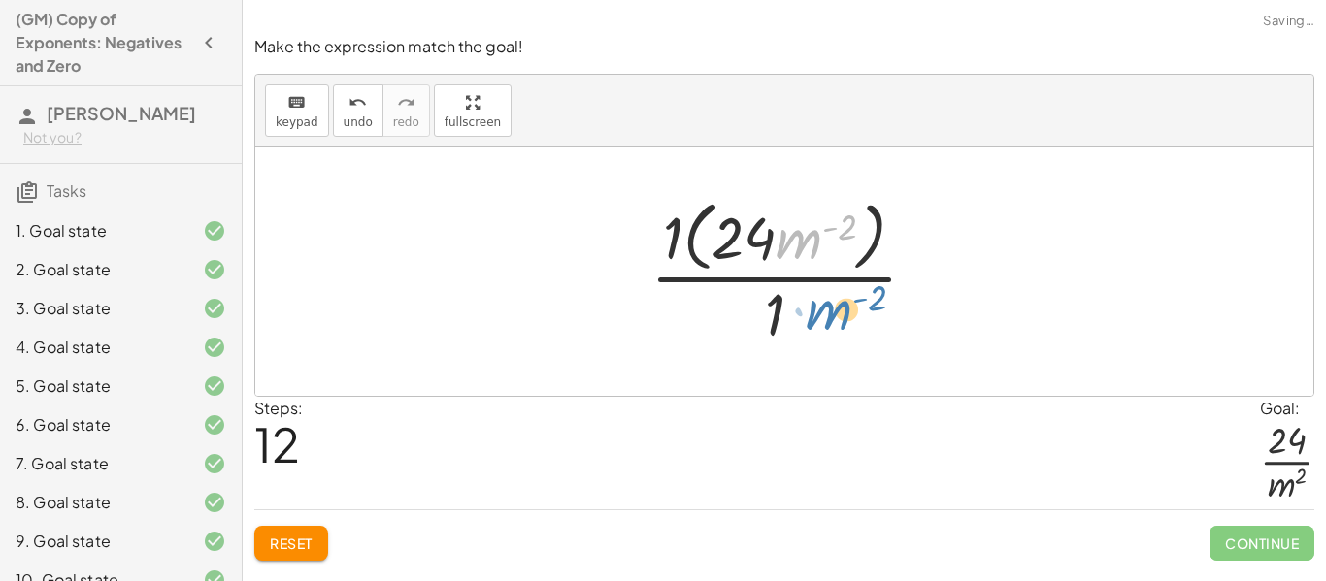
drag, startPoint x: 811, startPoint y: 243, endPoint x: 839, endPoint y: 317, distance: 79.5
click at [839, 317] on div at bounding box center [792, 271] width 302 height 158
drag, startPoint x: 675, startPoint y: 238, endPoint x: 740, endPoint y: 242, distance: 65.1
click at [740, 242] on div at bounding box center [792, 271] width 302 height 158
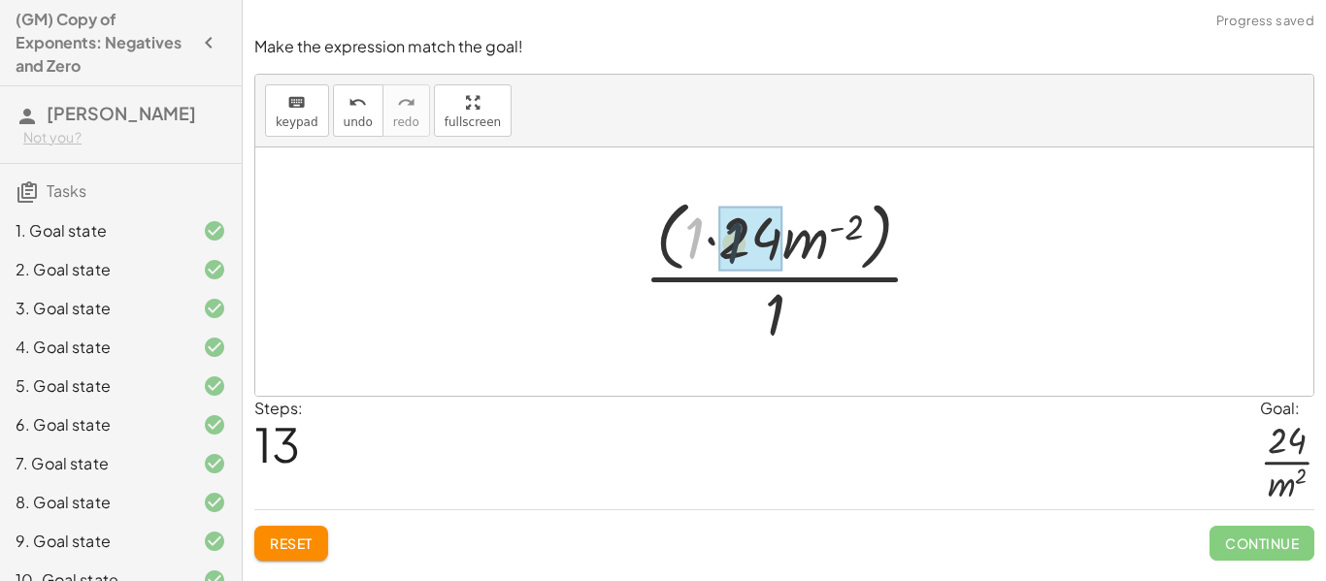
drag, startPoint x: 693, startPoint y: 238, endPoint x: 736, endPoint y: 245, distance: 43.2
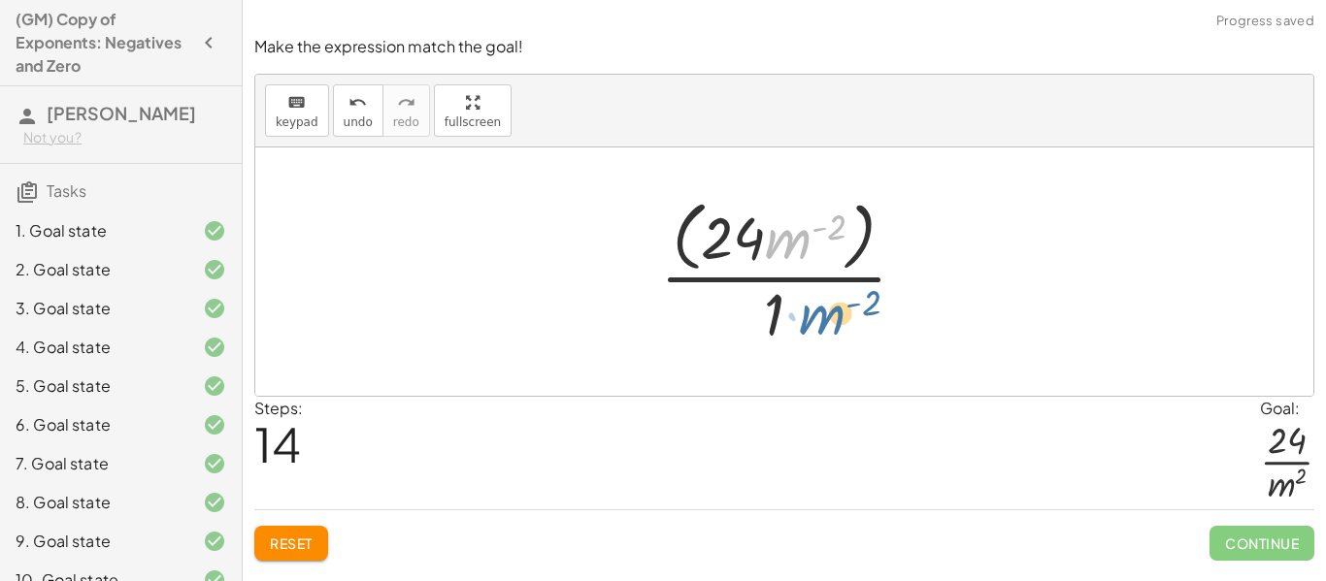
drag, startPoint x: 787, startPoint y: 238, endPoint x: 824, endPoint y: 314, distance: 85.1
click at [824, 314] on div at bounding box center [790, 271] width 281 height 158
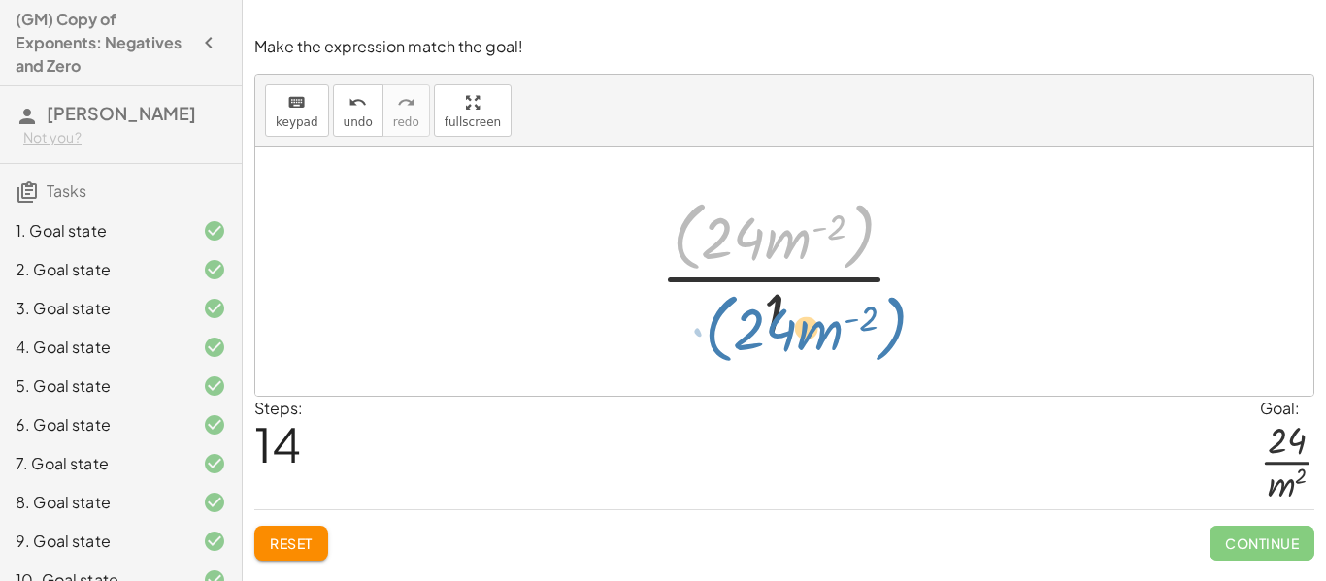
drag, startPoint x: 678, startPoint y: 231, endPoint x: 710, endPoint y: 324, distance: 98.5
click at [710, 324] on div at bounding box center [790, 271] width 281 height 158
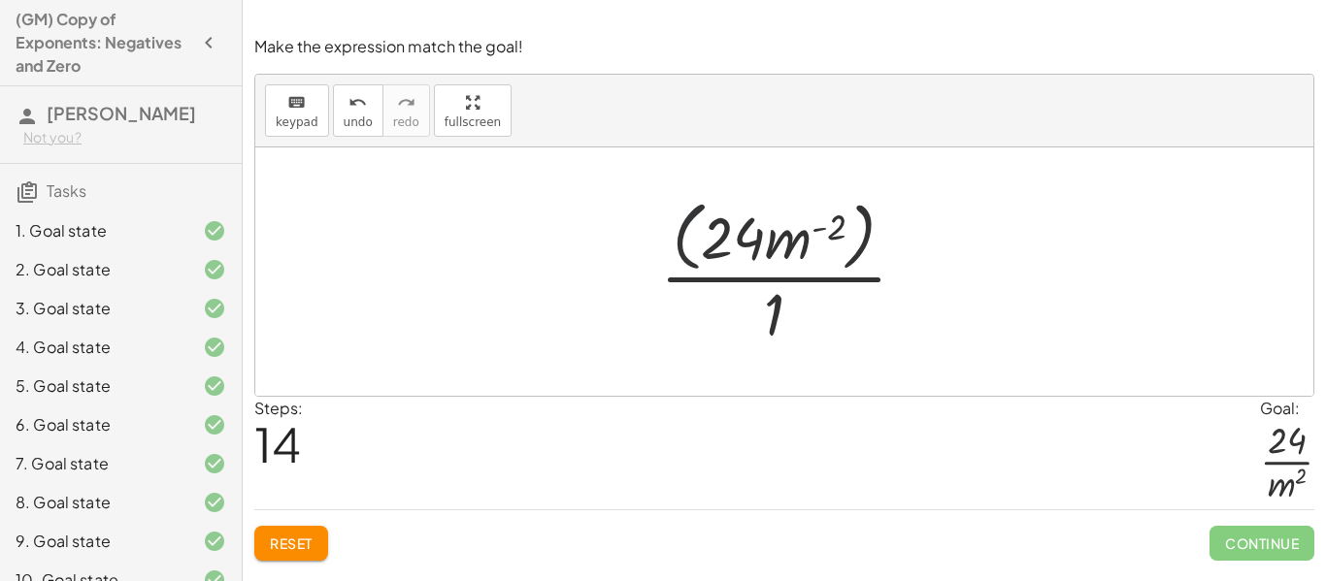
click at [686, 239] on div at bounding box center [790, 271] width 281 height 158
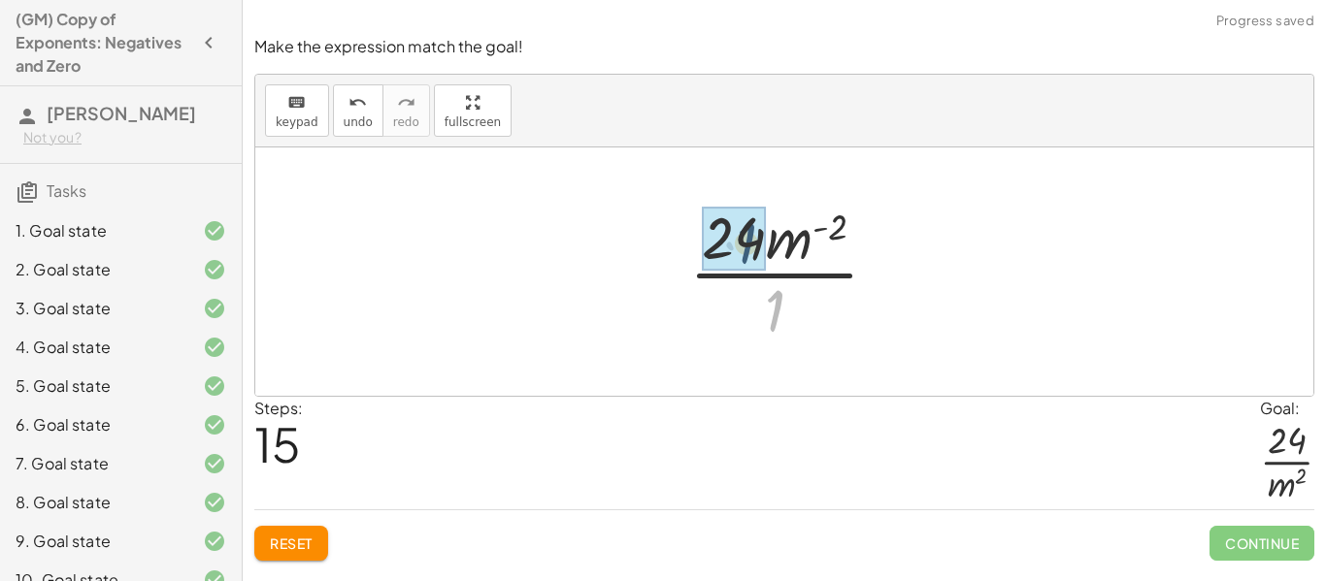
drag, startPoint x: 774, startPoint y: 314, endPoint x: 744, endPoint y: 247, distance: 73.9
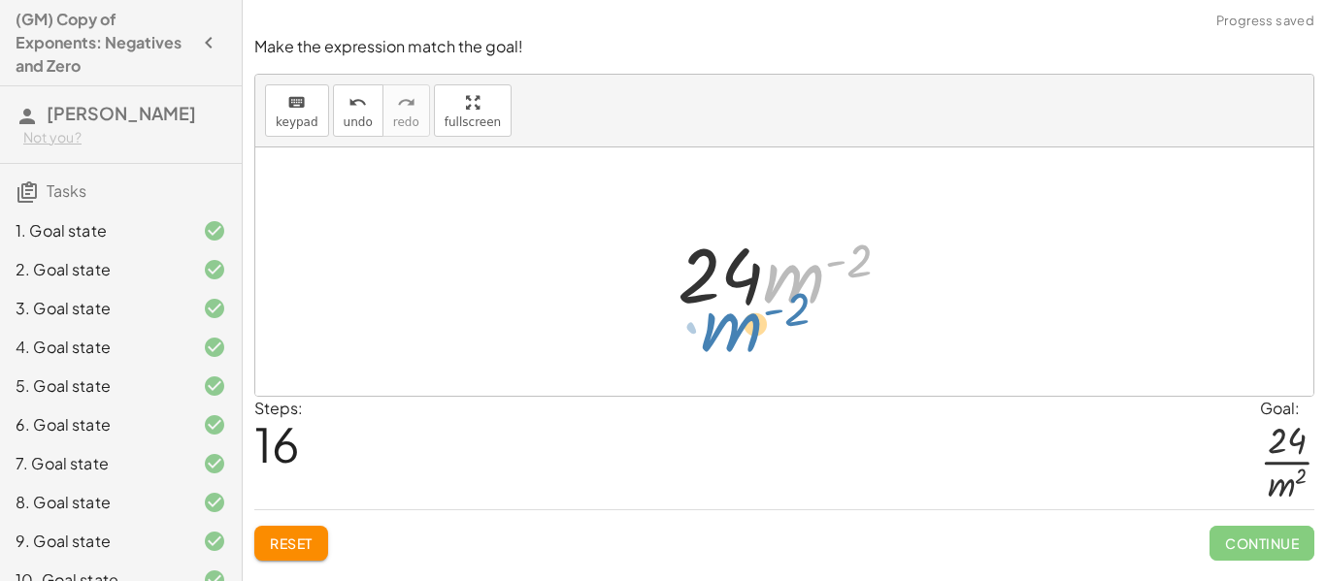
drag, startPoint x: 807, startPoint y: 271, endPoint x: 736, endPoint y: 318, distance: 86.1
click at [736, 318] on div at bounding box center [791, 272] width 247 height 100
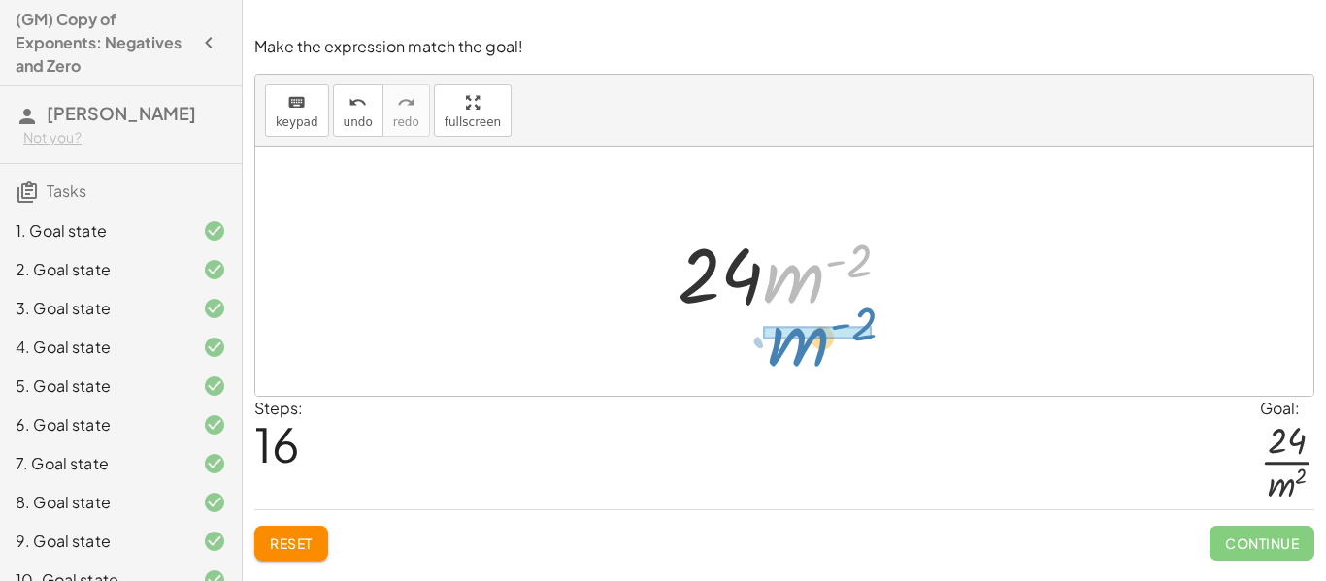
drag, startPoint x: 802, startPoint y: 276, endPoint x: 810, endPoint y: 338, distance: 62.7
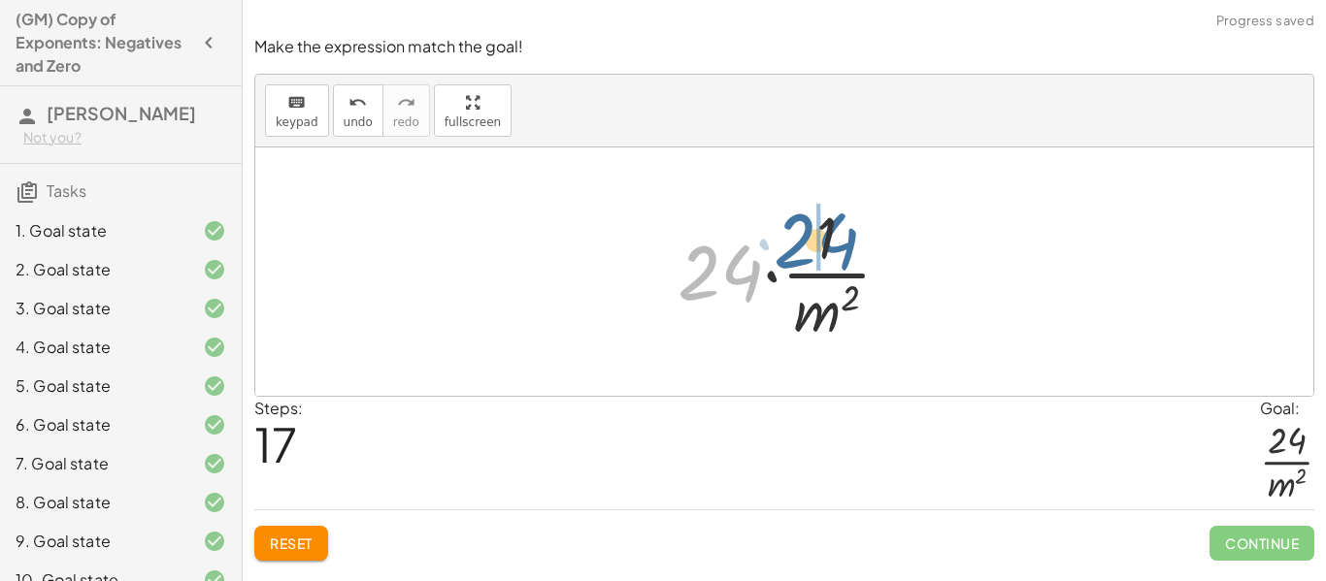
drag, startPoint x: 737, startPoint y: 265, endPoint x: 834, endPoint y: 233, distance: 102.2
click at [834, 233] on div at bounding box center [792, 271] width 248 height 149
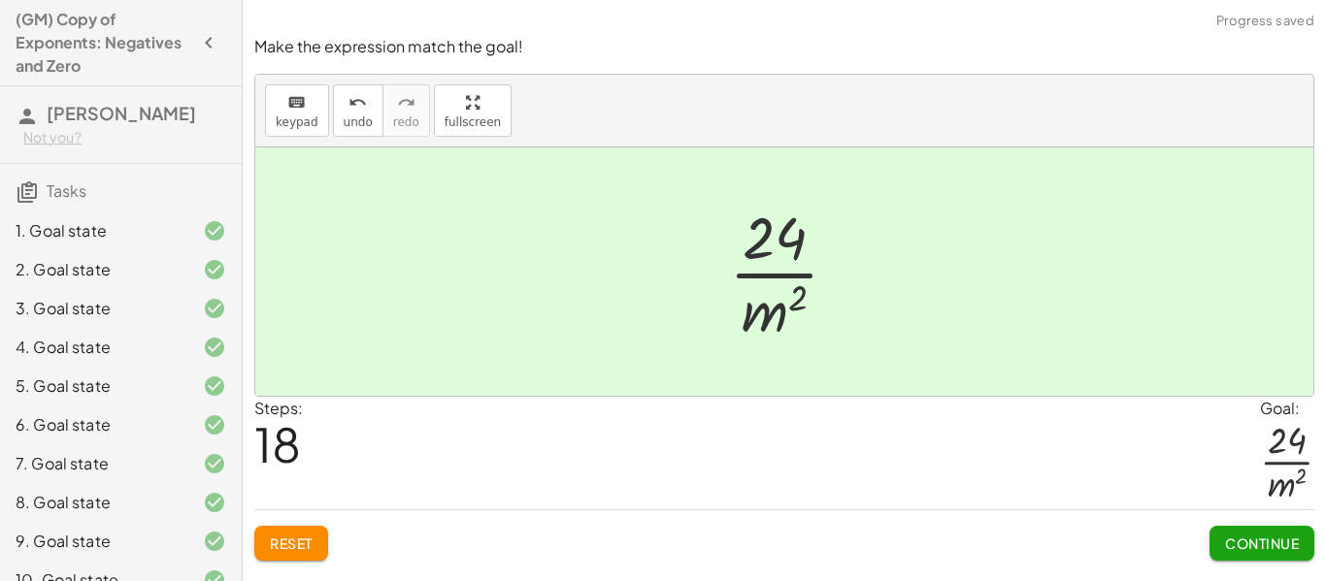
click at [1262, 542] on span "Continue" at bounding box center [1262, 543] width 74 height 17
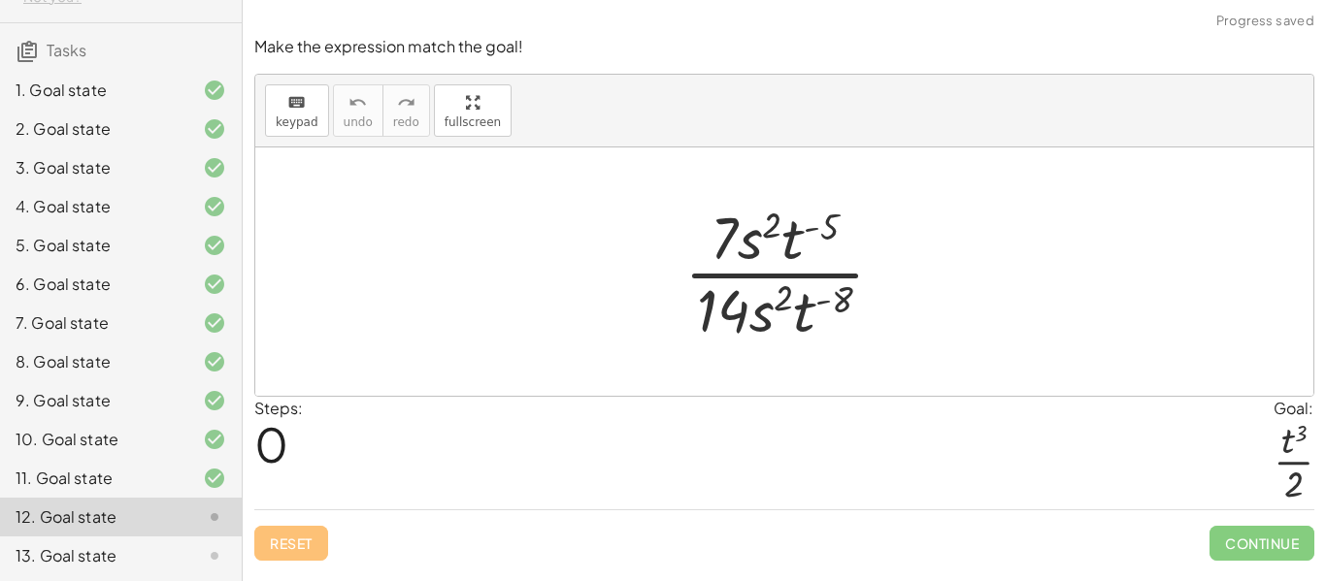
scroll to position [337, 0]
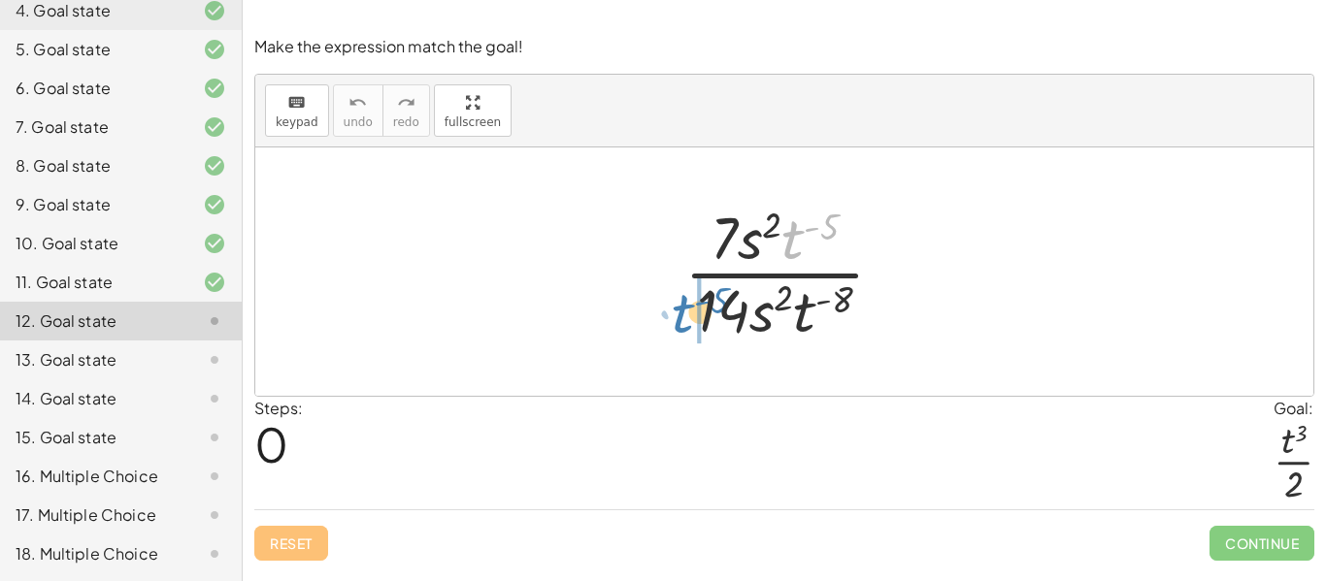
drag, startPoint x: 790, startPoint y: 235, endPoint x: 675, endPoint y: 309, distance: 137.0
click at [675, 309] on div at bounding box center [792, 271] width 235 height 149
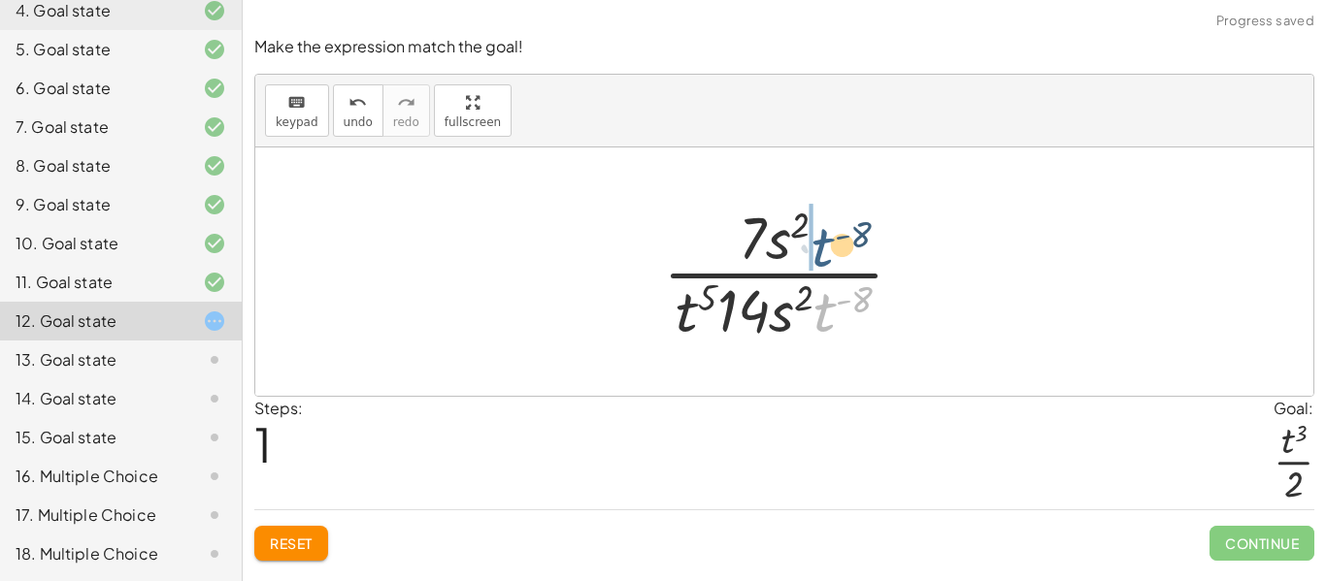
drag, startPoint x: 822, startPoint y: 312, endPoint x: 817, endPoint y: 242, distance: 70.0
click at [817, 242] on div at bounding box center [791, 271] width 276 height 149
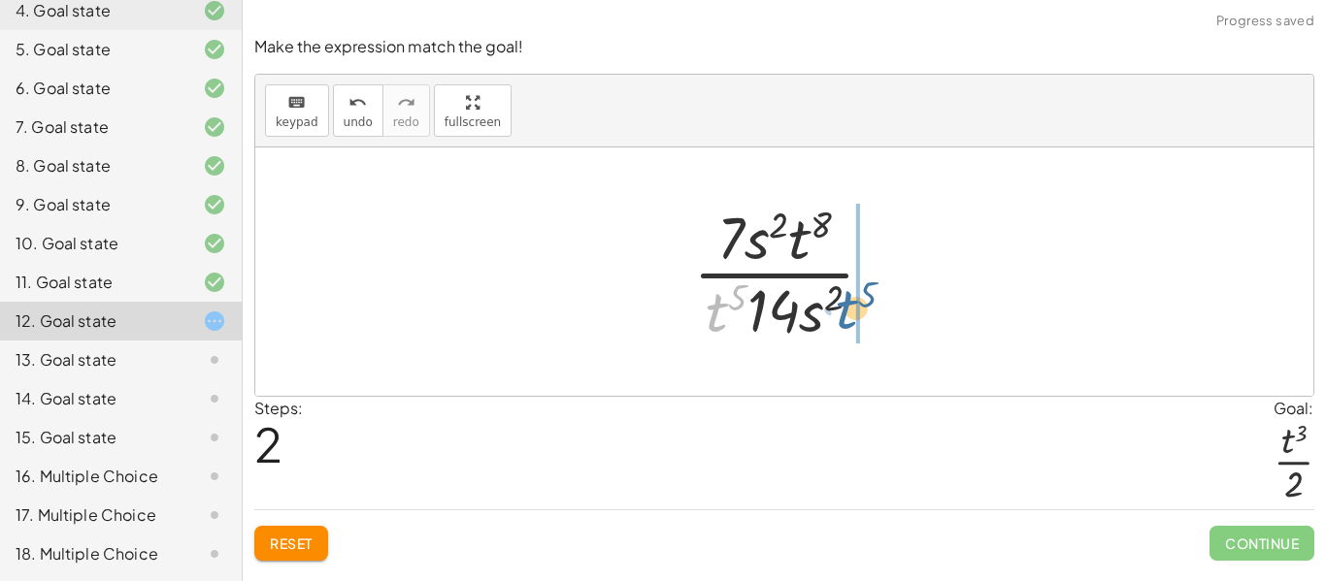
drag, startPoint x: 711, startPoint y: 319, endPoint x: 841, endPoint y: 318, distance: 130.1
click at [841, 318] on div at bounding box center [791, 271] width 216 height 149
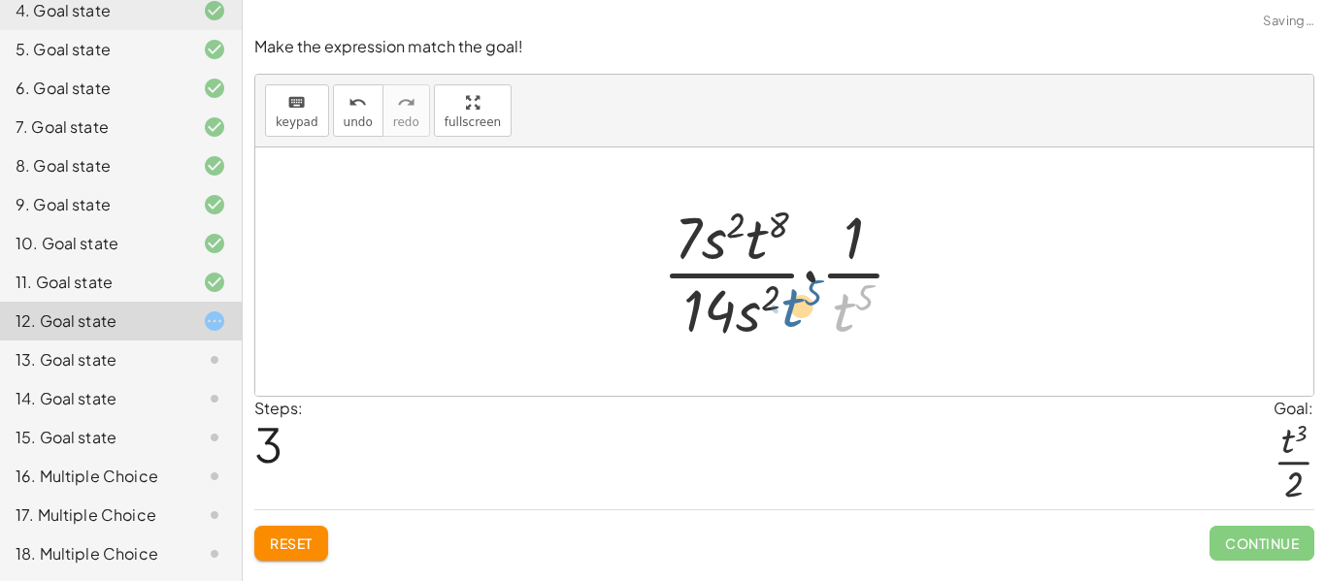
drag, startPoint x: 844, startPoint y: 317, endPoint x: 785, endPoint y: 313, distance: 59.4
click at [785, 313] on div at bounding box center [791, 271] width 278 height 149
click at [310, 536] on span "Reset" at bounding box center [291, 543] width 43 height 17
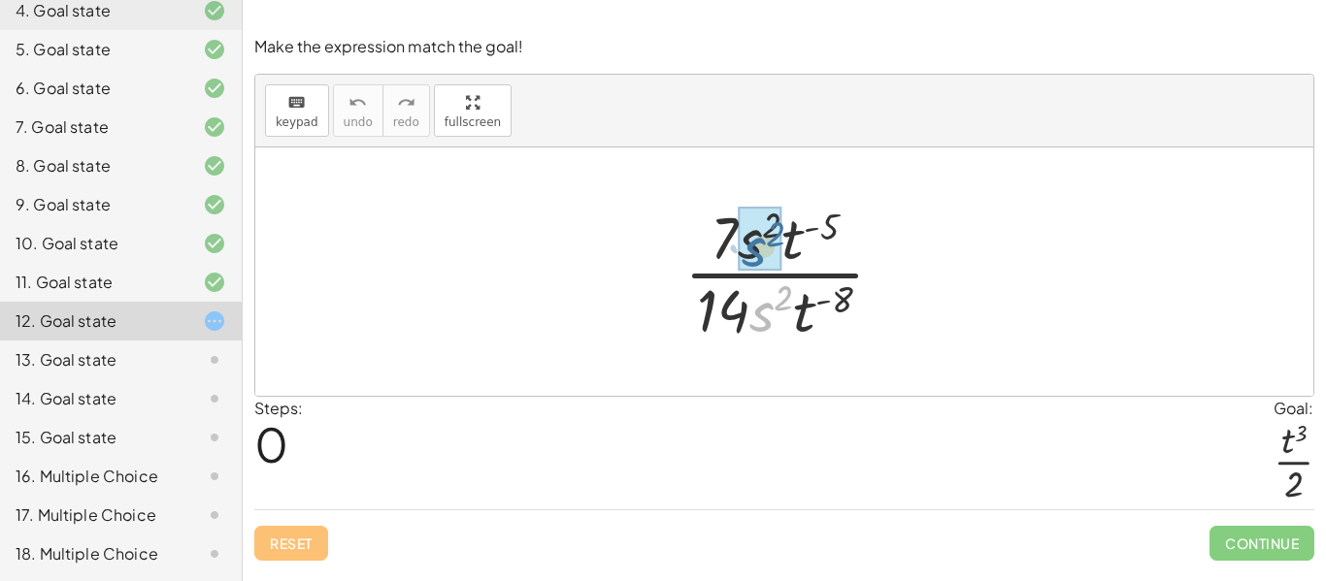
drag, startPoint x: 767, startPoint y: 308, endPoint x: 758, endPoint y: 243, distance: 65.6
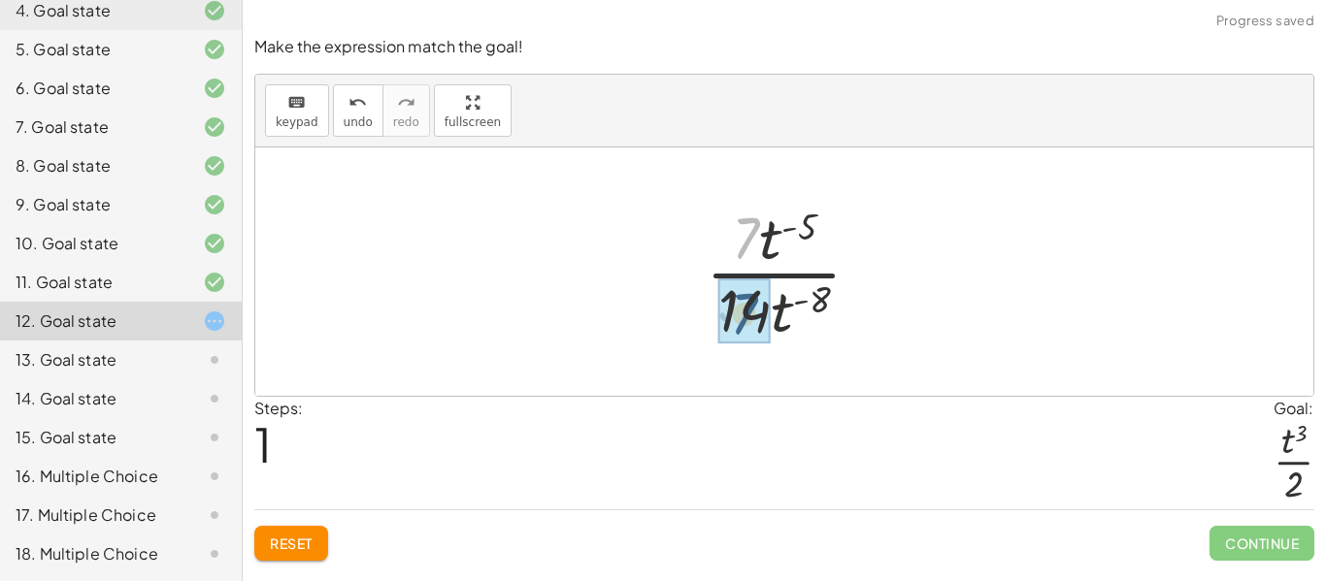
drag, startPoint x: 747, startPoint y: 241, endPoint x: 745, endPoint y: 323, distance: 82.5
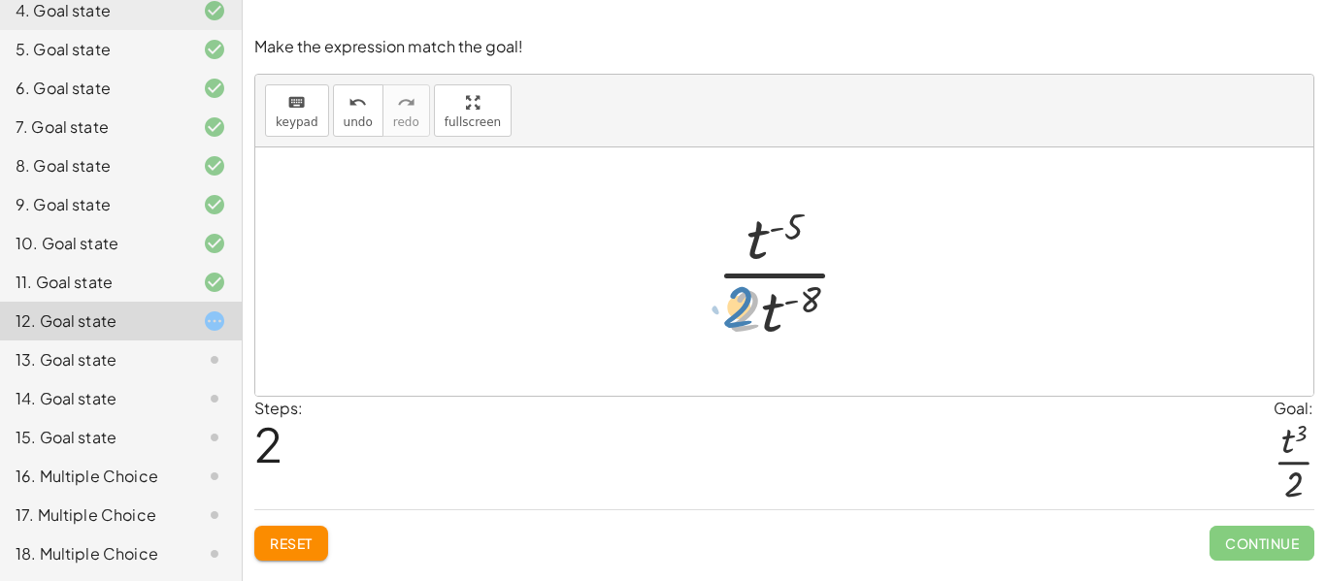
click at [739, 306] on div at bounding box center [792, 271] width 170 height 149
drag, startPoint x: 752, startPoint y: 244, endPoint x: 805, endPoint y: 343, distance: 112.0
click at [805, 343] on div at bounding box center [792, 271] width 170 height 149
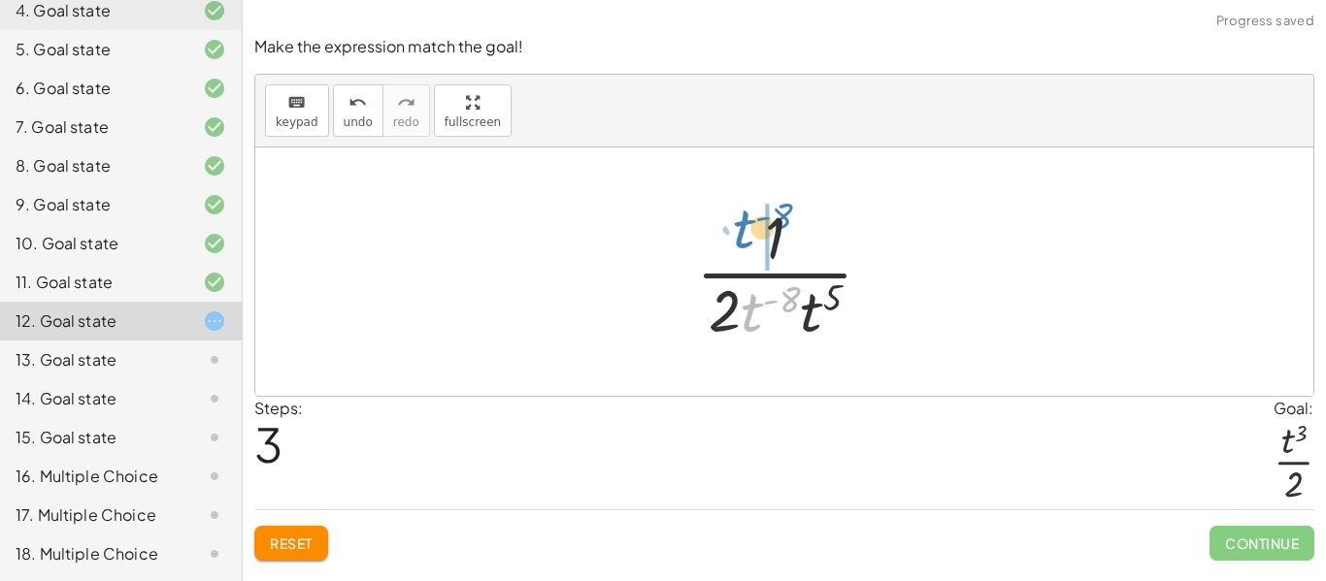
drag, startPoint x: 750, startPoint y: 312, endPoint x: 743, endPoint y: 230, distance: 81.8
click at [743, 230] on div at bounding box center [792, 271] width 212 height 149
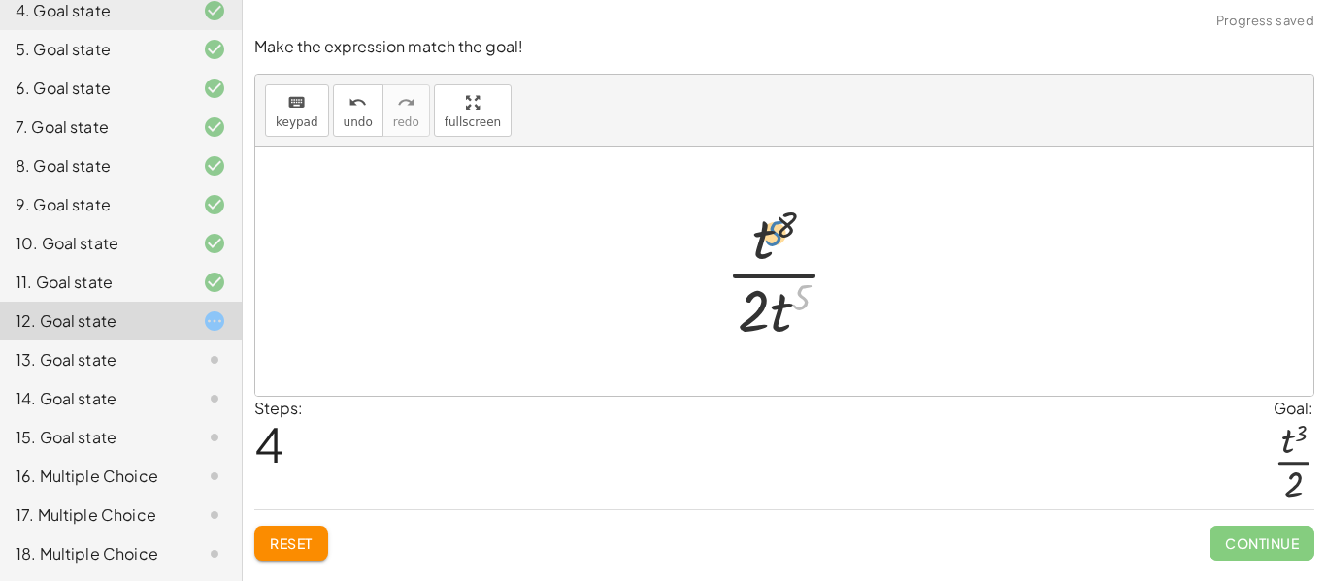
drag, startPoint x: 805, startPoint y: 291, endPoint x: 774, endPoint y: 225, distance: 72.5
click at [774, 225] on div at bounding box center [790, 271] width 151 height 149
drag, startPoint x: 778, startPoint y: 319, endPoint x: 766, endPoint y: 251, distance: 69.1
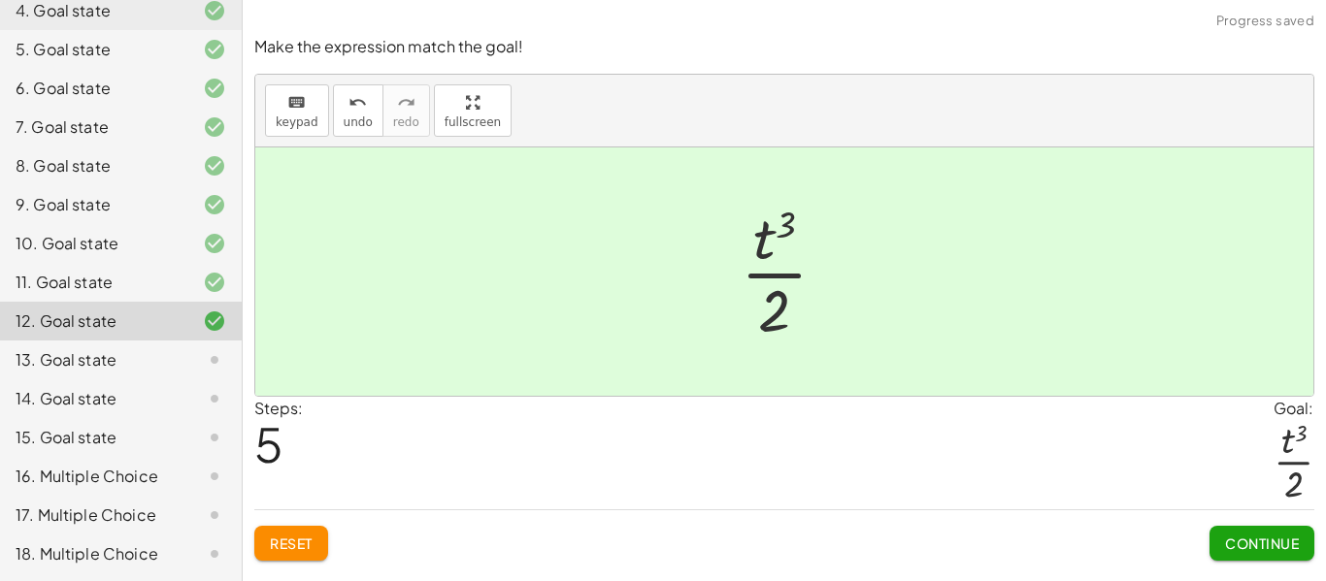
click at [1242, 543] on span "Continue" at bounding box center [1262, 543] width 74 height 17
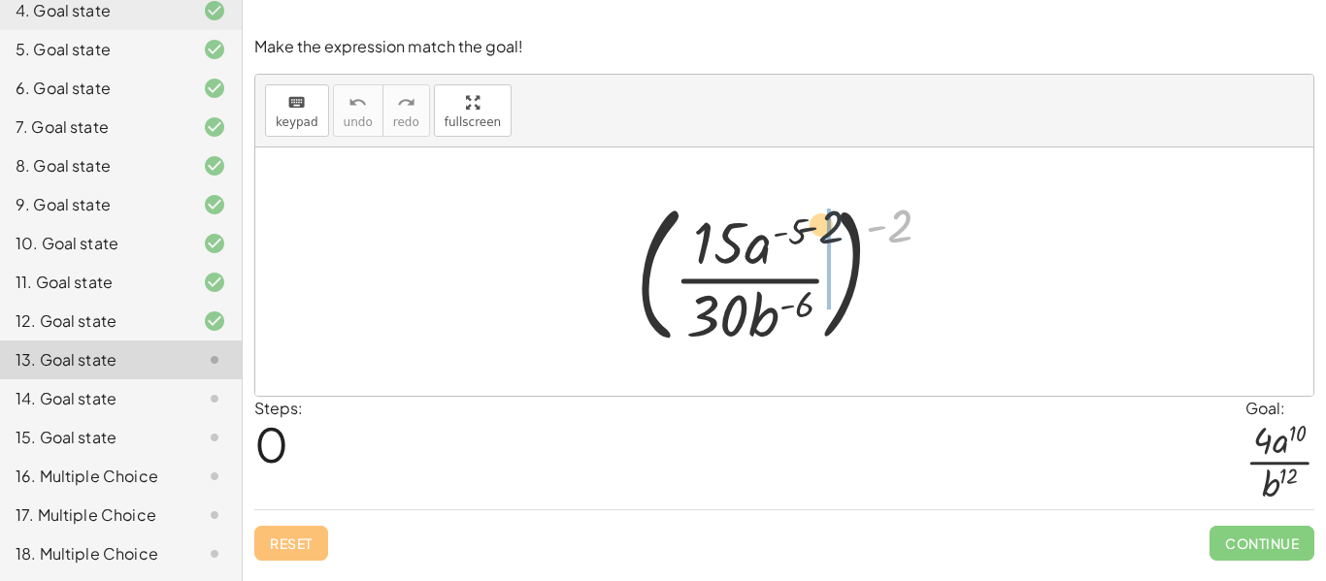
drag, startPoint x: 905, startPoint y: 222, endPoint x: 816, endPoint y: 227, distance: 88.5
click at [816, 227] on div at bounding box center [791, 271] width 331 height 161
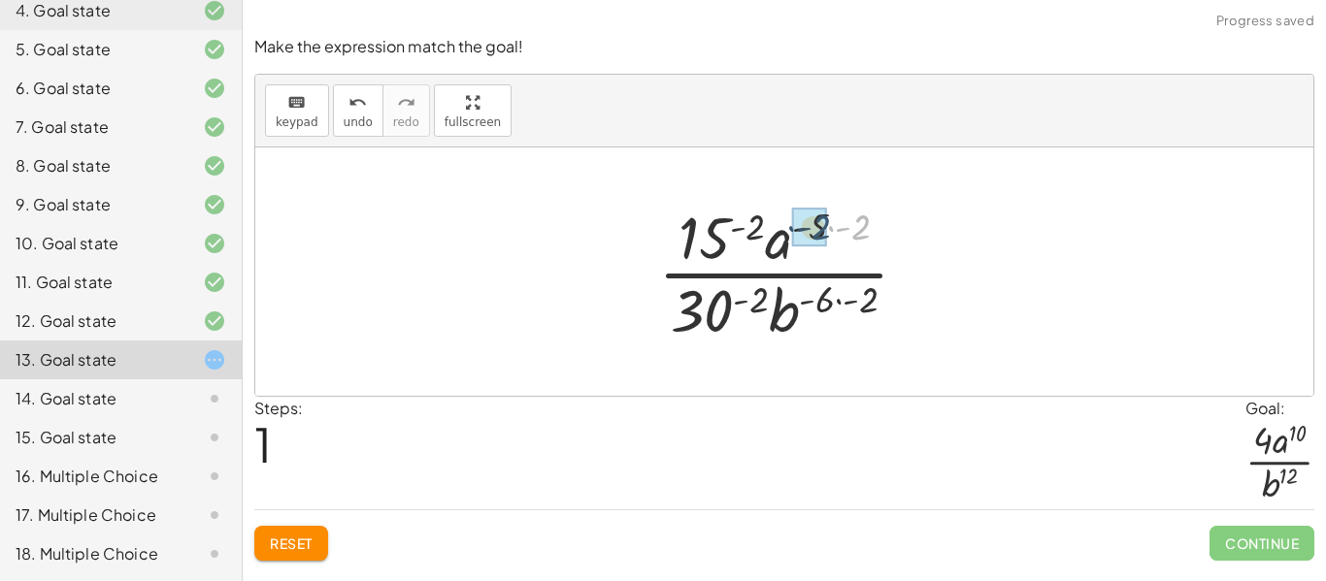
drag, startPoint x: 859, startPoint y: 231, endPoint x: 819, endPoint y: 232, distance: 39.8
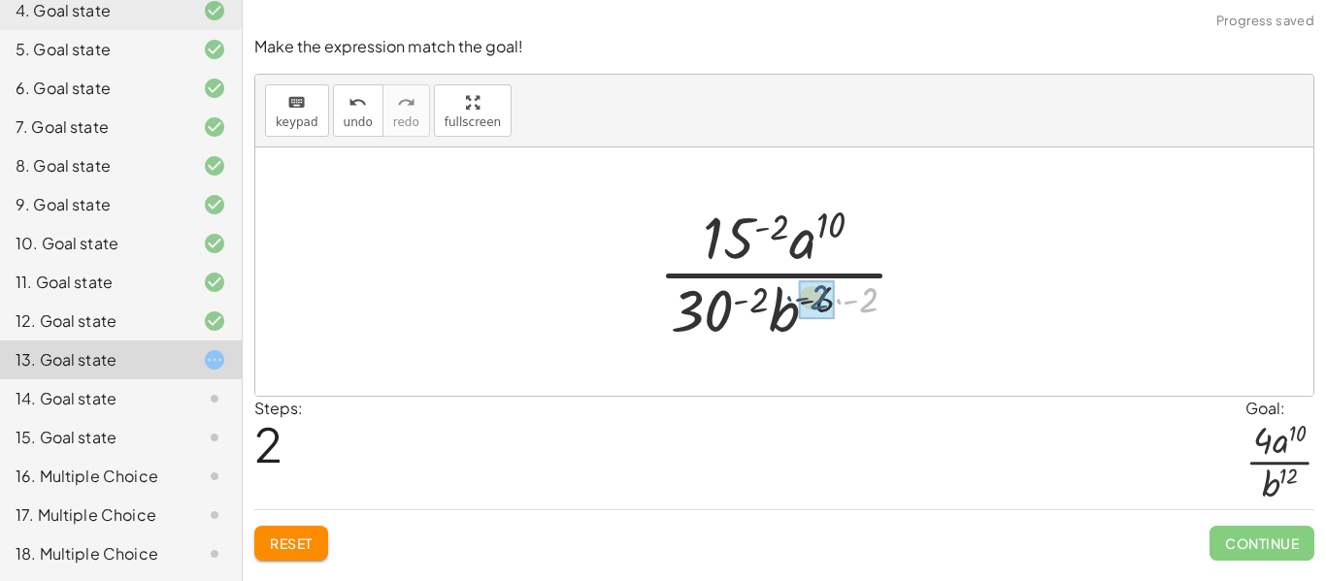
drag, startPoint x: 875, startPoint y: 298, endPoint x: 825, endPoint y: 297, distance: 50.5
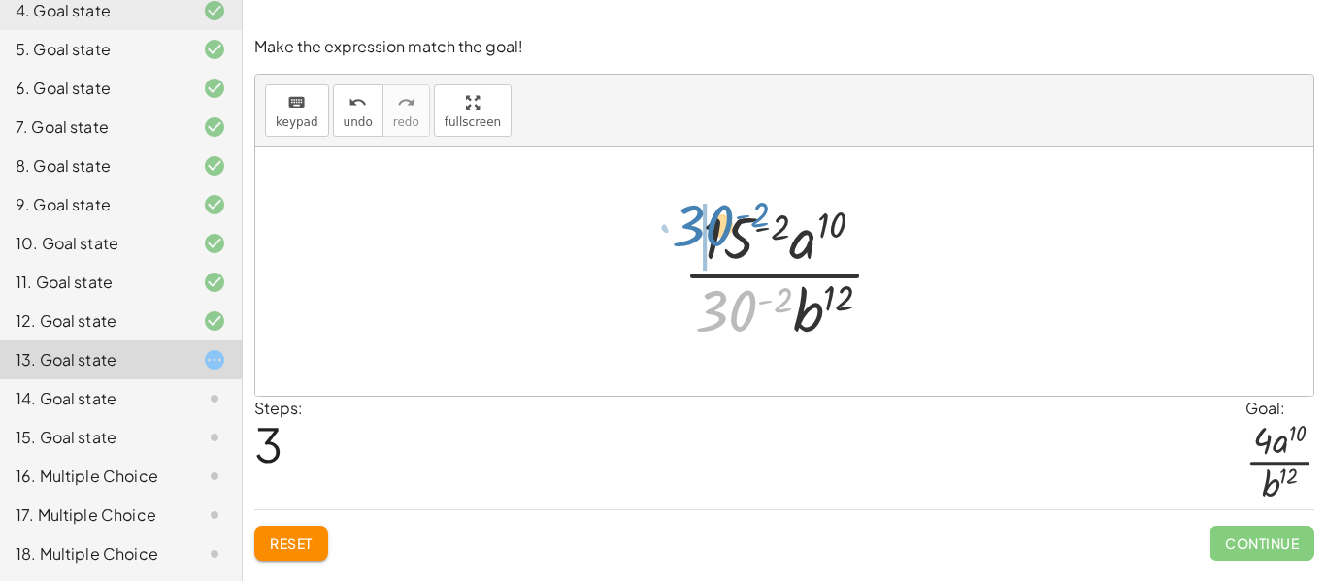
drag, startPoint x: 739, startPoint y: 303, endPoint x: 704, endPoint y: 219, distance: 90.5
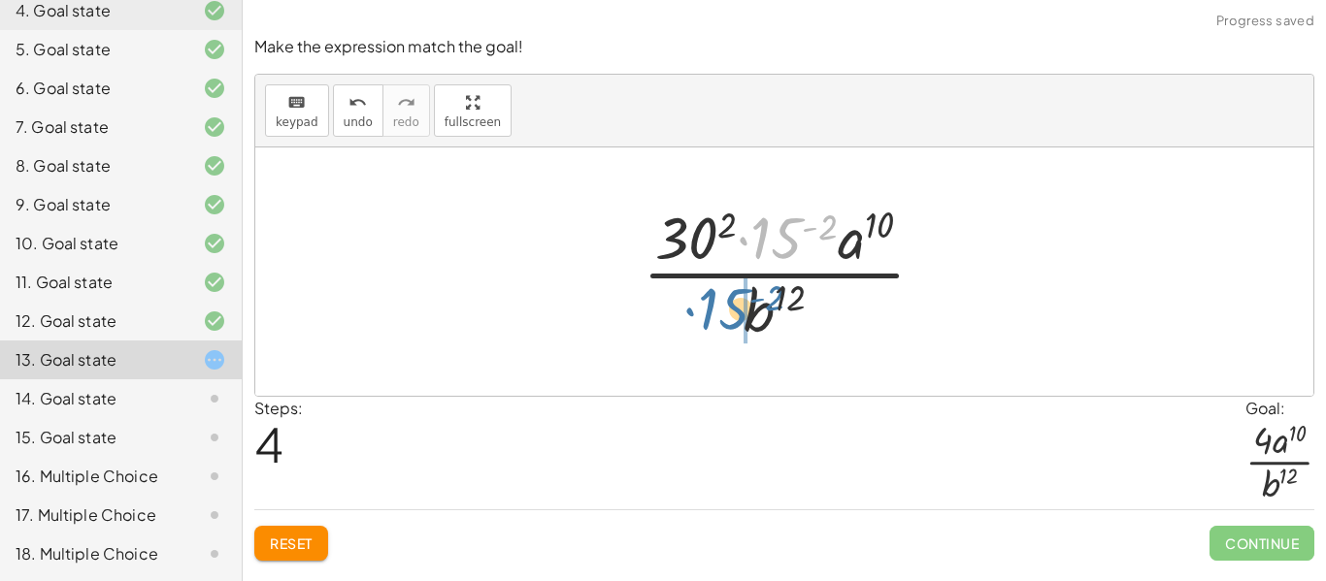
drag, startPoint x: 782, startPoint y: 233, endPoint x: 724, endPoint y: 305, distance: 92.5
click at [724, 305] on div at bounding box center [791, 271] width 317 height 149
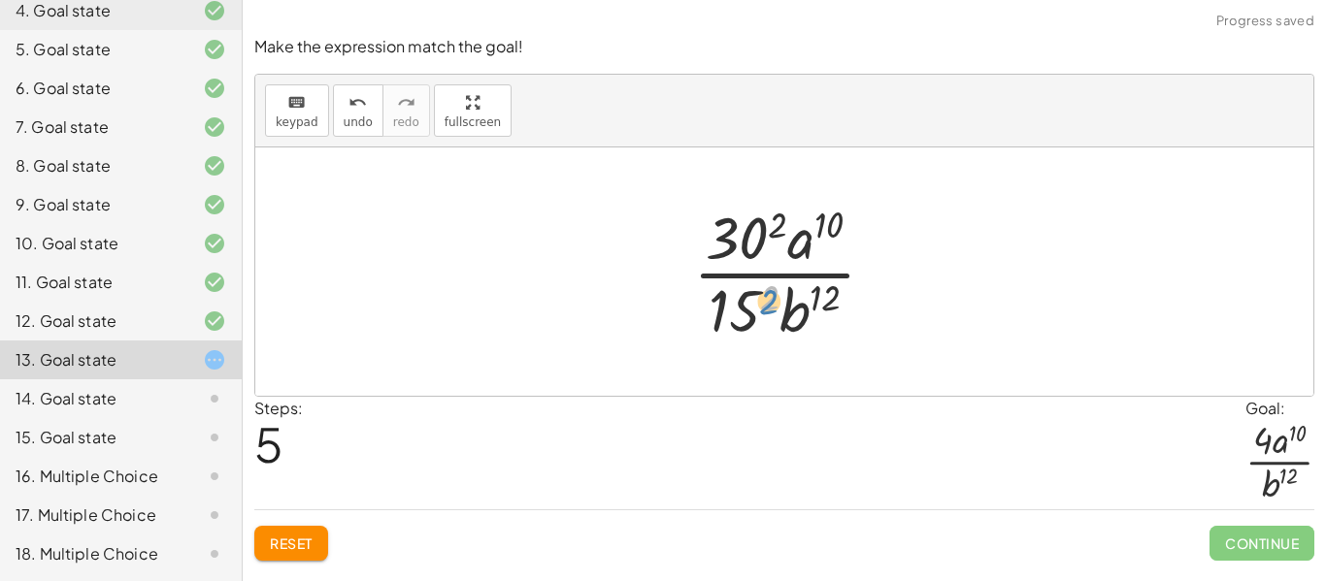
click at [770, 295] on div at bounding box center [791, 271] width 217 height 149
drag, startPoint x: 774, startPoint y: 231, endPoint x: 748, endPoint y: 234, distance: 26.4
drag, startPoint x: 764, startPoint y: 299, endPoint x: 731, endPoint y: 300, distance: 33.0
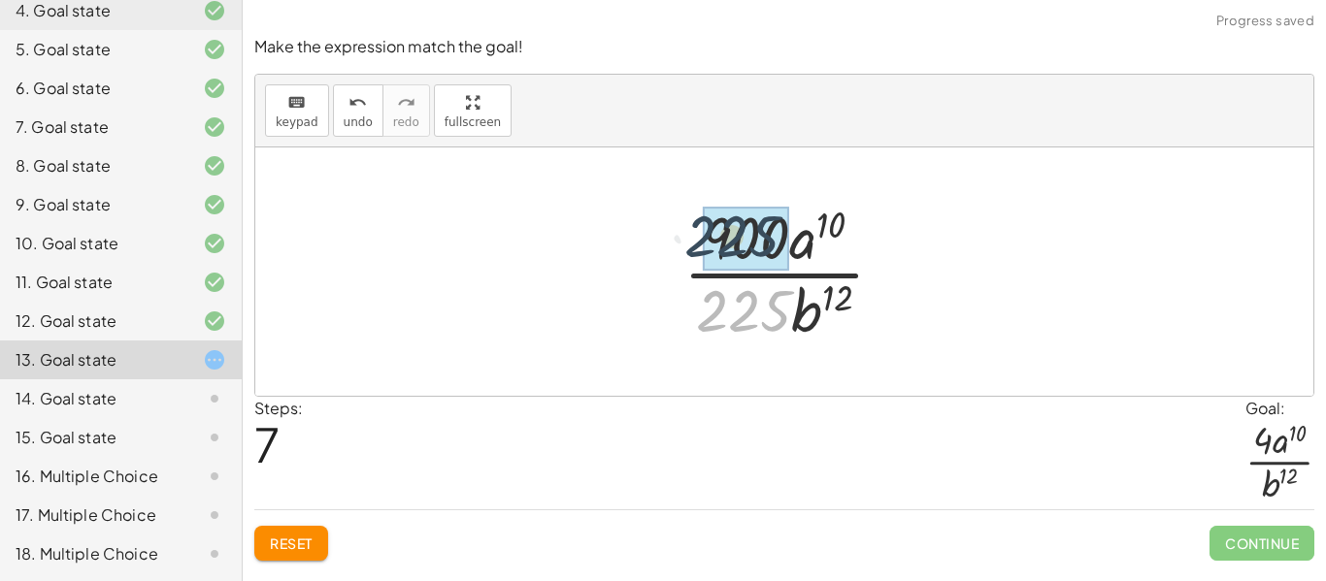
drag, startPoint x: 753, startPoint y: 316, endPoint x: 739, endPoint y: 235, distance: 82.8
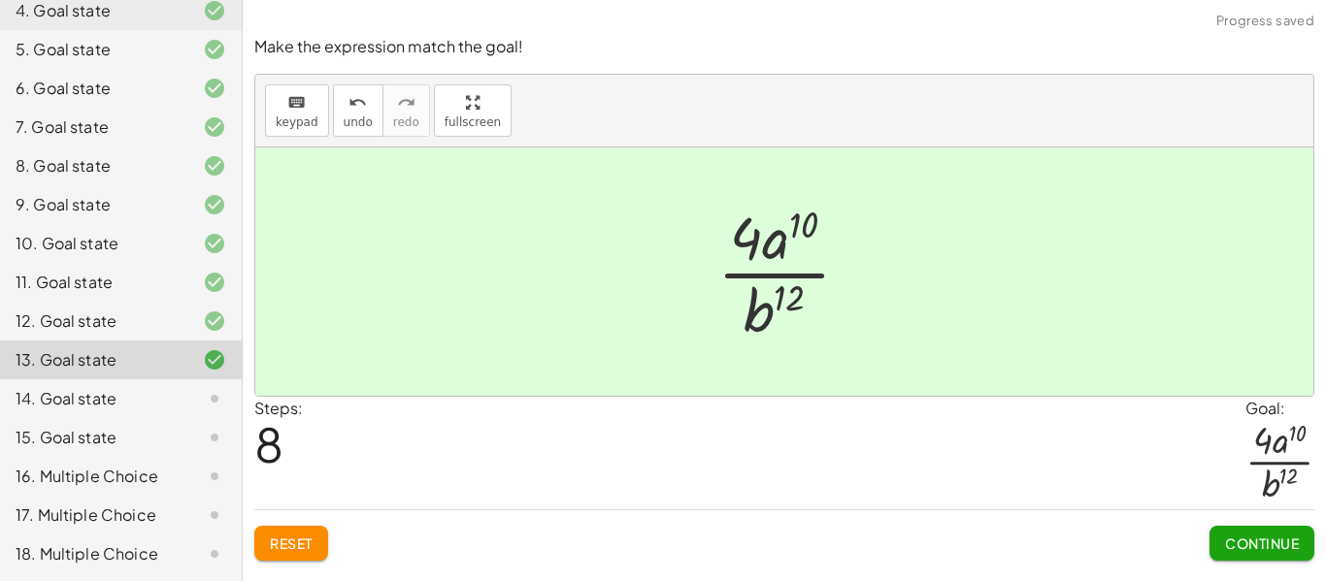
click at [1250, 536] on span "Continue" at bounding box center [1262, 543] width 74 height 17
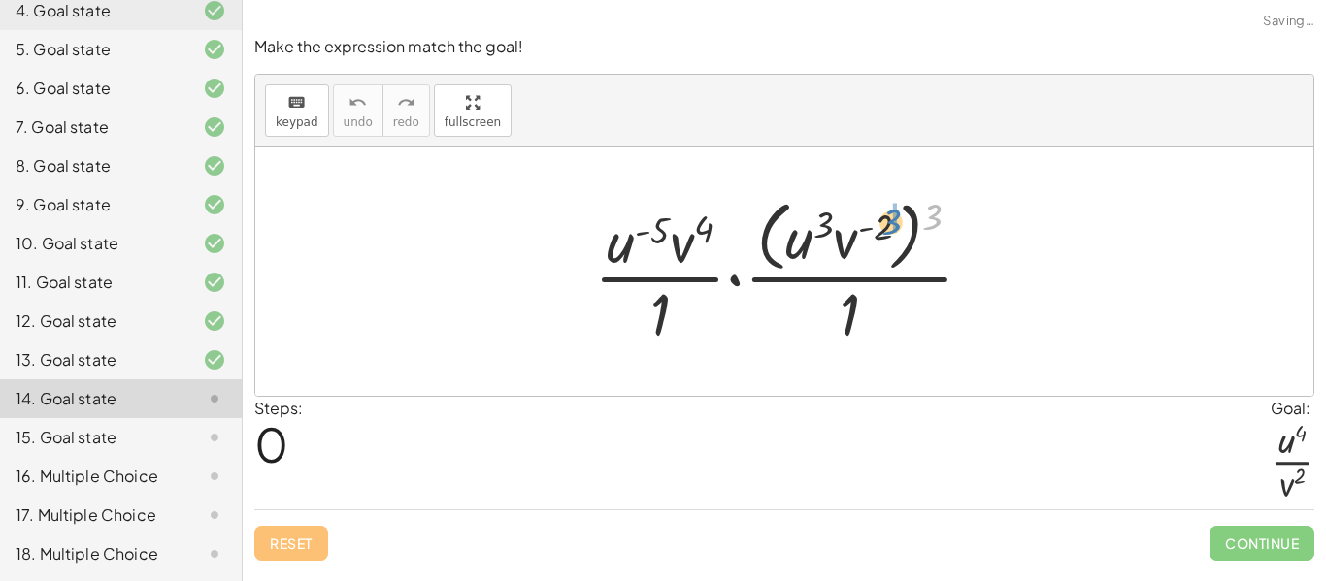
drag, startPoint x: 933, startPoint y: 220, endPoint x: 890, endPoint y: 225, distance: 43.0
click at [890, 225] on div at bounding box center [791, 271] width 414 height 158
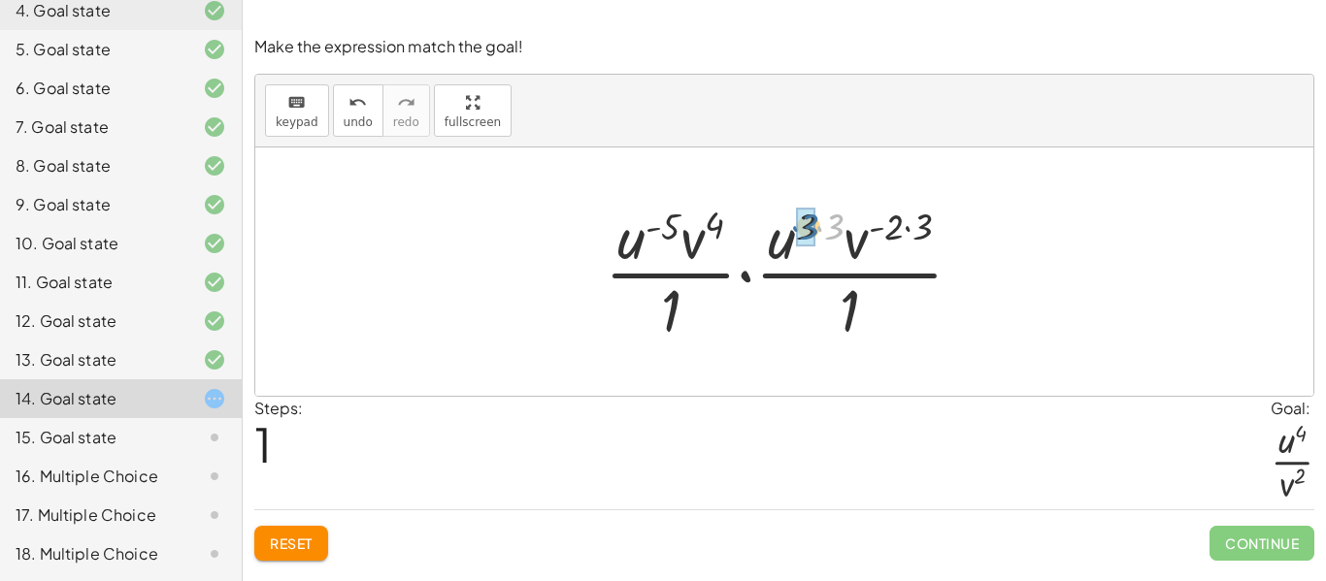
drag, startPoint x: 832, startPoint y: 215, endPoint x: 807, endPoint y: 215, distance: 25.2
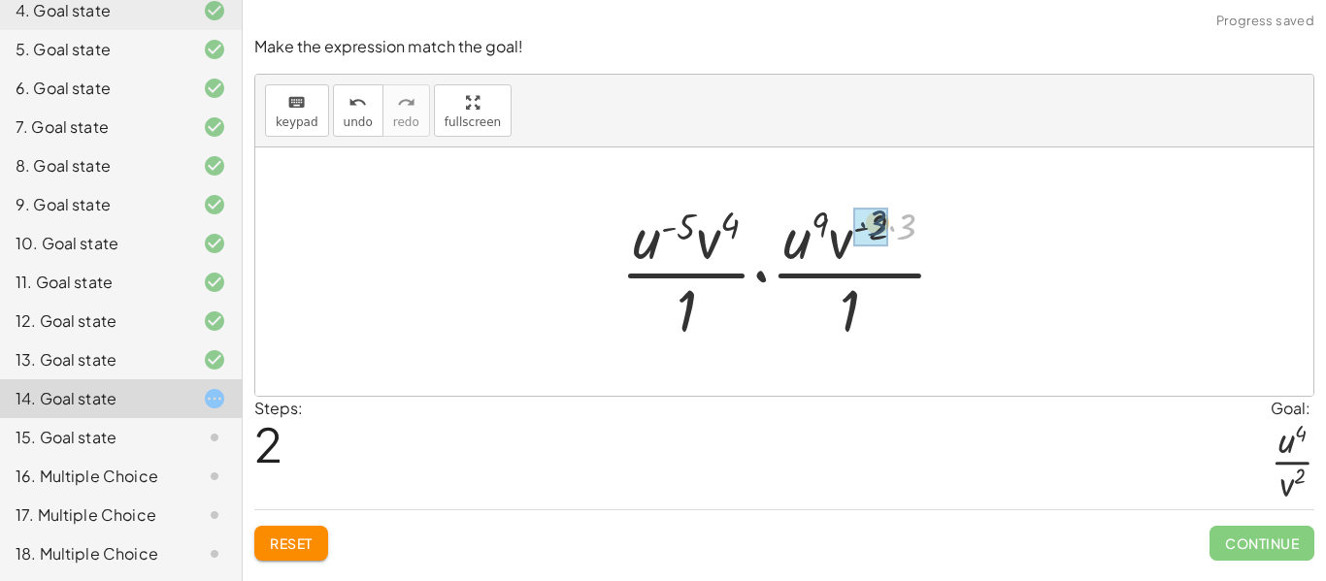
drag, startPoint x: 907, startPoint y: 219, endPoint x: 878, endPoint y: 216, distance: 29.3
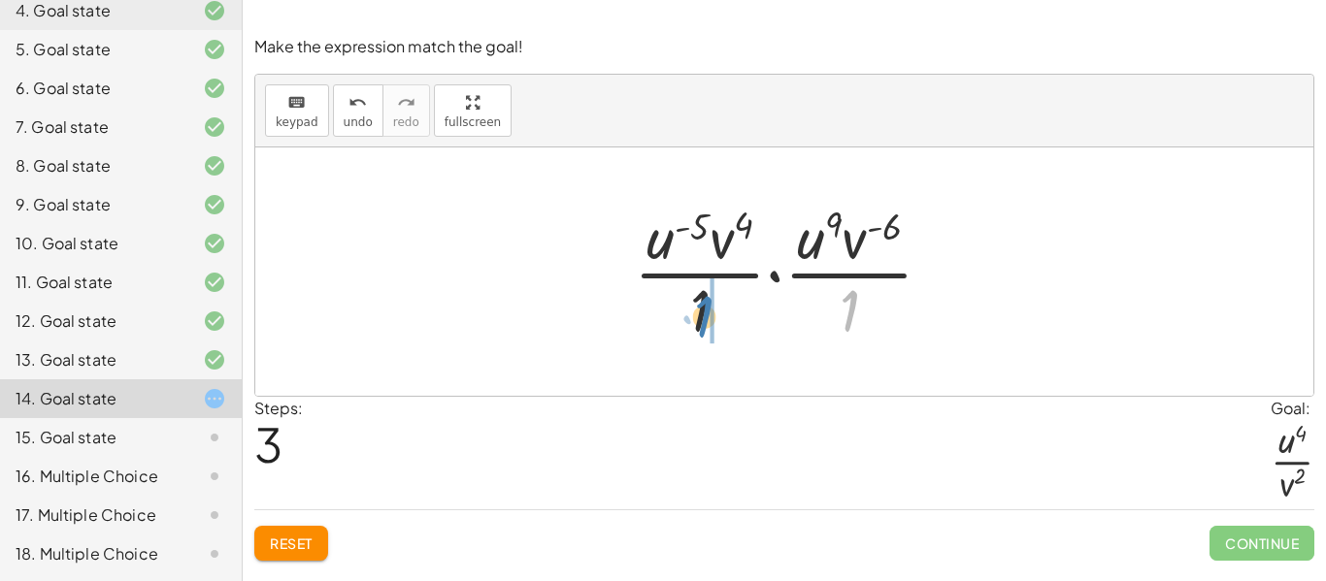
drag, startPoint x: 844, startPoint y: 307, endPoint x: 696, endPoint y: 313, distance: 148.6
click at [696, 313] on div at bounding box center [791, 271] width 334 height 149
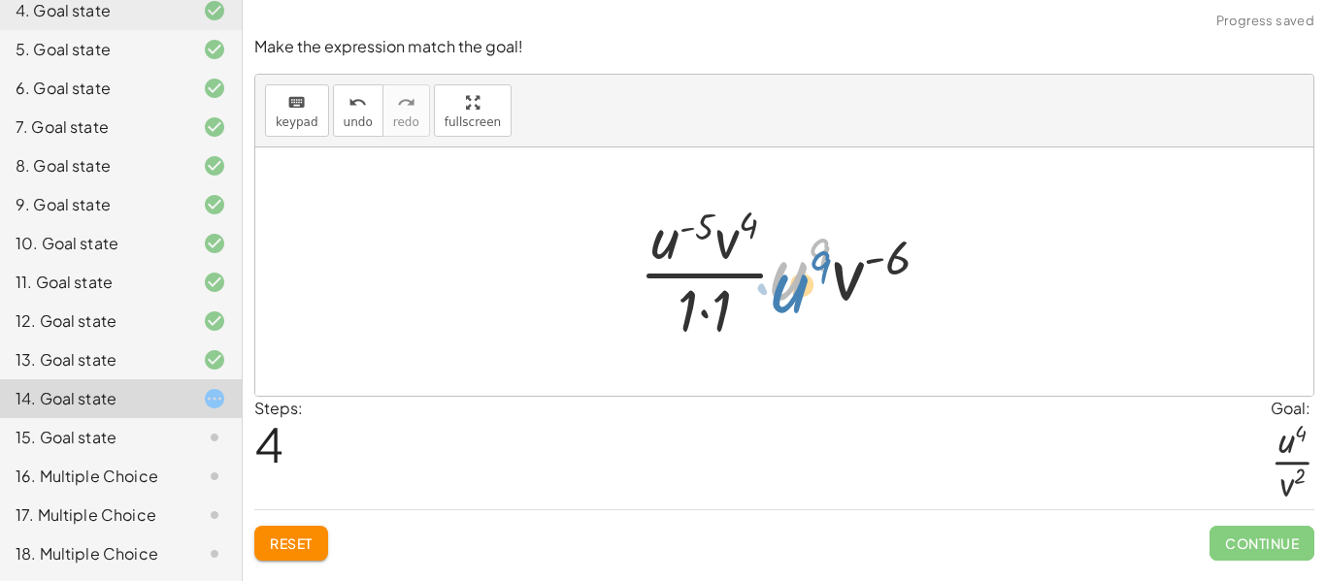
click at [793, 282] on div at bounding box center [791, 271] width 325 height 149
click at [279, 540] on span "Reset" at bounding box center [291, 543] width 43 height 17
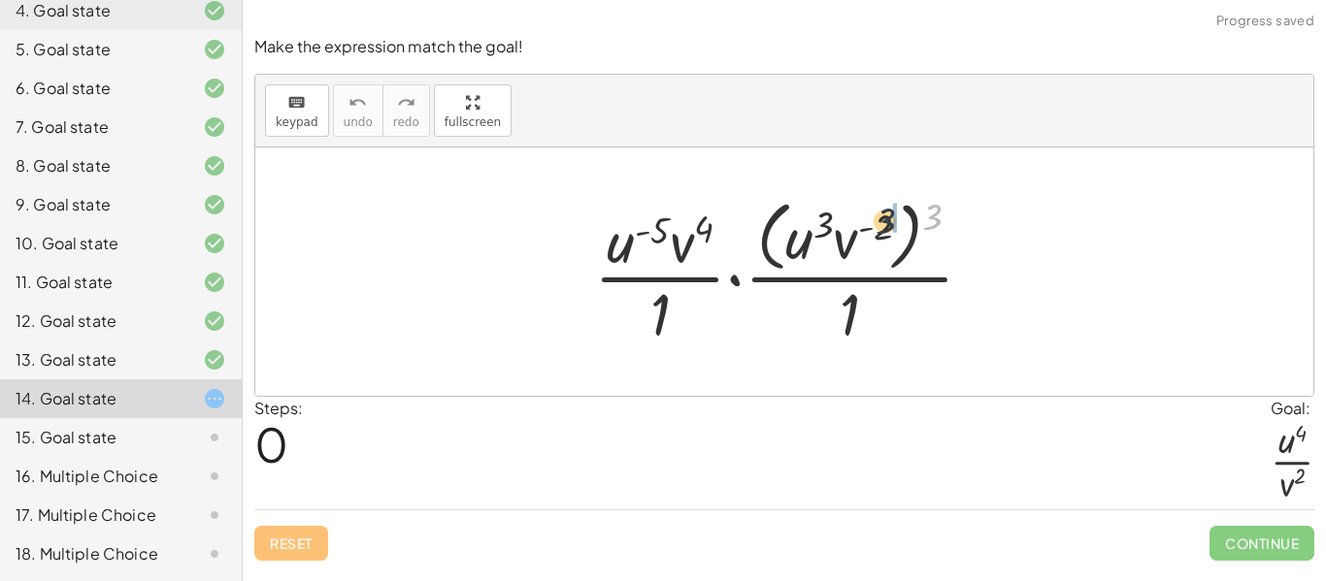
drag, startPoint x: 939, startPoint y: 213, endPoint x: 878, endPoint y: 216, distance: 60.3
click at [878, 216] on div at bounding box center [791, 271] width 414 height 158
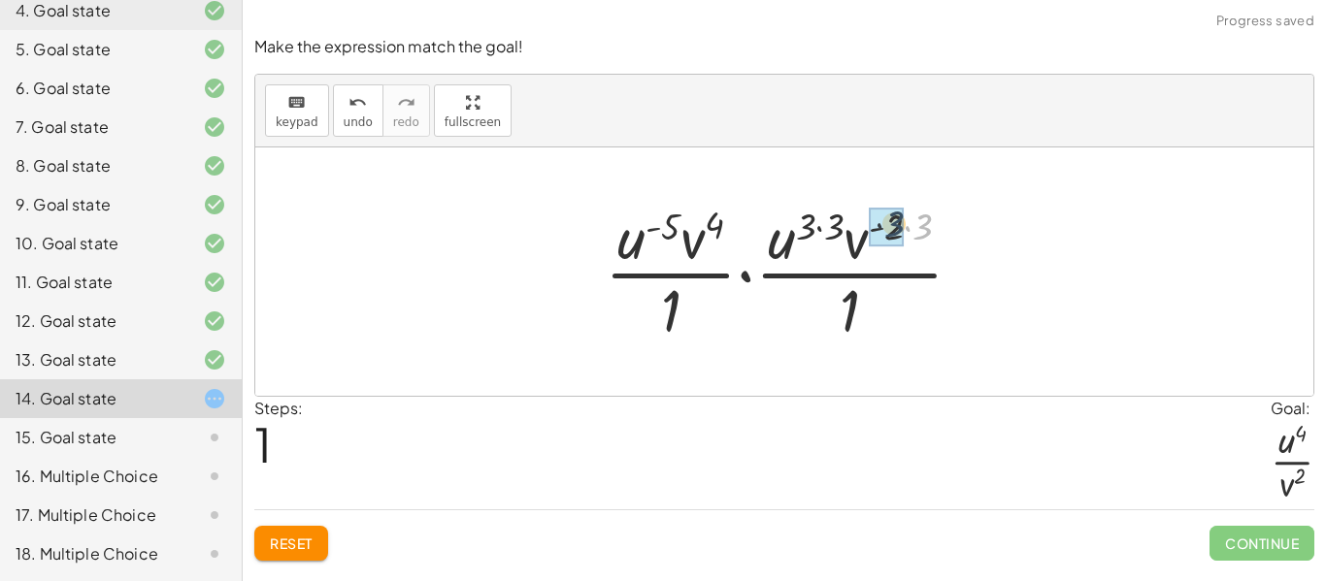
drag, startPoint x: 920, startPoint y: 228, endPoint x: 888, endPoint y: 224, distance: 32.3
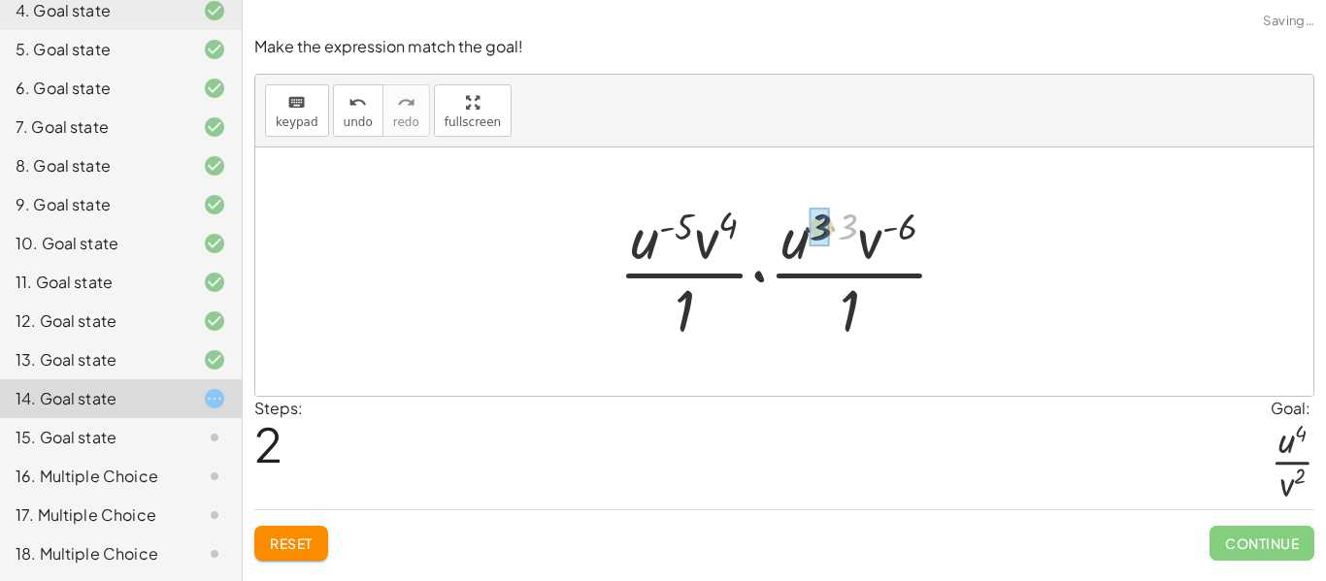
drag, startPoint x: 847, startPoint y: 219, endPoint x: 820, endPoint y: 220, distance: 27.2
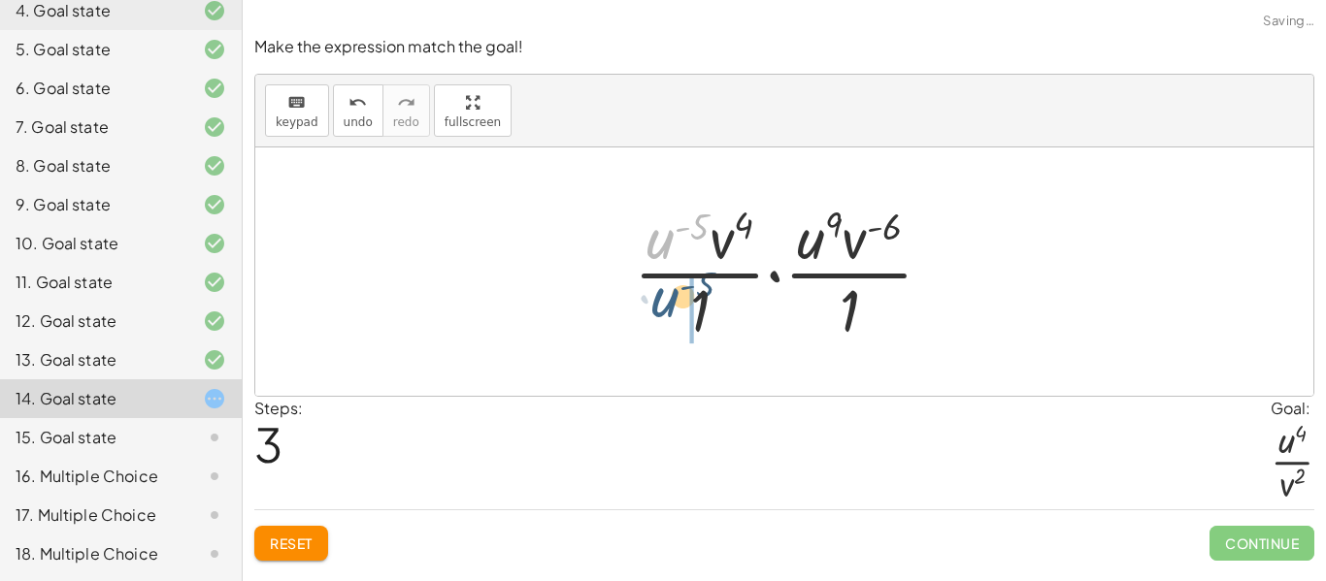
drag, startPoint x: 660, startPoint y: 246, endPoint x: 663, endPoint y: 309, distance: 63.2
click at [663, 309] on div at bounding box center [791, 271] width 334 height 149
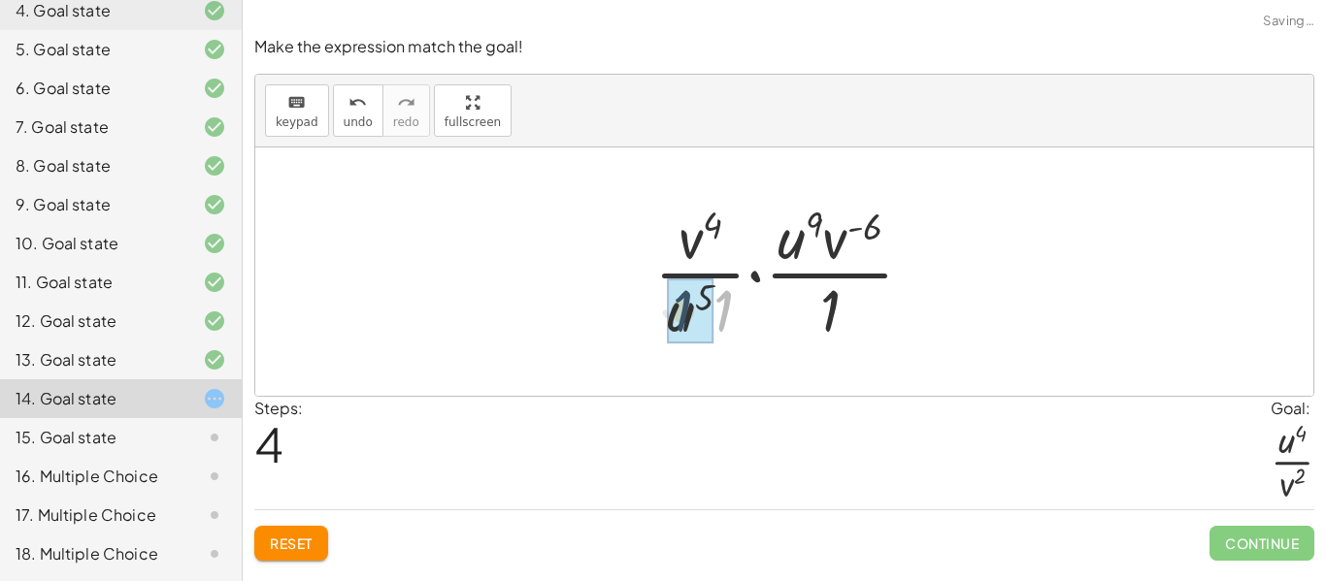
drag, startPoint x: 726, startPoint y: 318, endPoint x: 684, endPoint y: 319, distance: 41.7
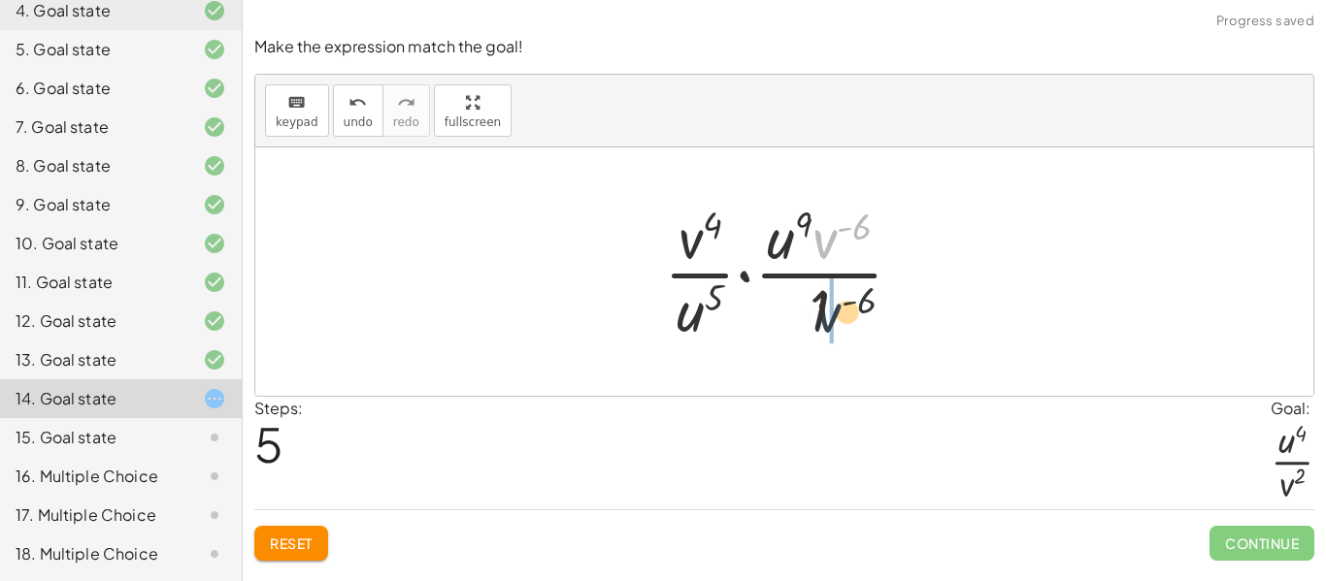
drag, startPoint x: 823, startPoint y: 243, endPoint x: 828, endPoint y: 322, distance: 79.7
click at [828, 322] on div at bounding box center [791, 271] width 274 height 149
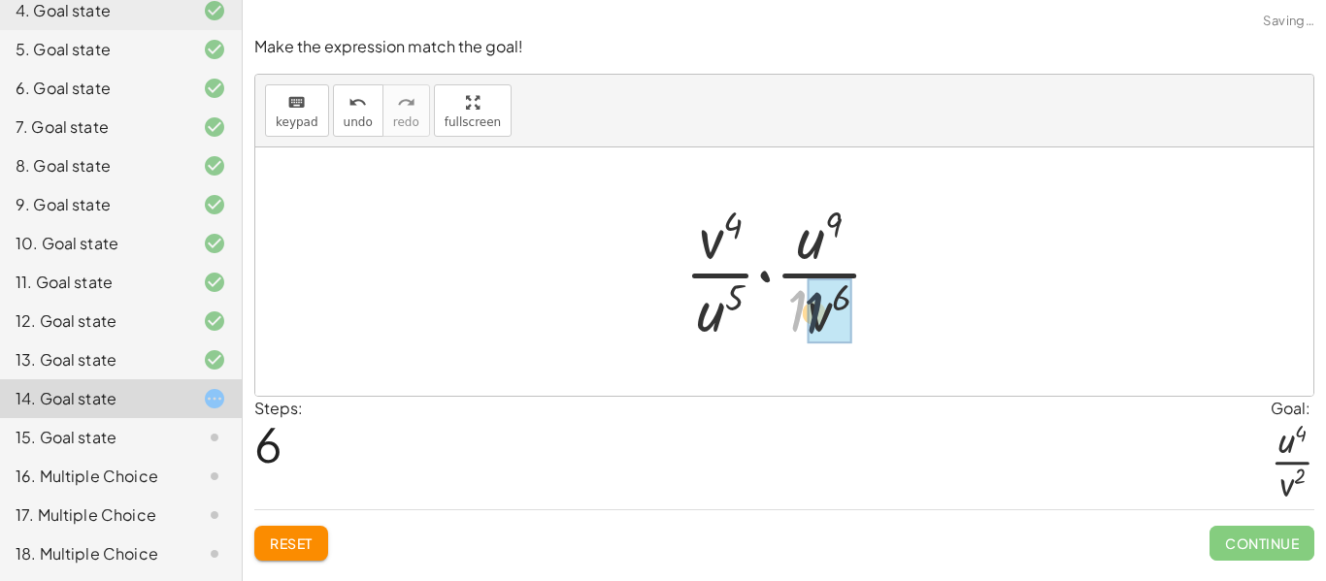
drag, startPoint x: 800, startPoint y: 313, endPoint x: 821, endPoint y: 319, distance: 22.4
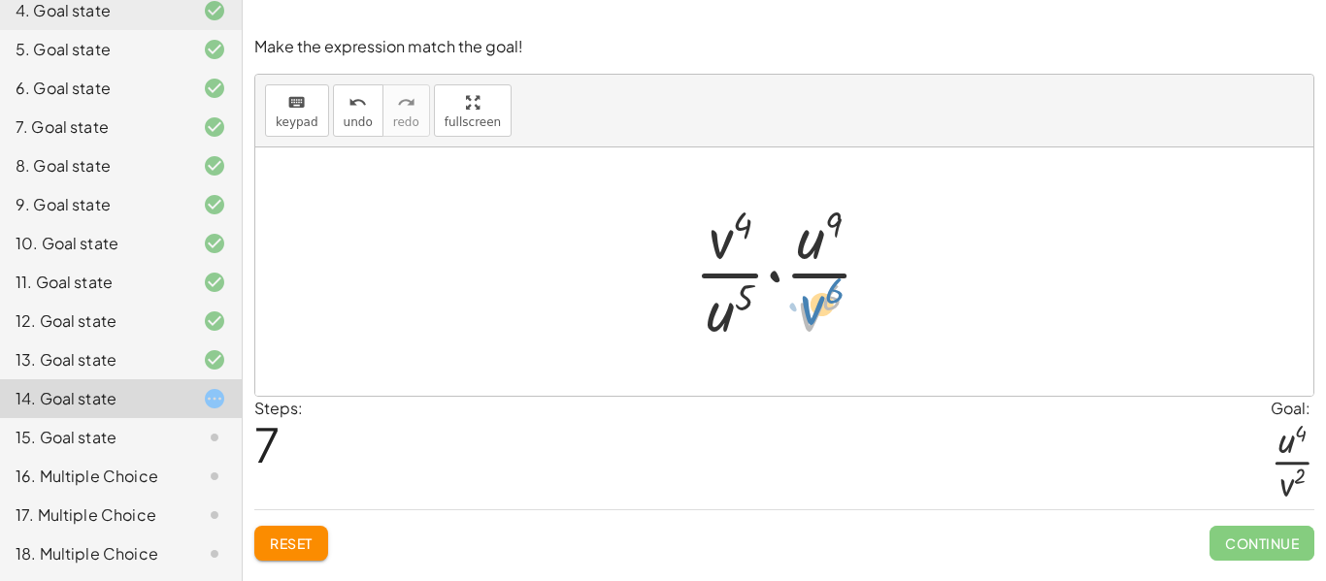
drag, startPoint x: 805, startPoint y: 315, endPoint x: 828, endPoint y: 327, distance: 26.0
click at [828, 327] on div at bounding box center [791, 271] width 214 height 149
click at [724, 245] on div at bounding box center [791, 271] width 214 height 149
drag, startPoint x: 724, startPoint y: 245, endPoint x: 821, endPoint y: 315, distance: 120.2
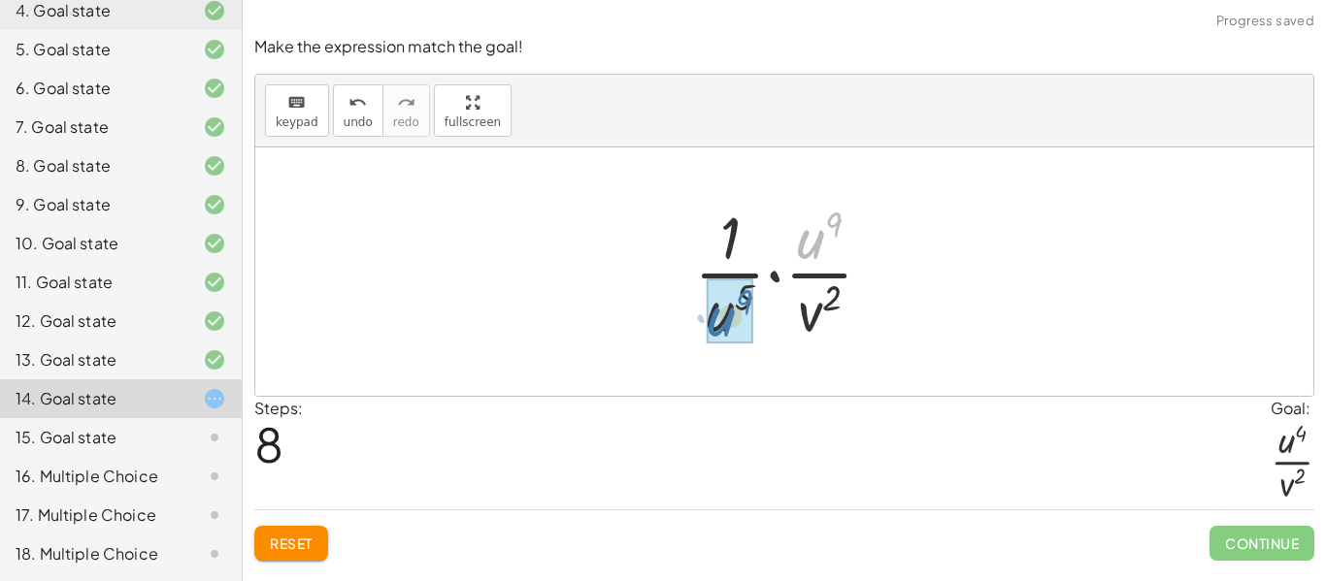
drag, startPoint x: 808, startPoint y: 237, endPoint x: 719, endPoint y: 314, distance: 118.3
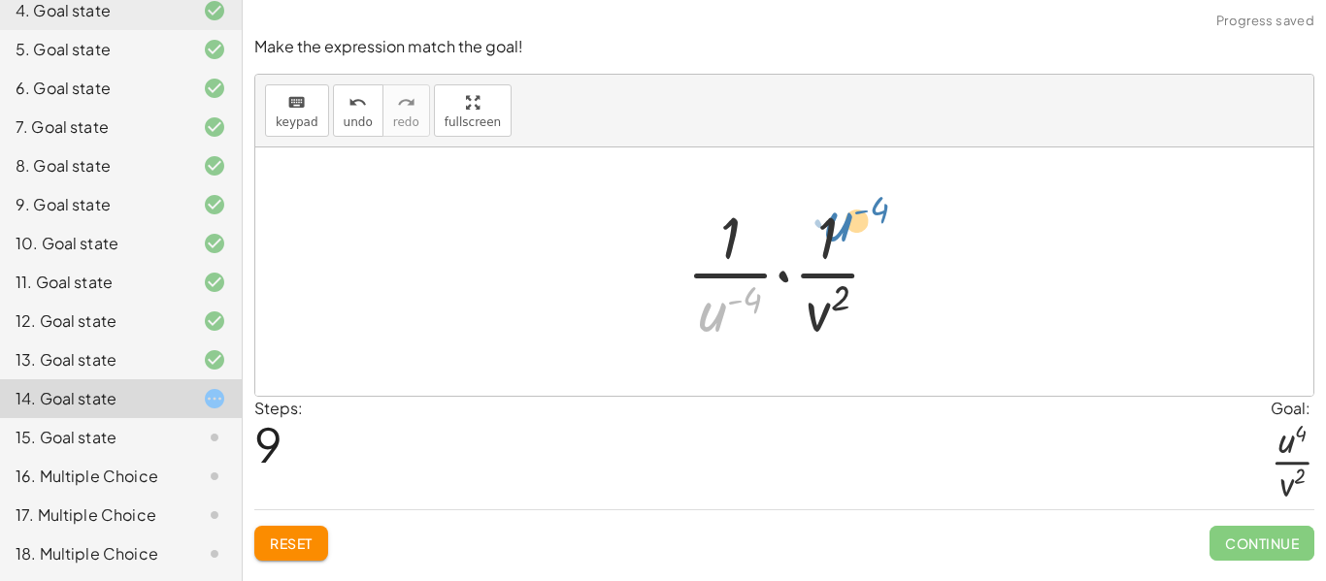
drag, startPoint x: 708, startPoint y: 313, endPoint x: 829, endPoint y: 231, distance: 145.4
click at [829, 231] on div at bounding box center [790, 271] width 229 height 149
drag, startPoint x: 731, startPoint y: 230, endPoint x: 836, endPoint y: 238, distance: 105.1
click at [836, 238] on div at bounding box center [790, 271] width 229 height 149
drag, startPoint x: 725, startPoint y: 230, endPoint x: 820, endPoint y: 313, distance: 126.5
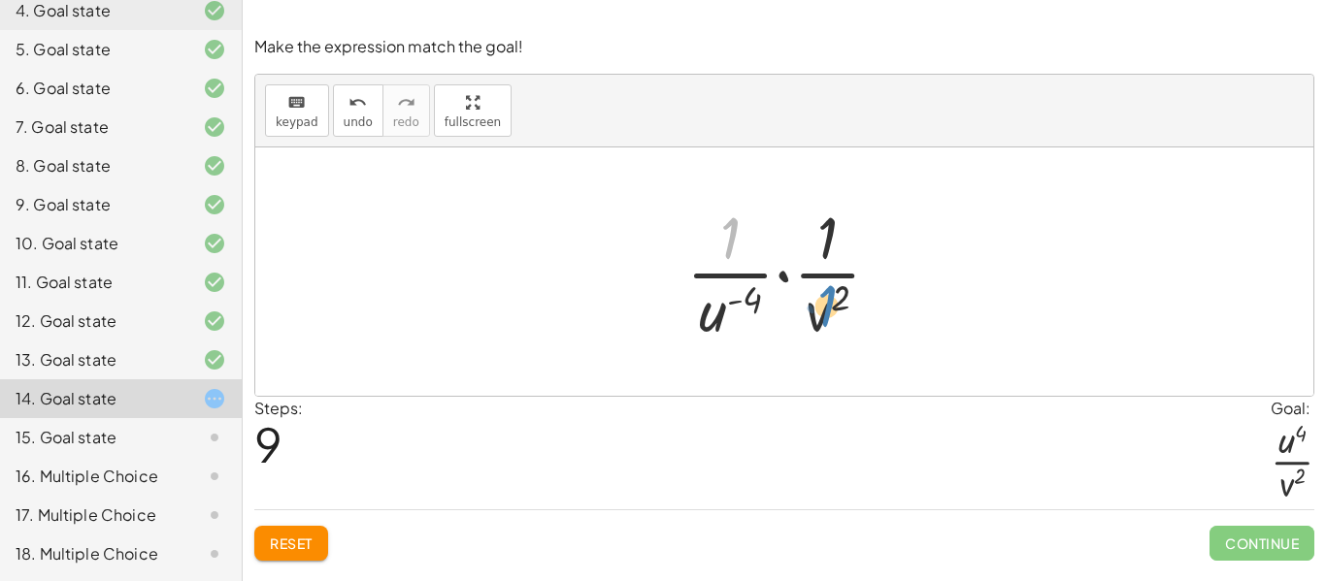
click at [820, 313] on div at bounding box center [790, 271] width 229 height 149
drag, startPoint x: 831, startPoint y: 225, endPoint x: 694, endPoint y: 317, distance: 165.0
click at [694, 317] on div at bounding box center [790, 271] width 229 height 149
drag, startPoint x: 698, startPoint y: 316, endPoint x: 706, endPoint y: 233, distance: 83.8
click at [706, 233] on div at bounding box center [790, 271] width 229 height 149
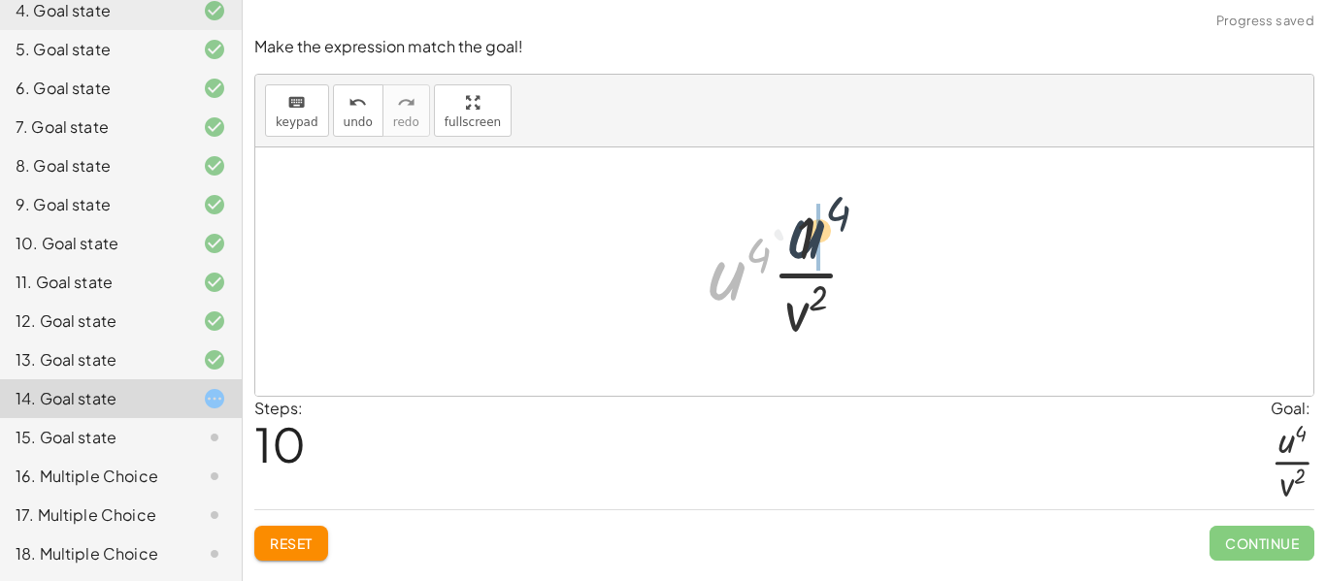
drag, startPoint x: 729, startPoint y: 274, endPoint x: 808, endPoint y: 232, distance: 89.9
click at [808, 232] on div at bounding box center [791, 271] width 185 height 149
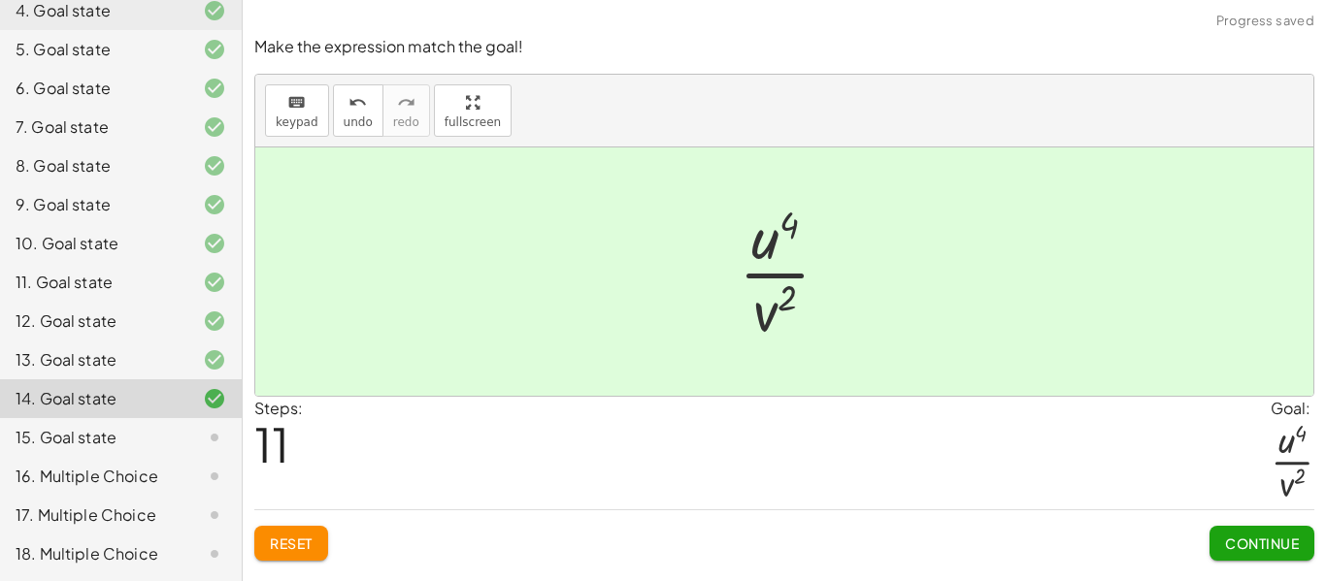
click at [1242, 540] on span "Continue" at bounding box center [1262, 543] width 74 height 17
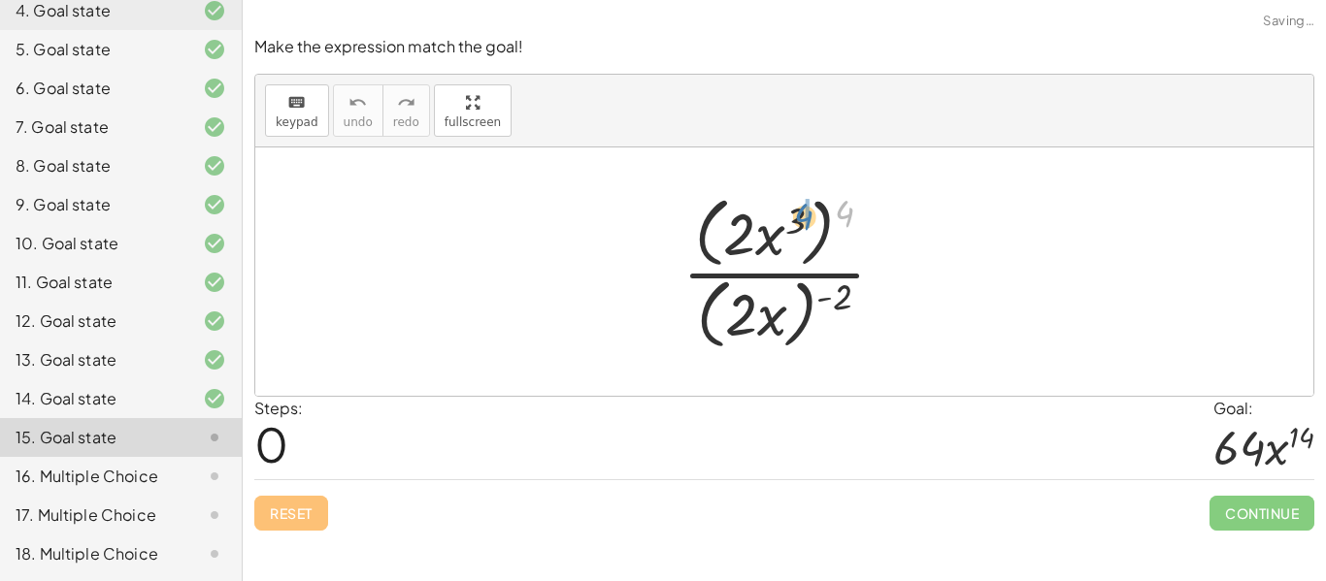
drag, startPoint x: 845, startPoint y: 214, endPoint x: 805, endPoint y: 217, distance: 40.9
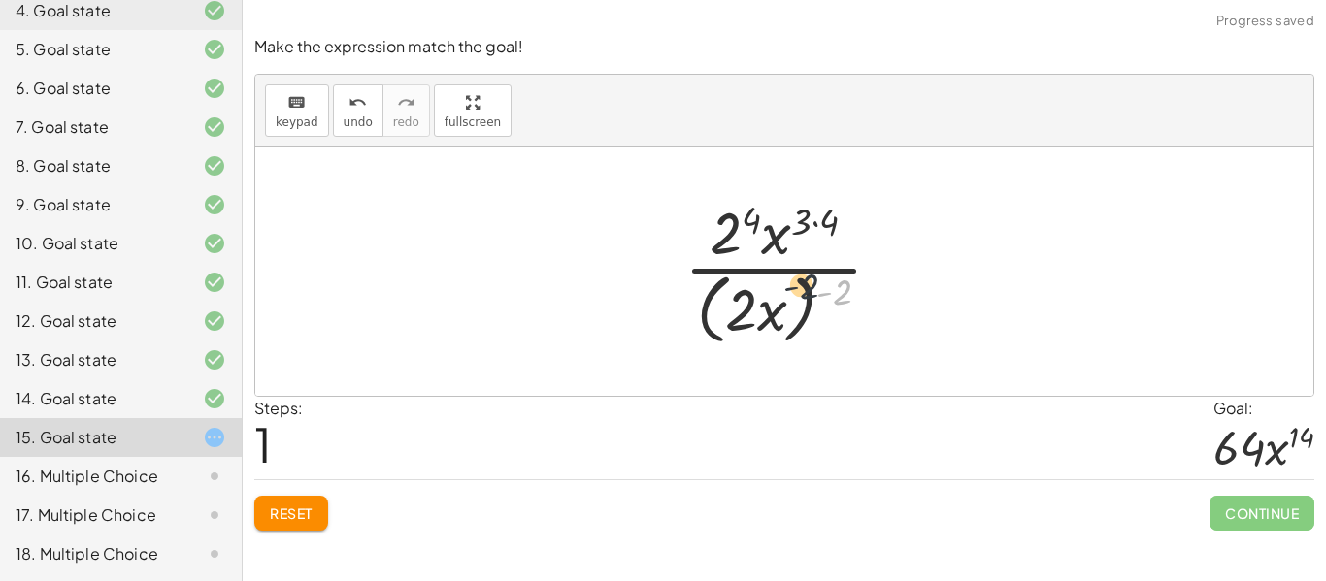
drag, startPoint x: 841, startPoint y: 284, endPoint x: 805, endPoint y: 279, distance: 37.3
click at [805, 279] on div at bounding box center [791, 271] width 233 height 158
drag, startPoint x: 840, startPoint y: 290, endPoint x: 785, endPoint y: 295, distance: 55.5
click at [785, 295] on div at bounding box center [791, 271] width 233 height 158
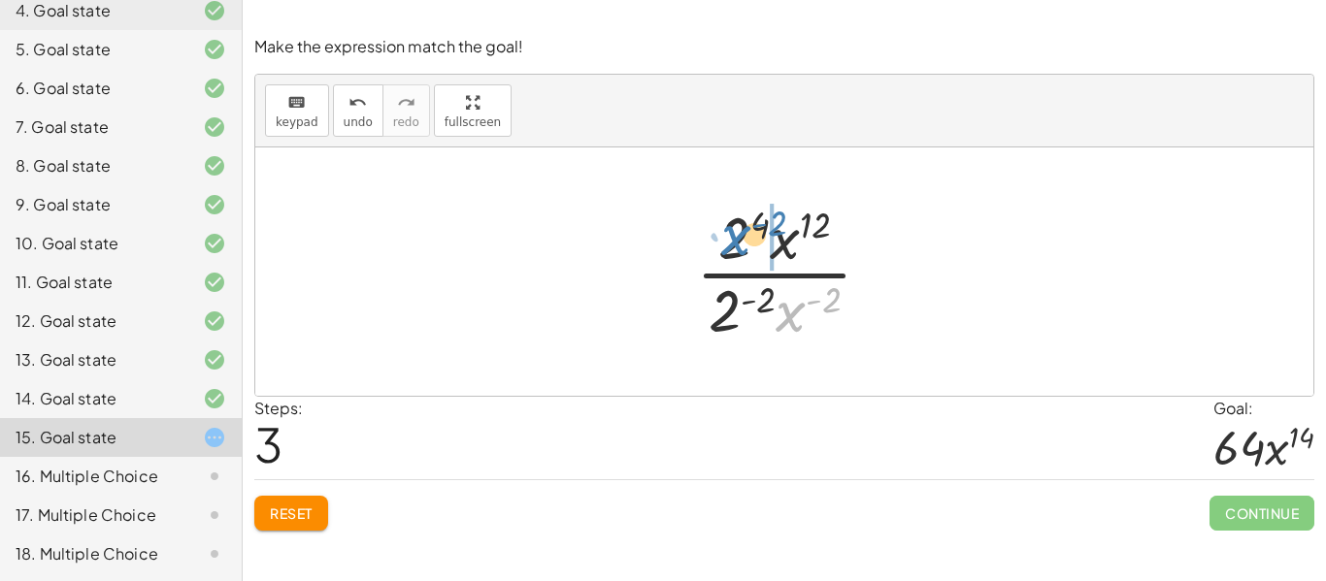
drag, startPoint x: 792, startPoint y: 311, endPoint x: 741, endPoint y: 235, distance: 91.5
click at [741, 235] on div at bounding box center [791, 271] width 211 height 149
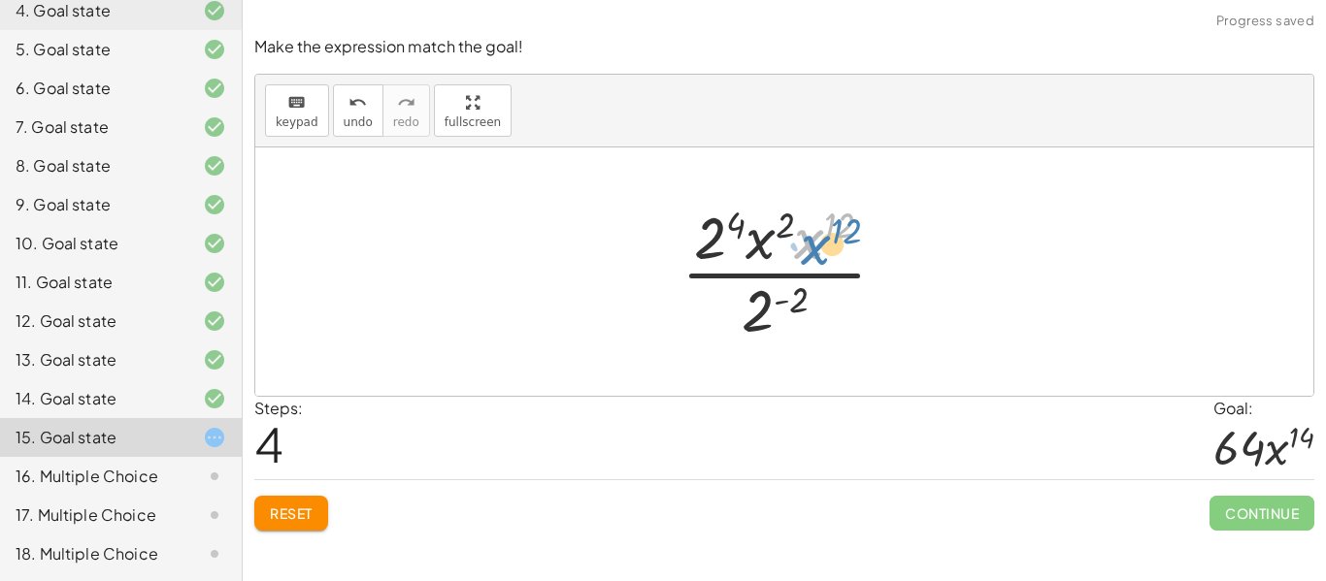
click at [817, 251] on div at bounding box center [792, 271] width 240 height 149
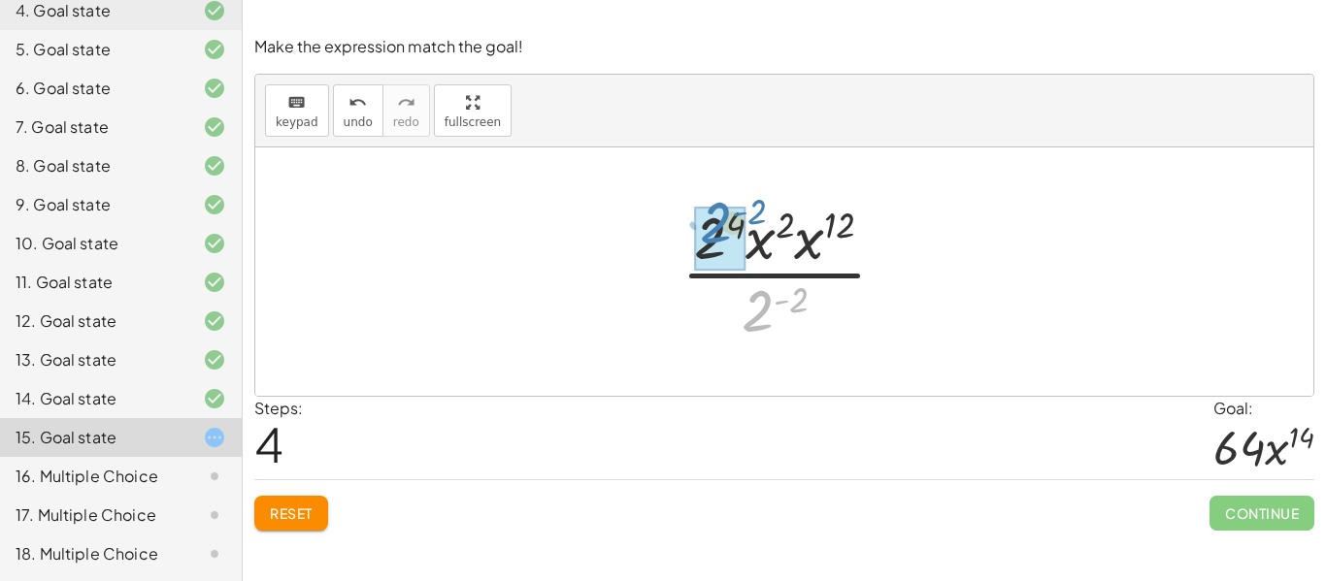
drag, startPoint x: 762, startPoint y: 299, endPoint x: 720, endPoint y: 213, distance: 95.9
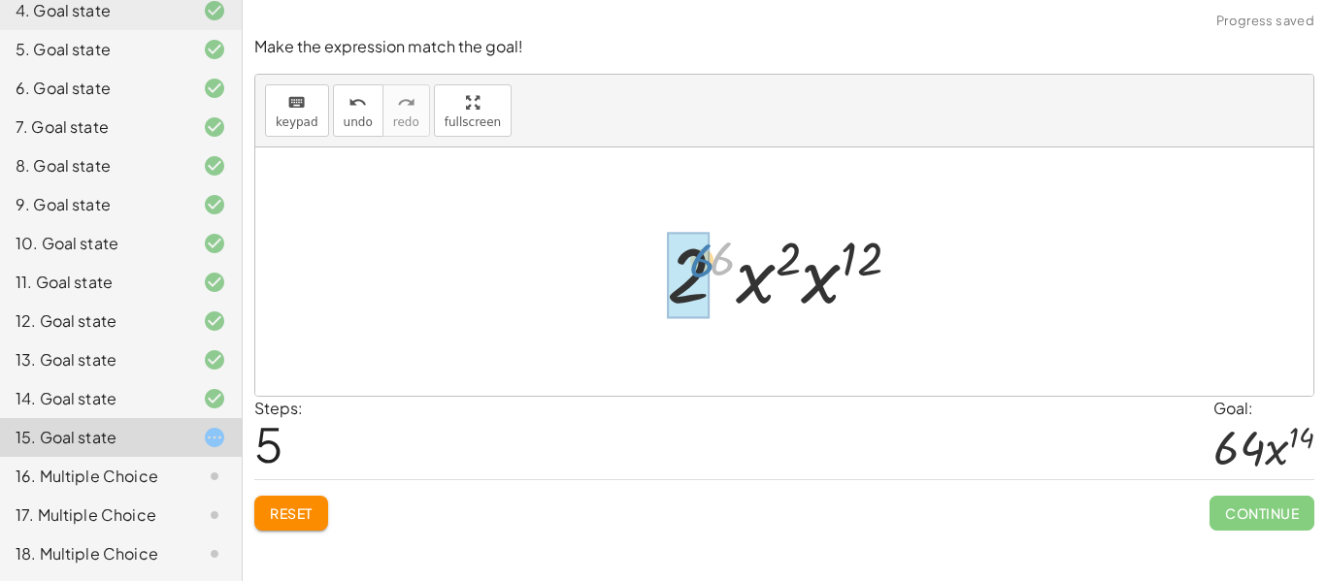
drag, startPoint x: 724, startPoint y: 253, endPoint x: 703, endPoint y: 255, distance: 21.4
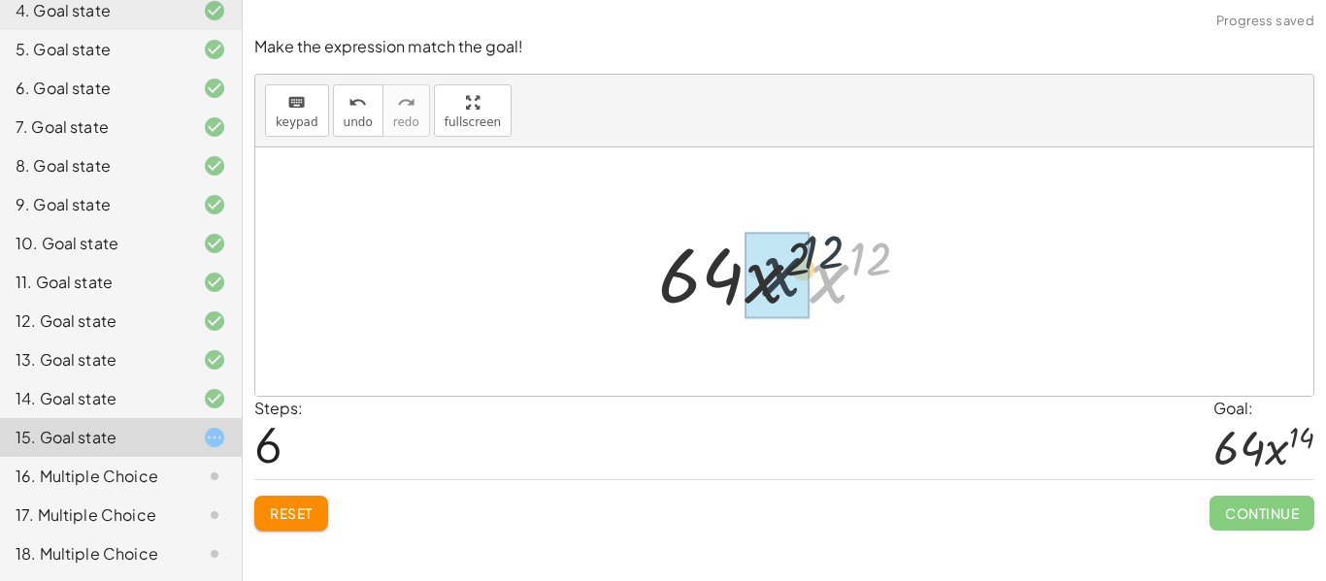
drag, startPoint x: 825, startPoint y: 289, endPoint x: 774, endPoint y: 282, distance: 51.9
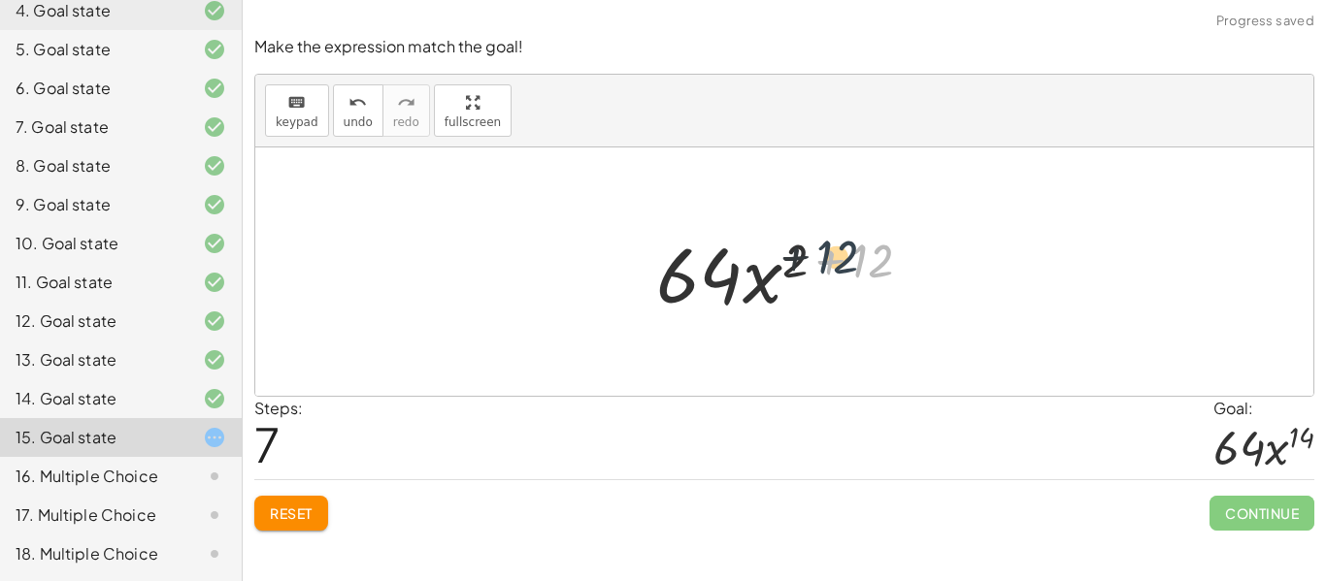
drag, startPoint x: 864, startPoint y: 276, endPoint x: 820, endPoint y: 272, distance: 43.8
click at [820, 272] on div at bounding box center [791, 272] width 290 height 100
drag, startPoint x: 872, startPoint y: 255, endPoint x: 800, endPoint y: 253, distance: 71.8
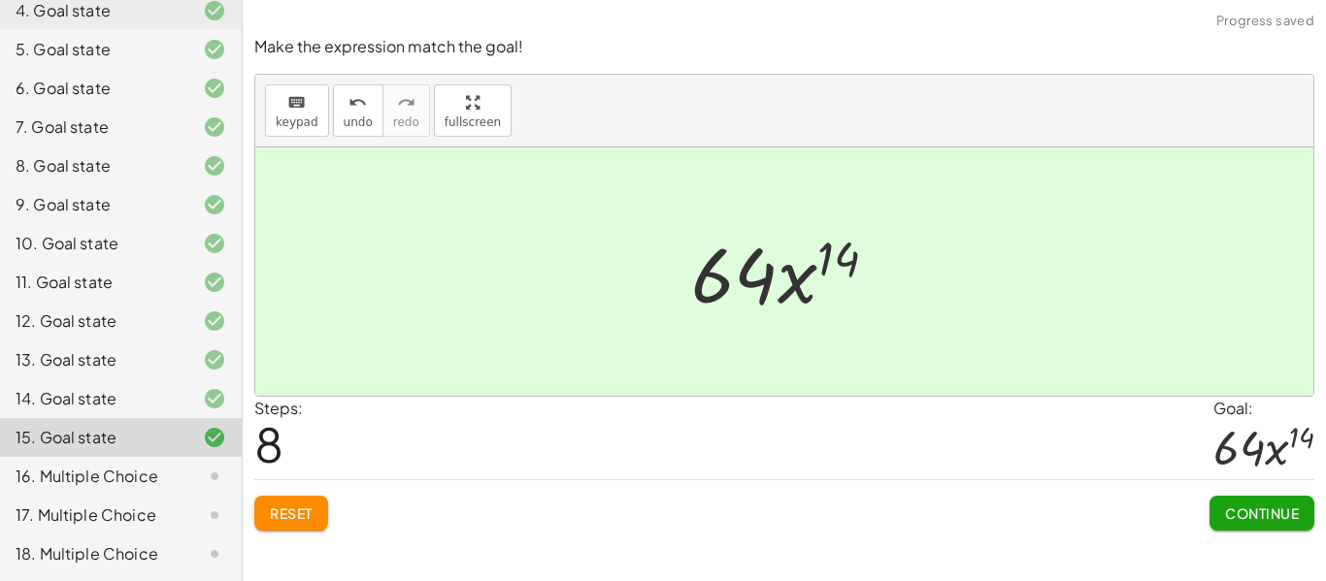
click at [1261, 511] on span "Continue" at bounding box center [1262, 513] width 74 height 17
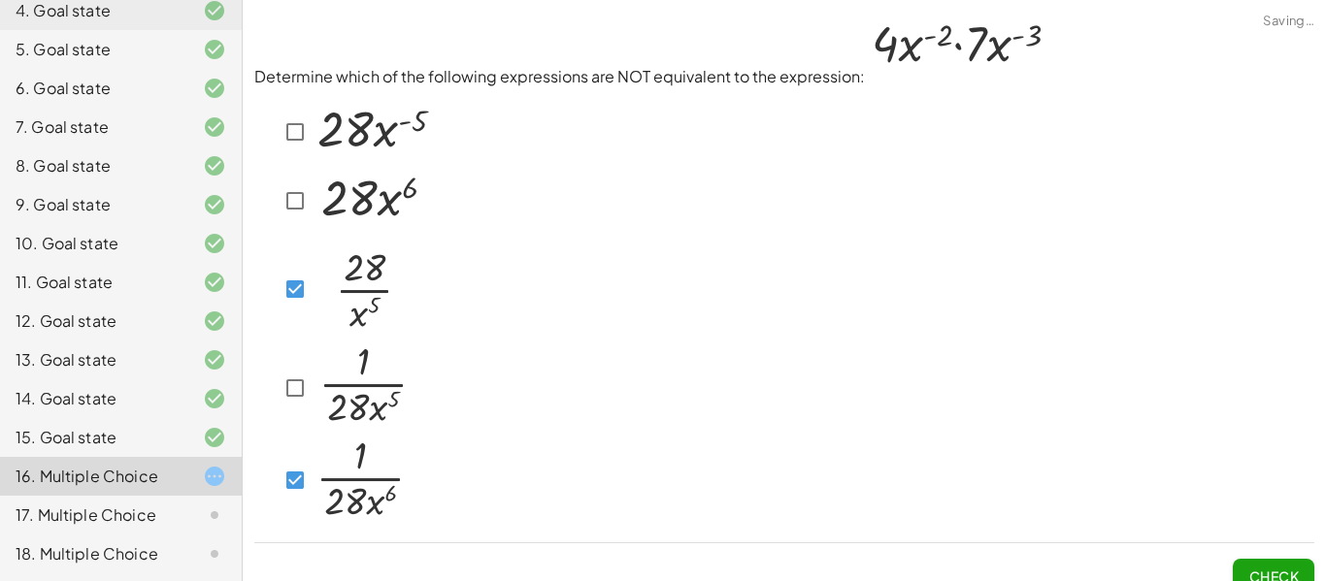
click at [303, 218] on div at bounding box center [355, 201] width 154 height 68
click at [1273, 561] on button "Check" at bounding box center [1274, 576] width 82 height 35
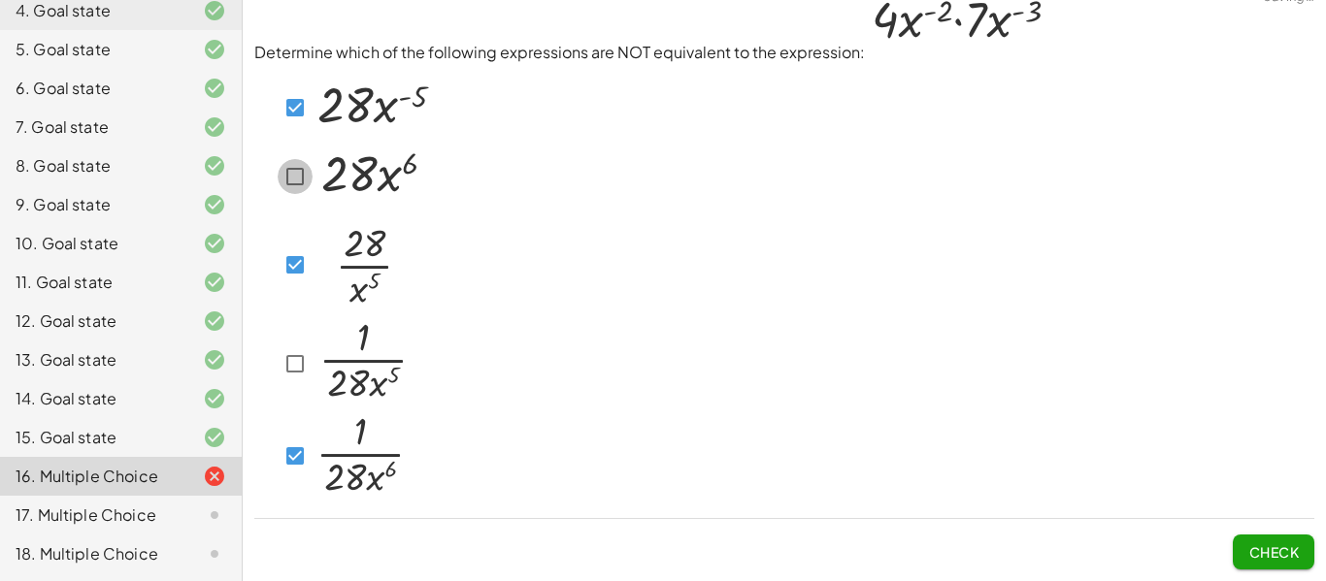
scroll to position [24, 0]
click at [313, 355] on img at bounding box center [363, 360] width 100 height 85
click at [1272, 552] on span "Check" at bounding box center [1273, 552] width 50 height 17
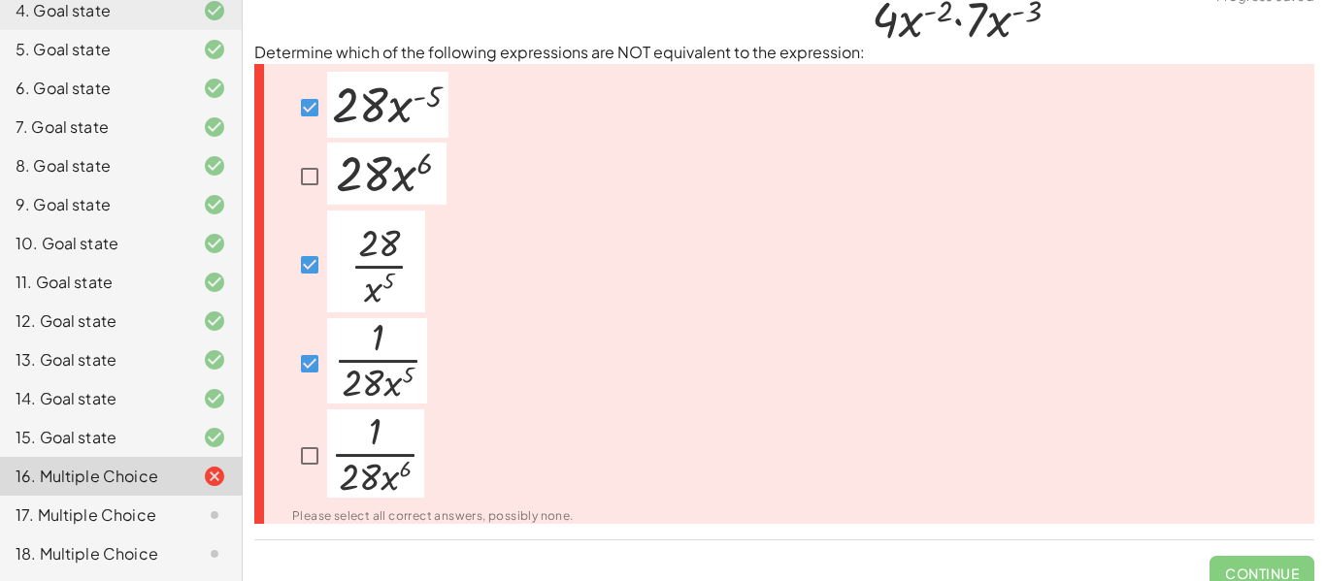
click at [0, 0] on div "Please select all correct answers, possibly none." at bounding box center [0, 0] width 0 height 0
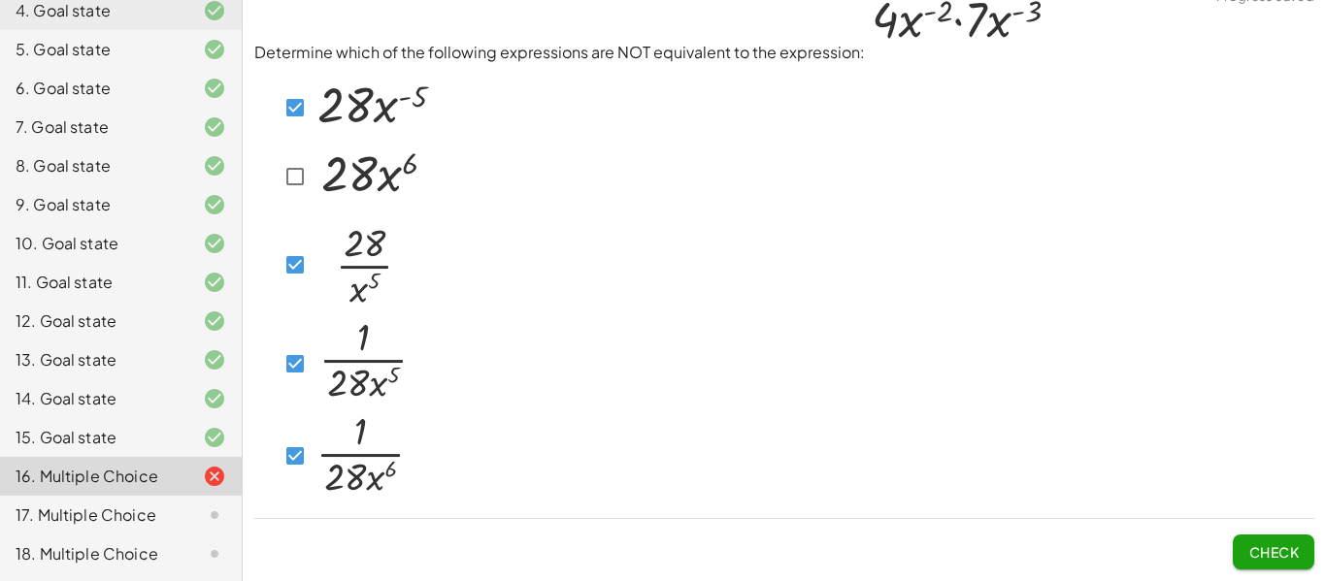
click at [872, 342] on div at bounding box center [784, 284] width 1060 height 440
click at [1276, 552] on span "Check" at bounding box center [1273, 552] width 50 height 17
click at [1265, 540] on button "Check" at bounding box center [1274, 552] width 82 height 35
click at [1244, 544] on button "Check" at bounding box center [1274, 552] width 82 height 35
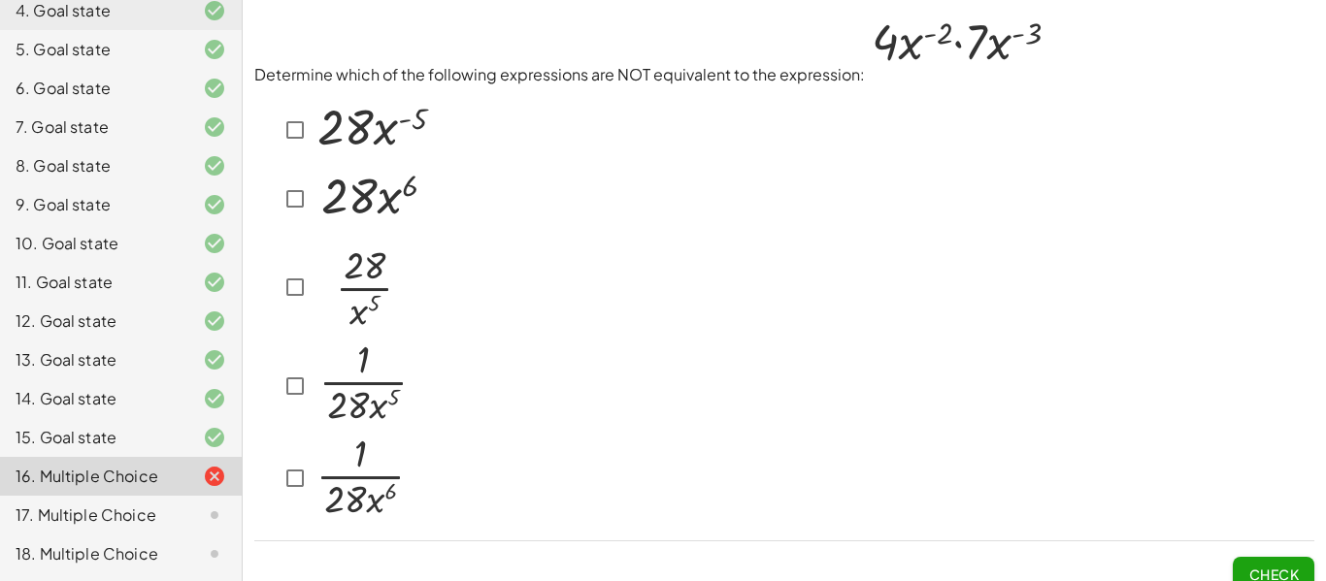
scroll to position [0, 0]
click at [624, 362] on div at bounding box center [784, 308] width 1060 height 440
click at [315, 404] on img at bounding box center [363, 385] width 100 height 85
click at [1300, 563] on button "Check" at bounding box center [1274, 576] width 82 height 35
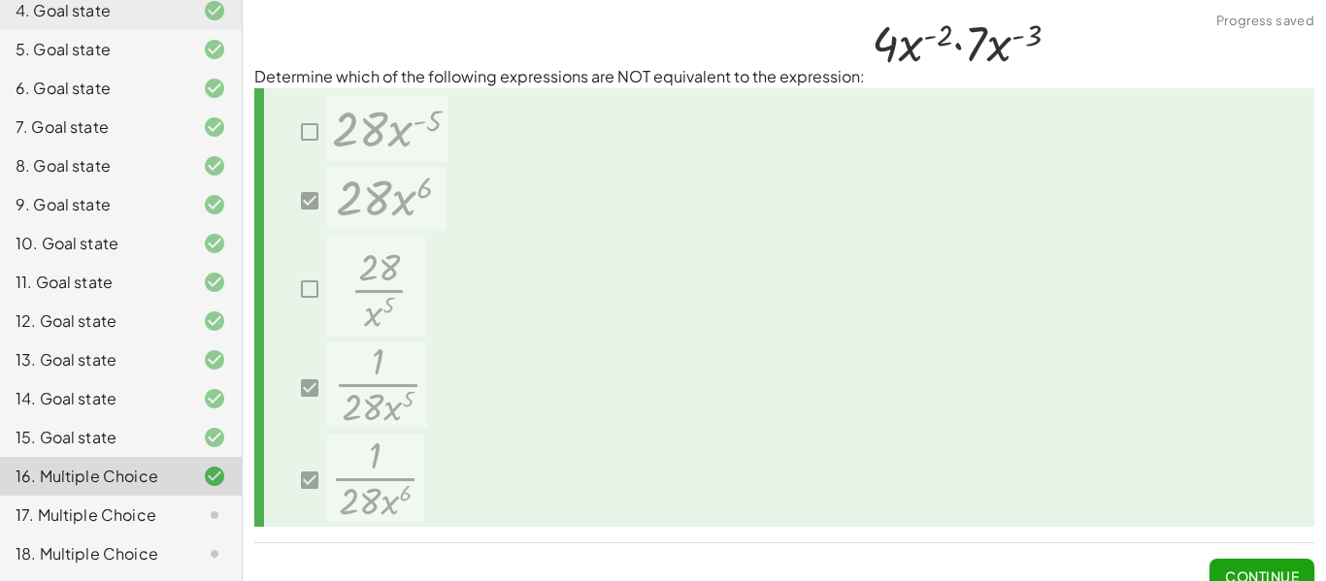
scroll to position [24, 0]
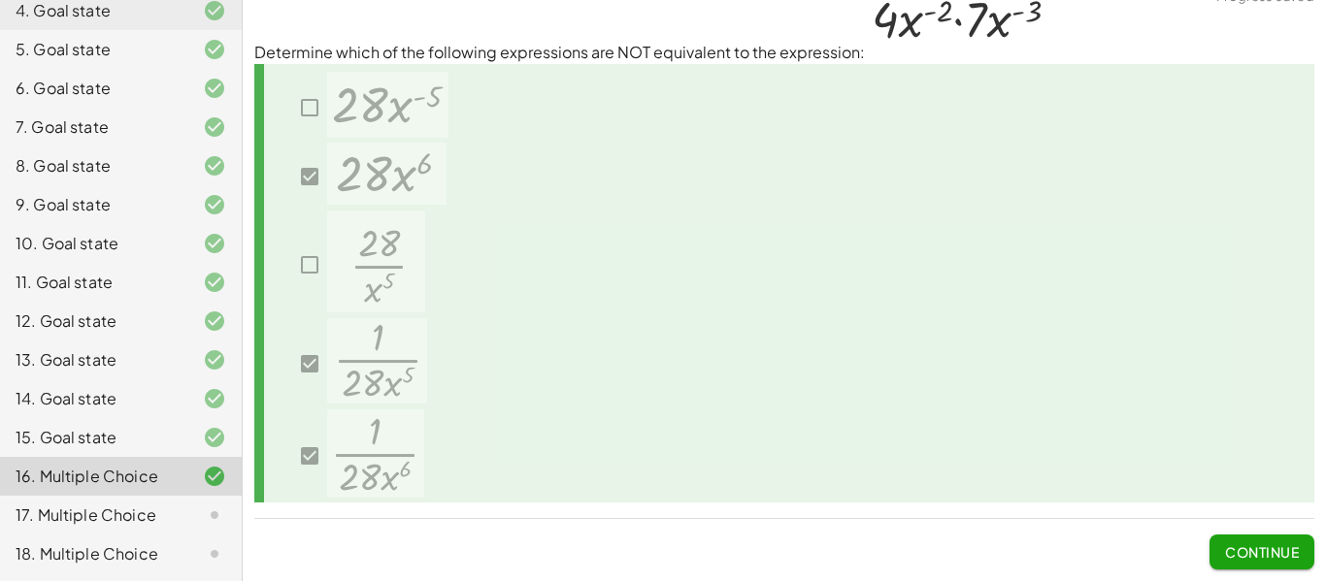
click at [1256, 544] on span "Continue" at bounding box center [1262, 552] width 74 height 17
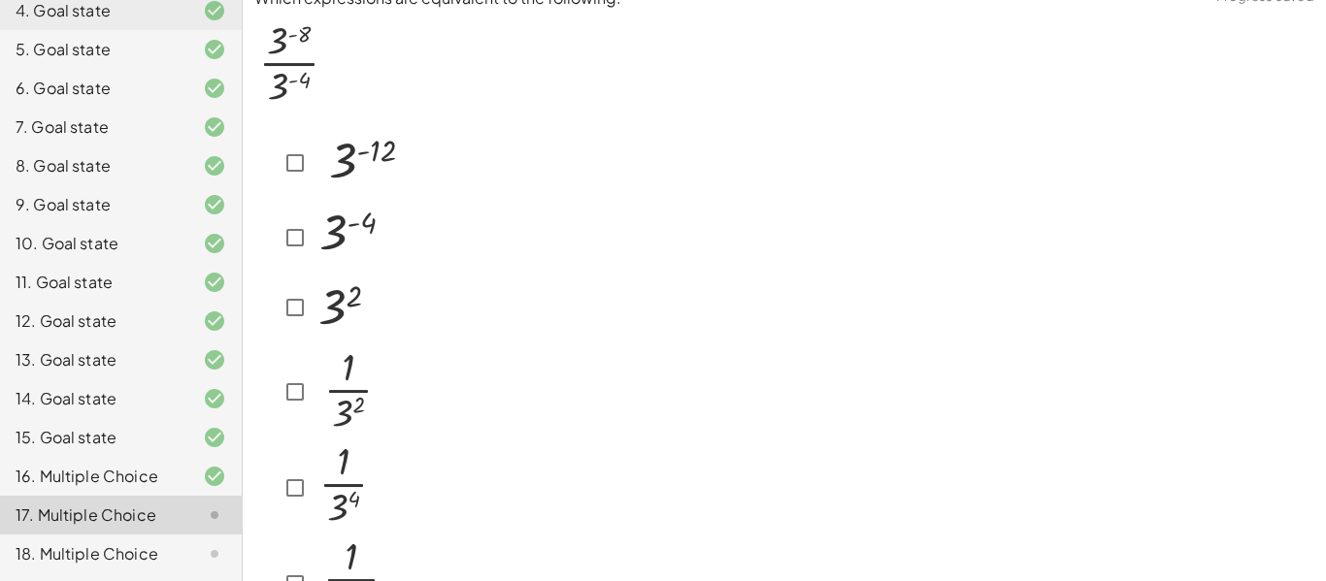
scroll to position [0, 0]
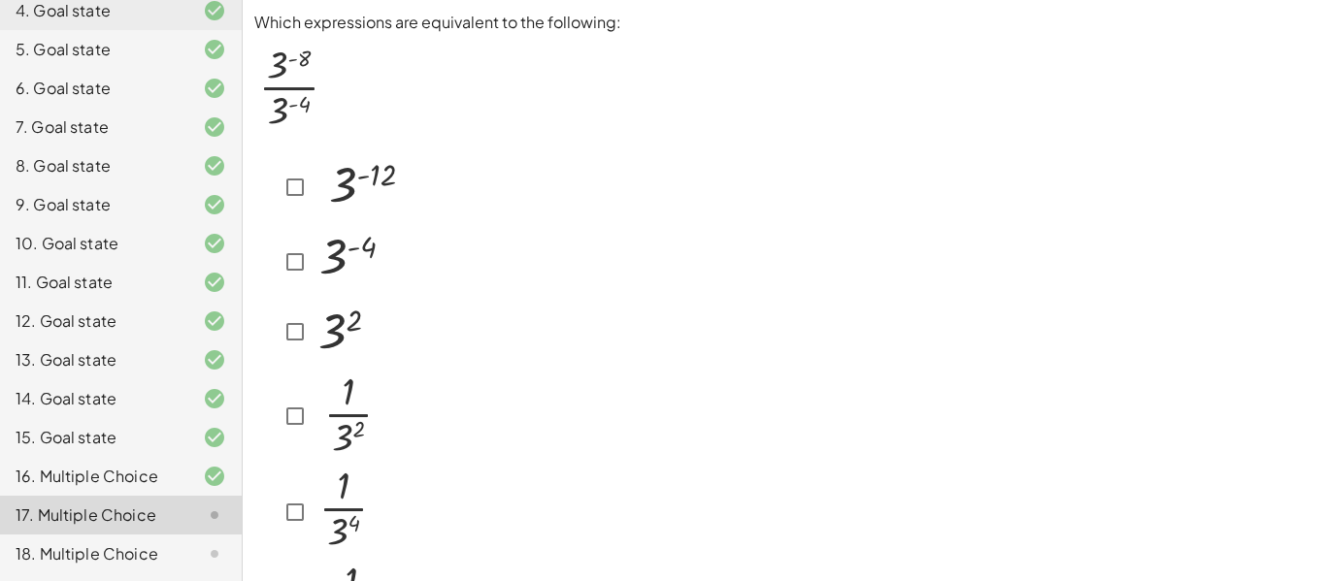
click at [339, 256] on img at bounding box center [351, 258] width 77 height 67
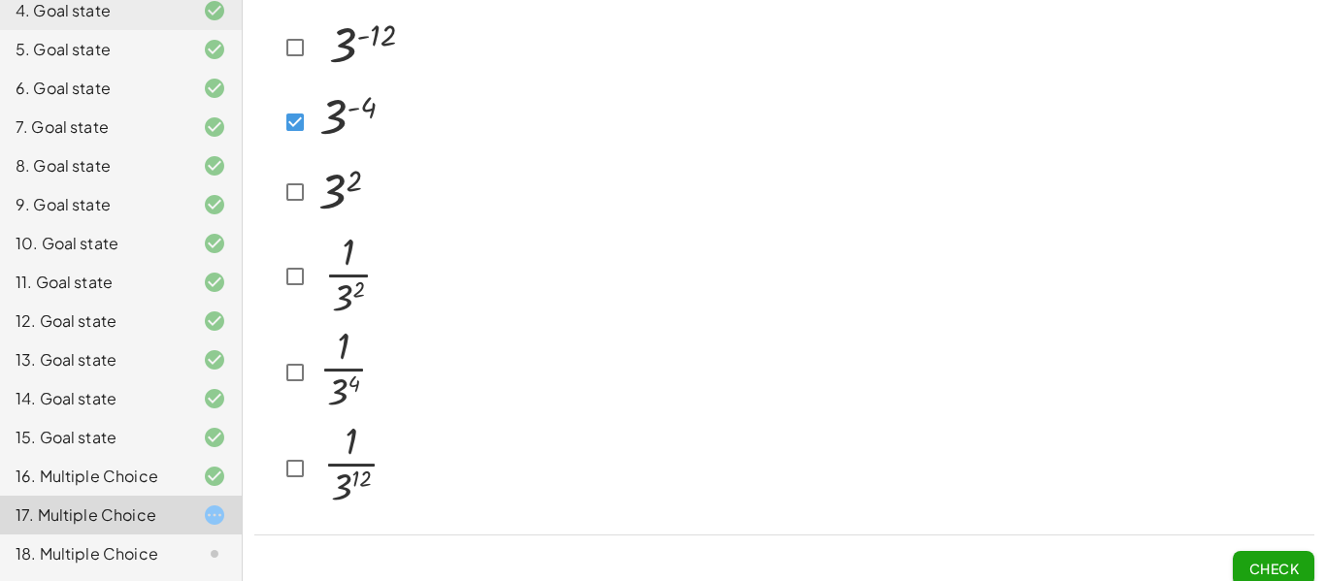
scroll to position [143, 0]
click at [353, 359] on img at bounding box center [347, 366] width 69 height 87
click at [1272, 555] on button "Check" at bounding box center [1274, 565] width 82 height 35
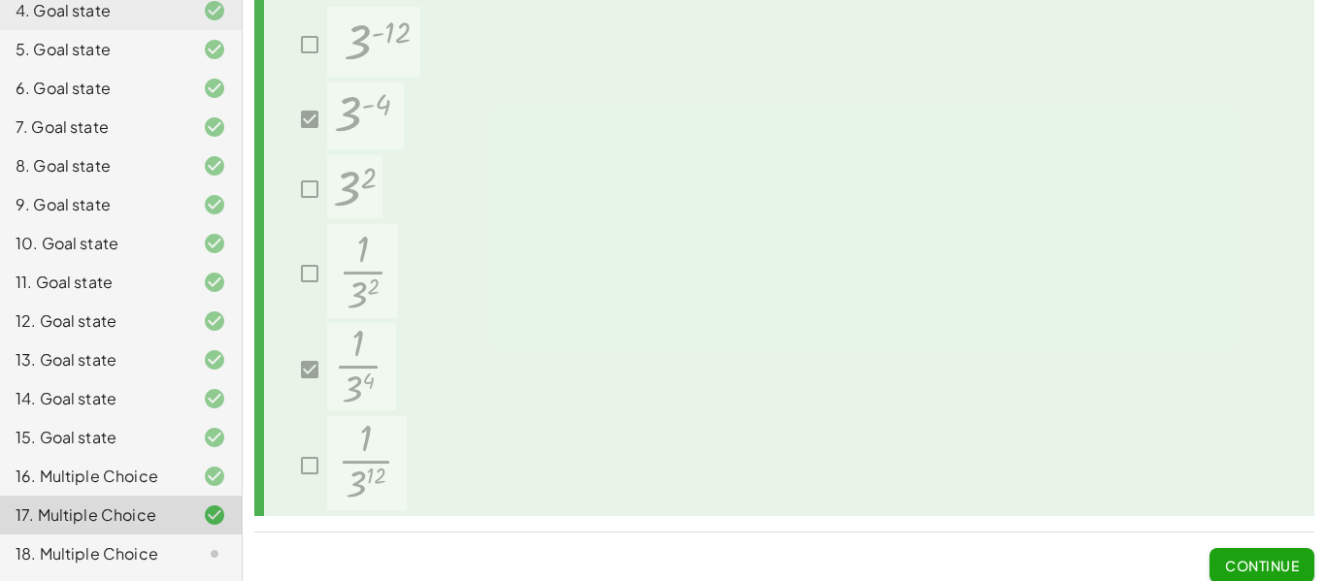
click at [1227, 566] on span "Continue" at bounding box center [1262, 565] width 74 height 17
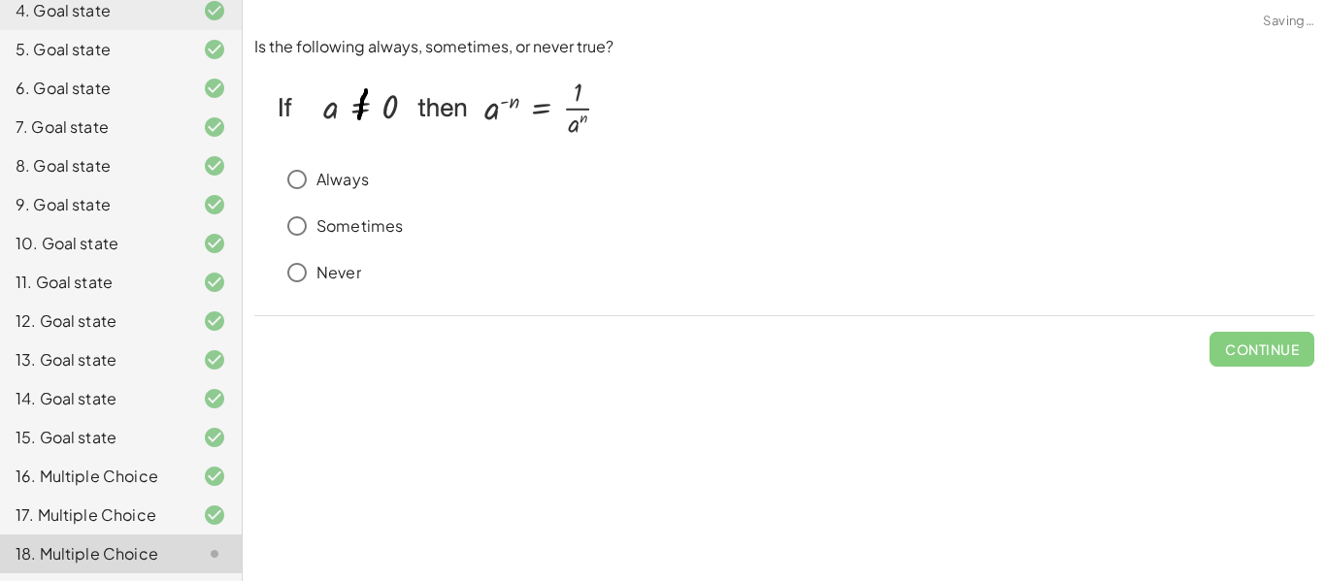
scroll to position [0, 0]
click at [330, 173] on p "Always" at bounding box center [342, 180] width 52 height 22
click at [1248, 333] on button "Check" at bounding box center [1274, 349] width 82 height 35
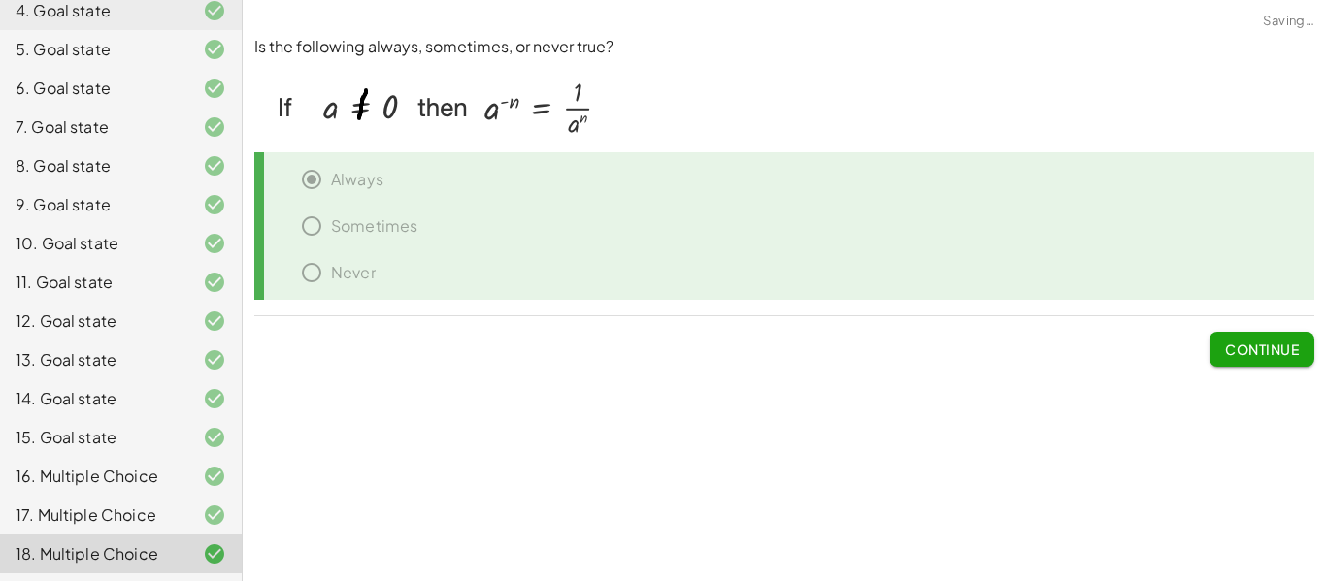
click at [1270, 347] on span "Continue" at bounding box center [1262, 349] width 74 height 17
